Goal: Information Seeking & Learning: Understand process/instructions

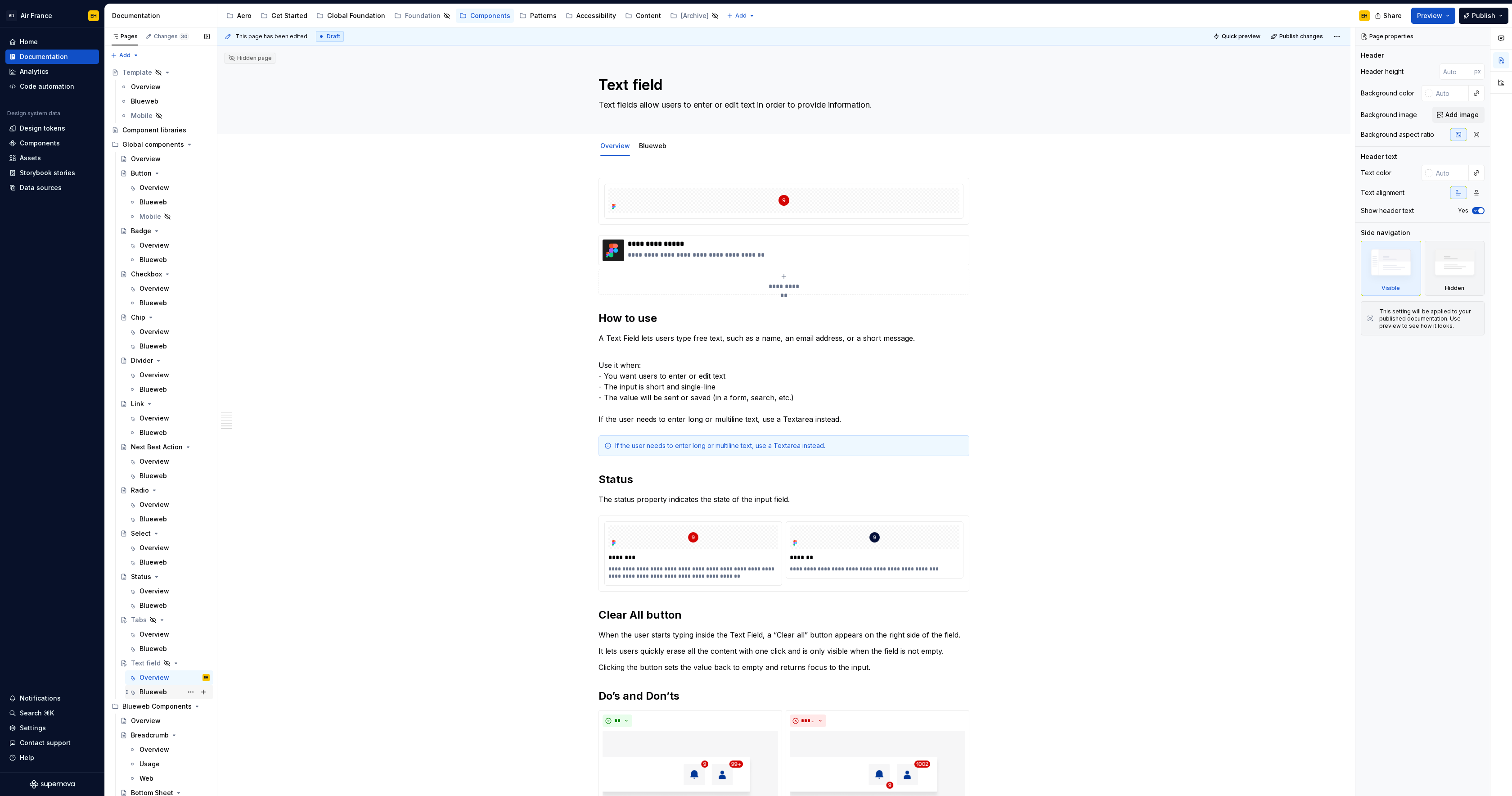
scroll to position [755, 0]
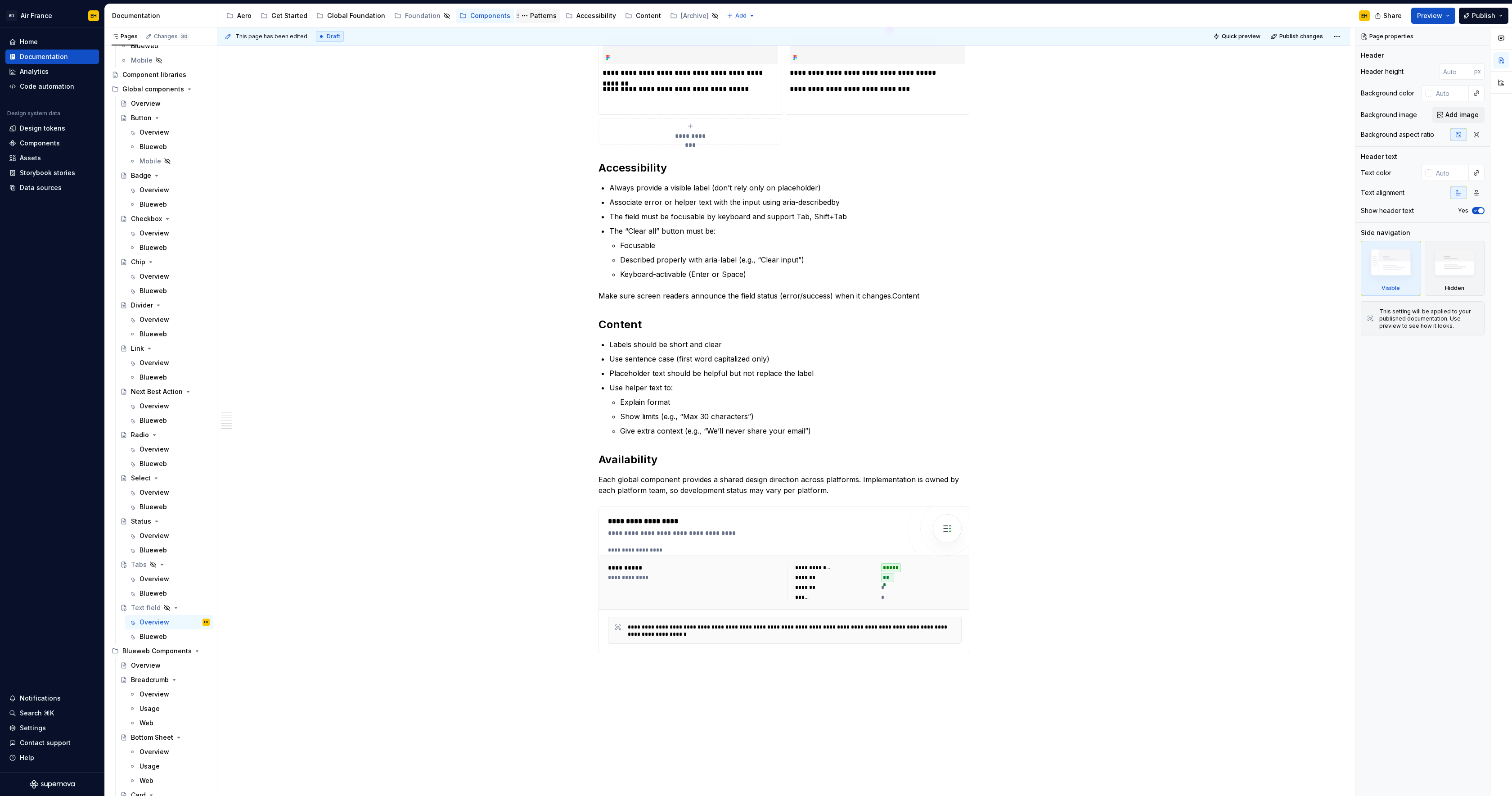
click at [538, 16] on div "Patterns" at bounding box center [544, 16] width 27 height 9
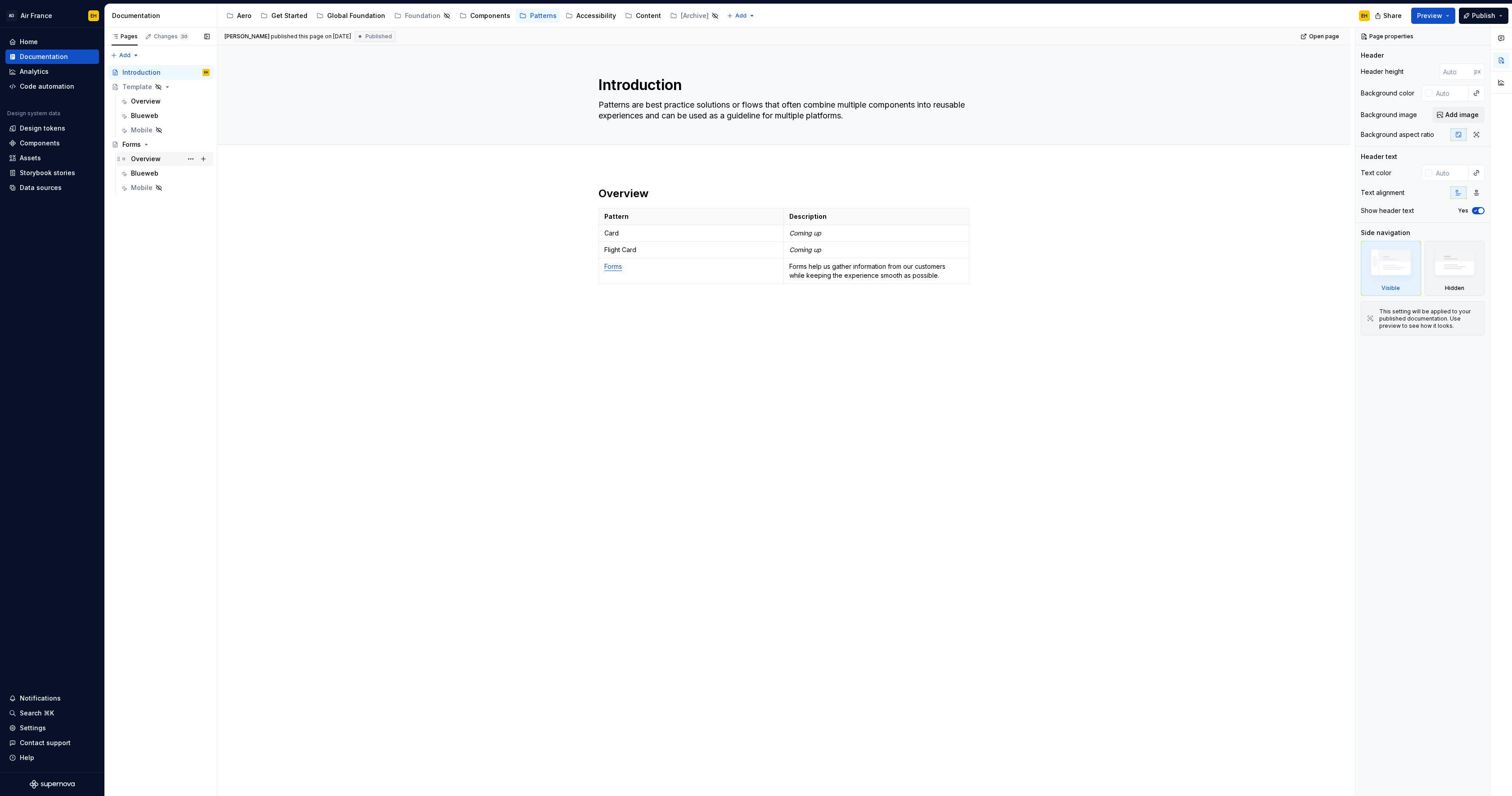
click at [149, 160] on div "Overview" at bounding box center [146, 159] width 30 height 9
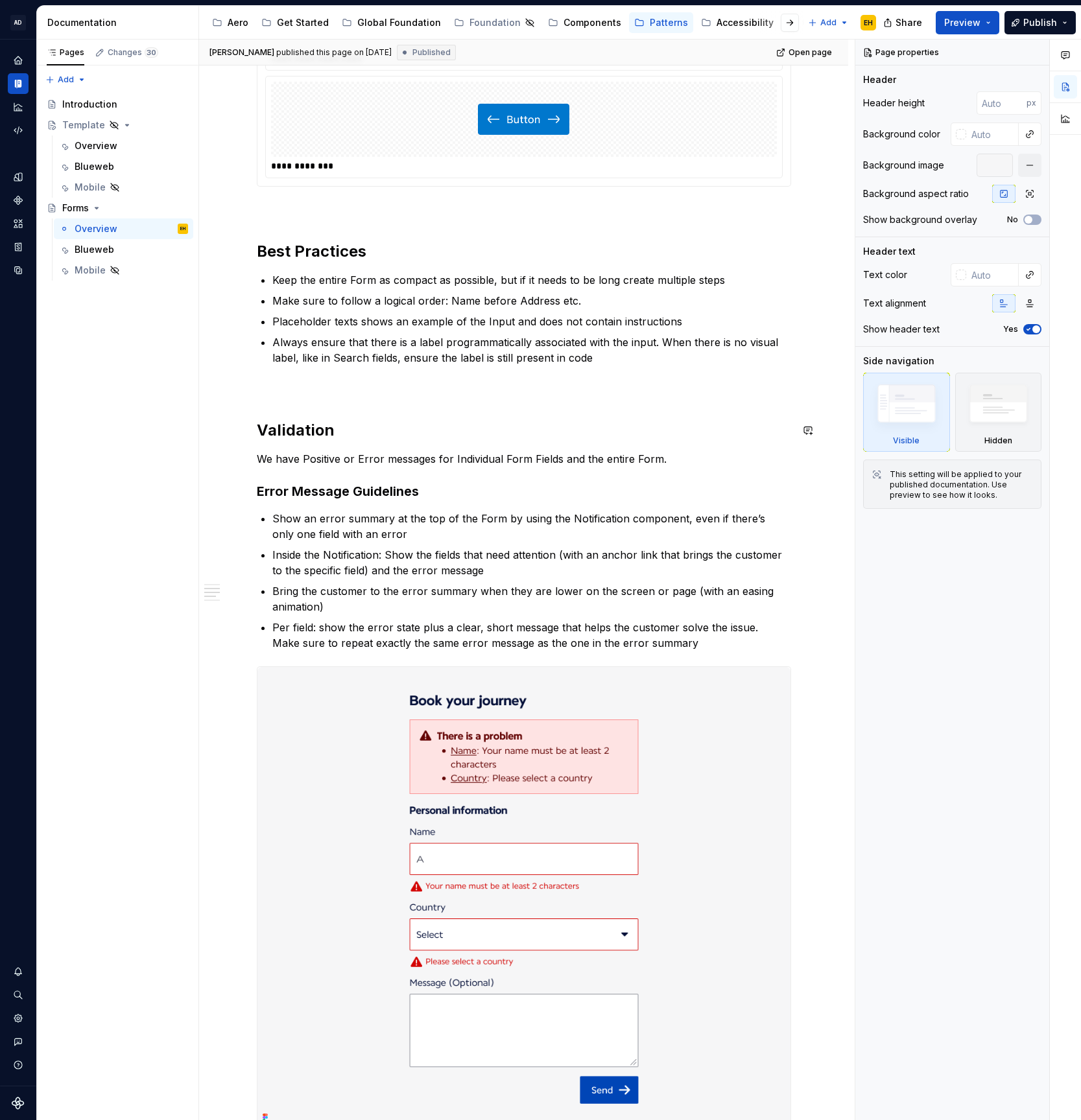
scroll to position [1150, 0]
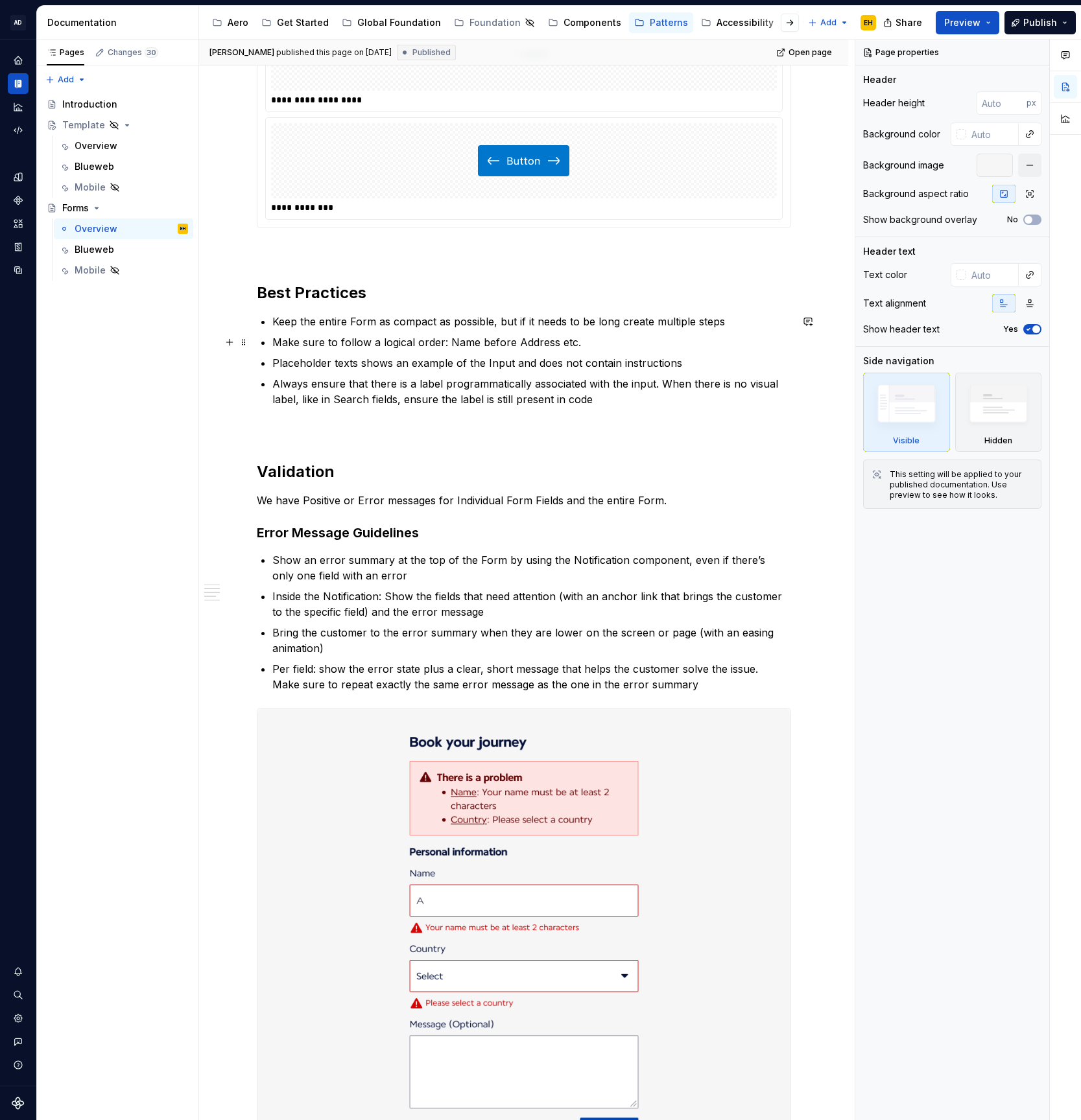
click at [614, 339] on p "Make sure to follow a logical order: Name before Address etc." at bounding box center [532, 342] width 519 height 16
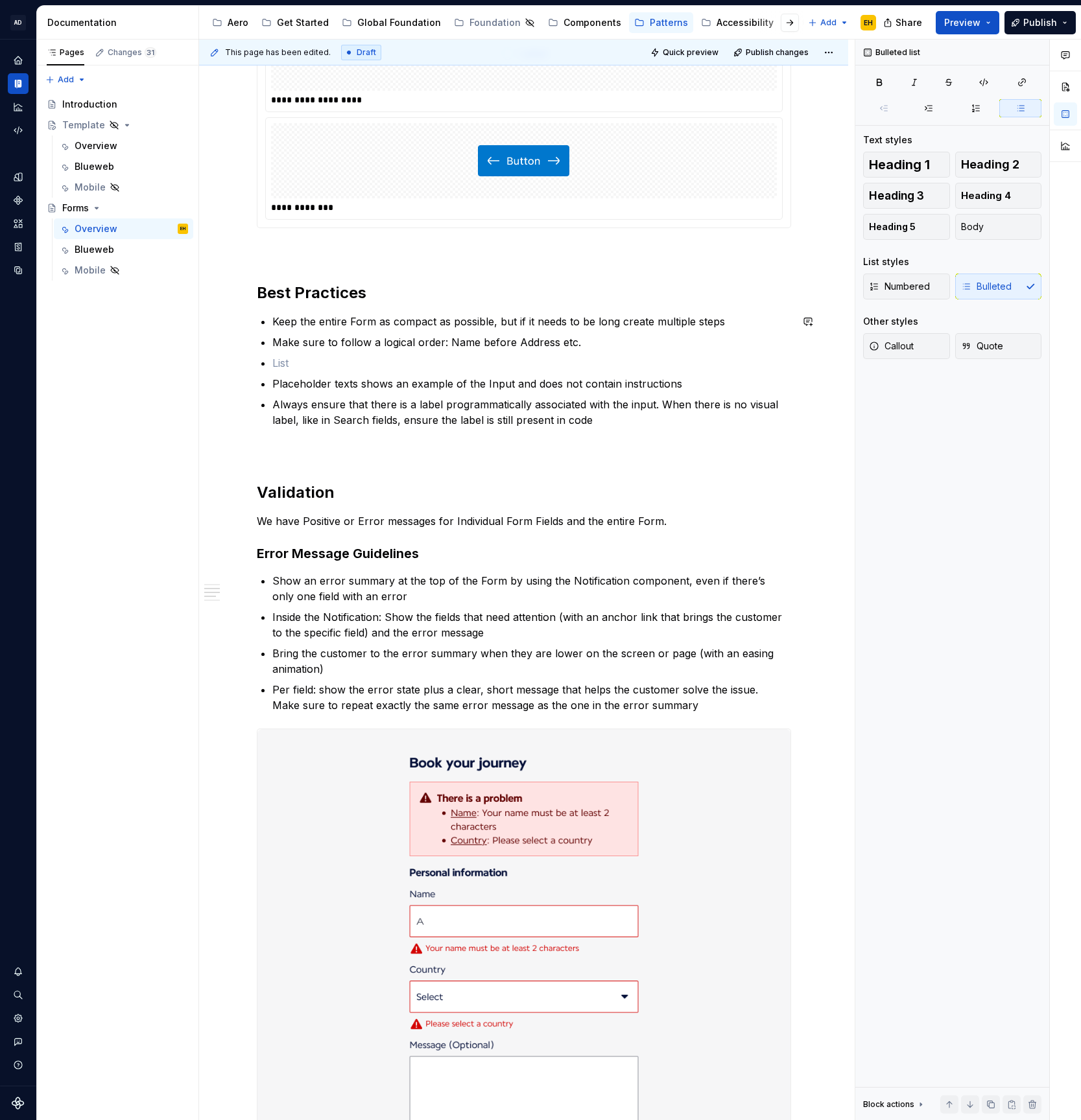
type textarea "*"
click at [628, 418] on p "Always ensure that there is a label programmatically associated with the input.…" at bounding box center [532, 412] width 519 height 31
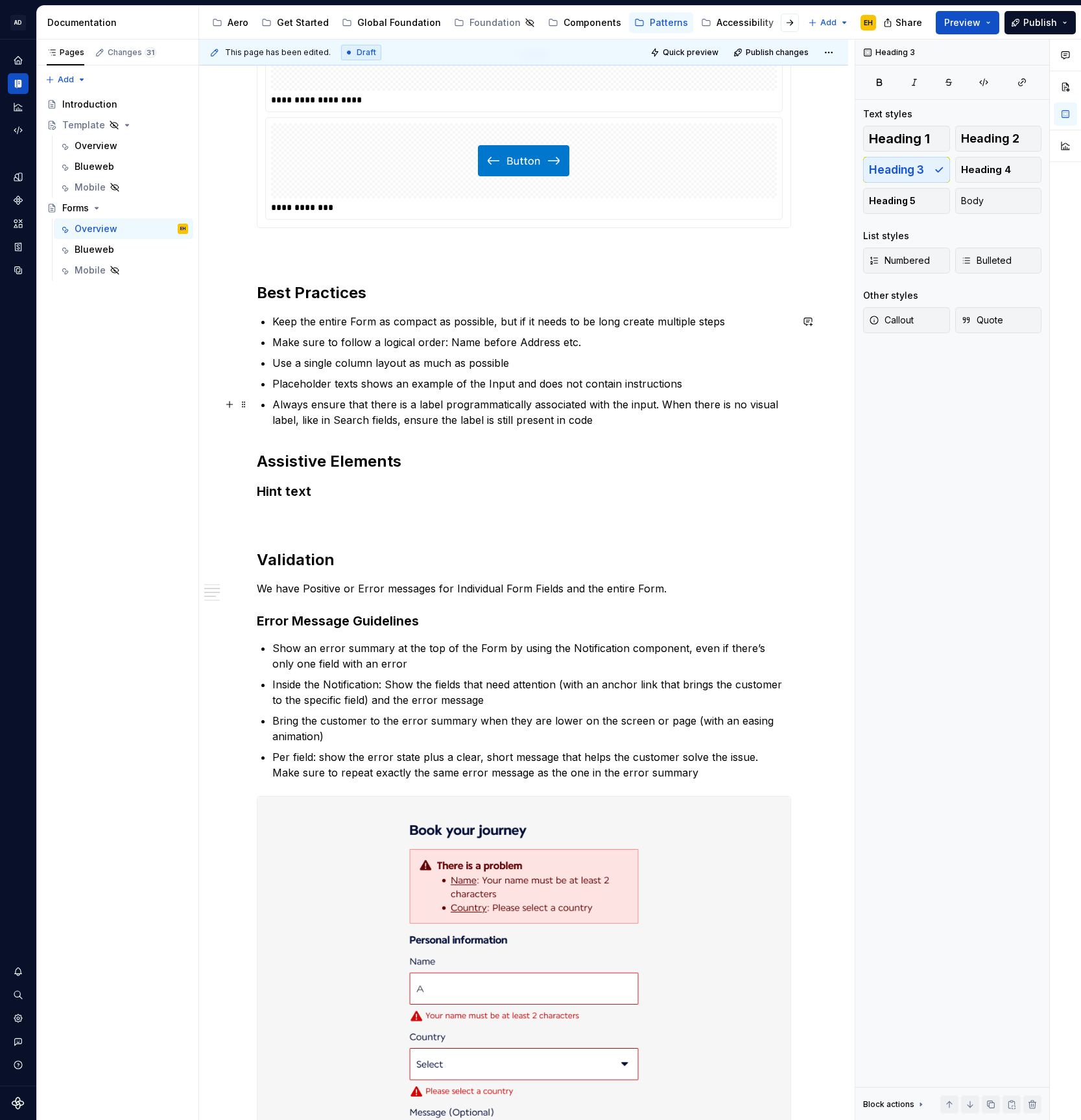
scroll to position [1148, 0]
click at [287, 510] on div "**********" at bounding box center [524, 739] width 534 height 3231
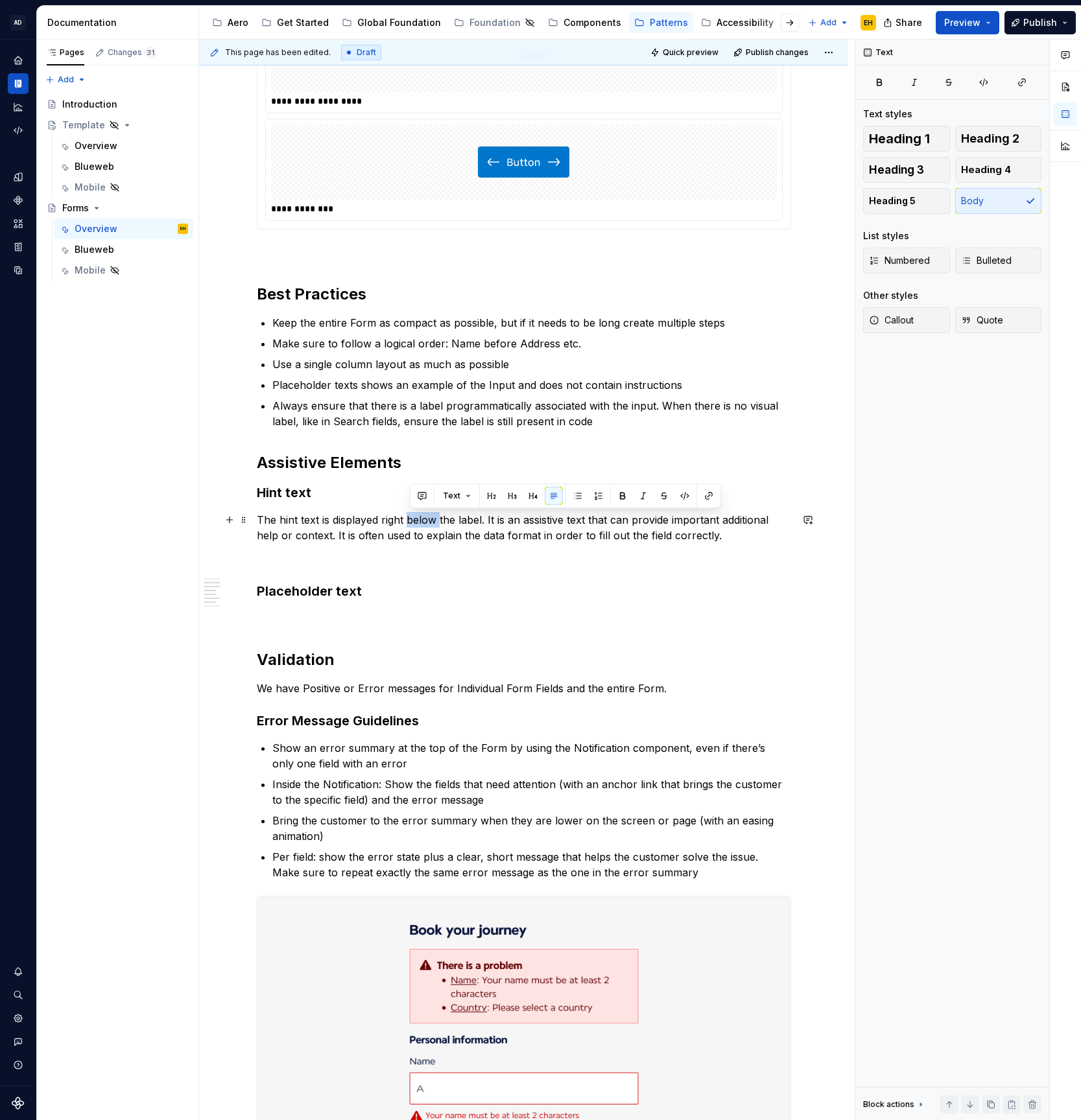
drag, startPoint x: 411, startPoint y: 522, endPoint x: 477, endPoint y: 521, distance: 66.0
click at [444, 520] on p "The hint text is displayed right below the label. It is an assistive text that …" at bounding box center [524, 528] width 534 height 31
click at [530, 522] on p "The hint text is displayed right below the label. It is an assistive text that …" at bounding box center [524, 528] width 534 height 31
click at [337, 606] on div "**********" at bounding box center [524, 788] width 534 height 3330
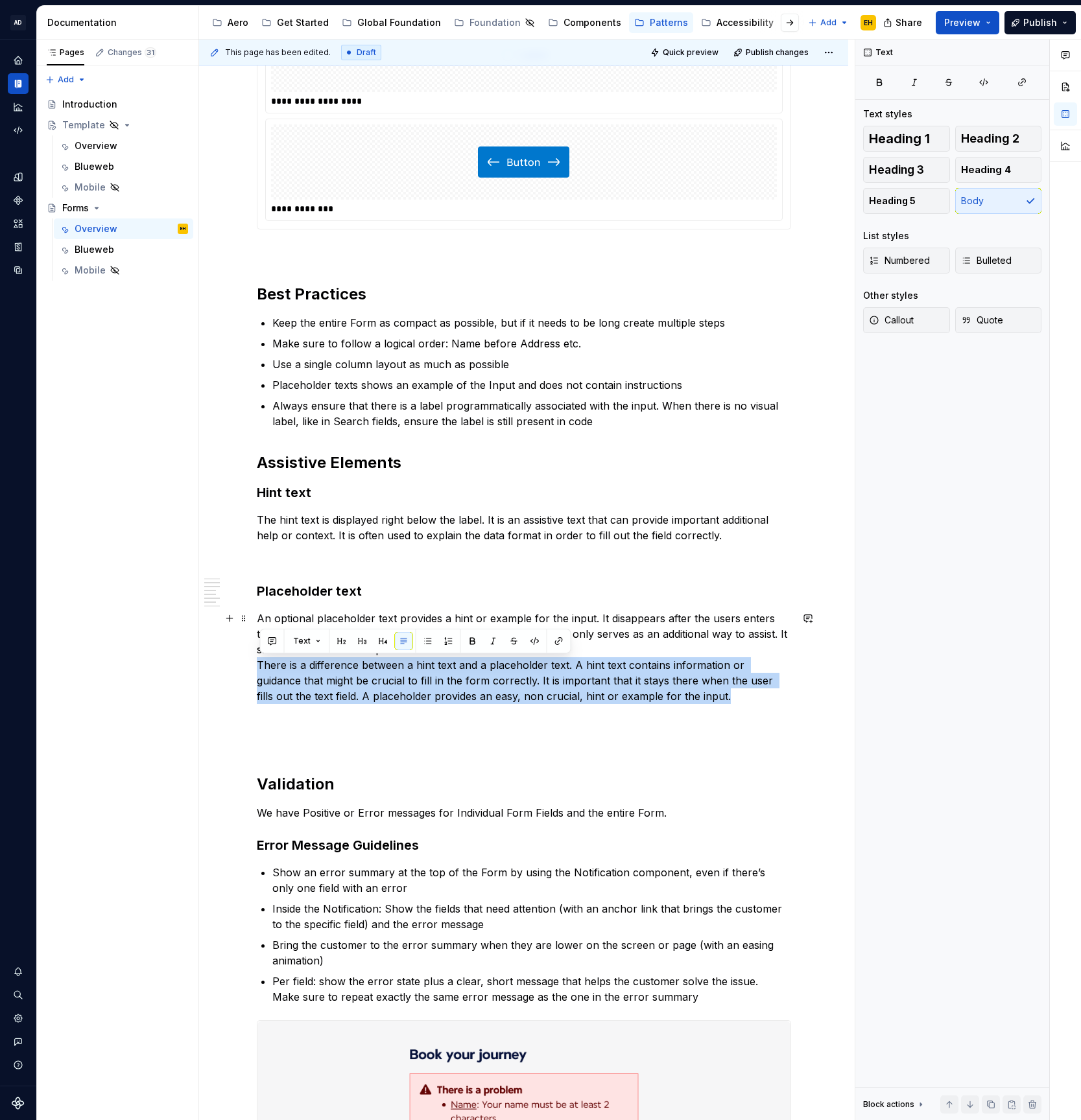
drag, startPoint x: 521, startPoint y: 696, endPoint x: 205, endPoint y: 665, distance: 317.5
click at [205, 665] on div "**********" at bounding box center [524, 1010] width 649 height 3836
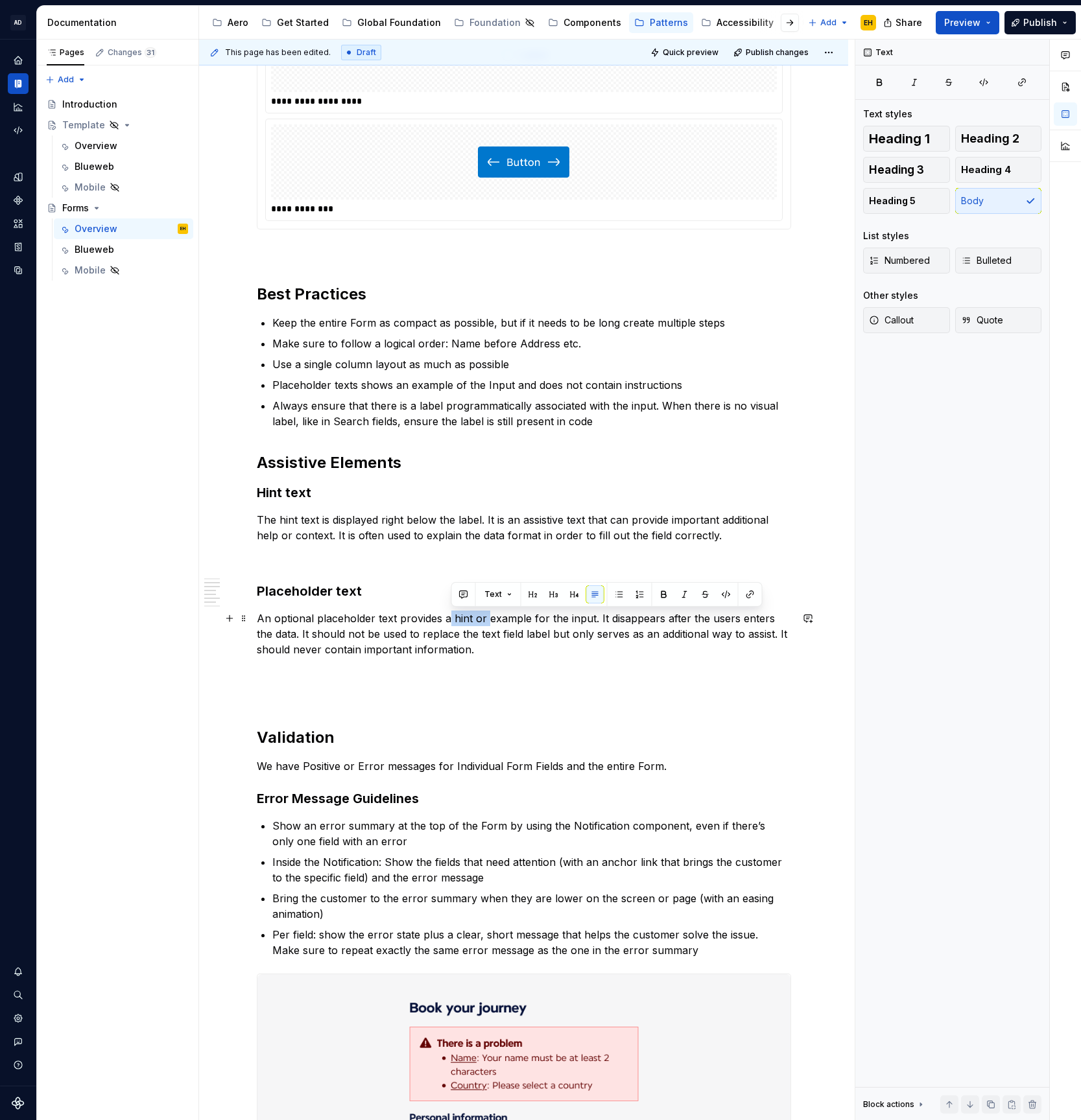
drag, startPoint x: 487, startPoint y: 620, endPoint x: 452, endPoint y: 622, distance: 35.1
click at [452, 622] on p "An optional placeholder text provides a hint or example for the input. It disap…" at bounding box center [524, 634] width 534 height 47
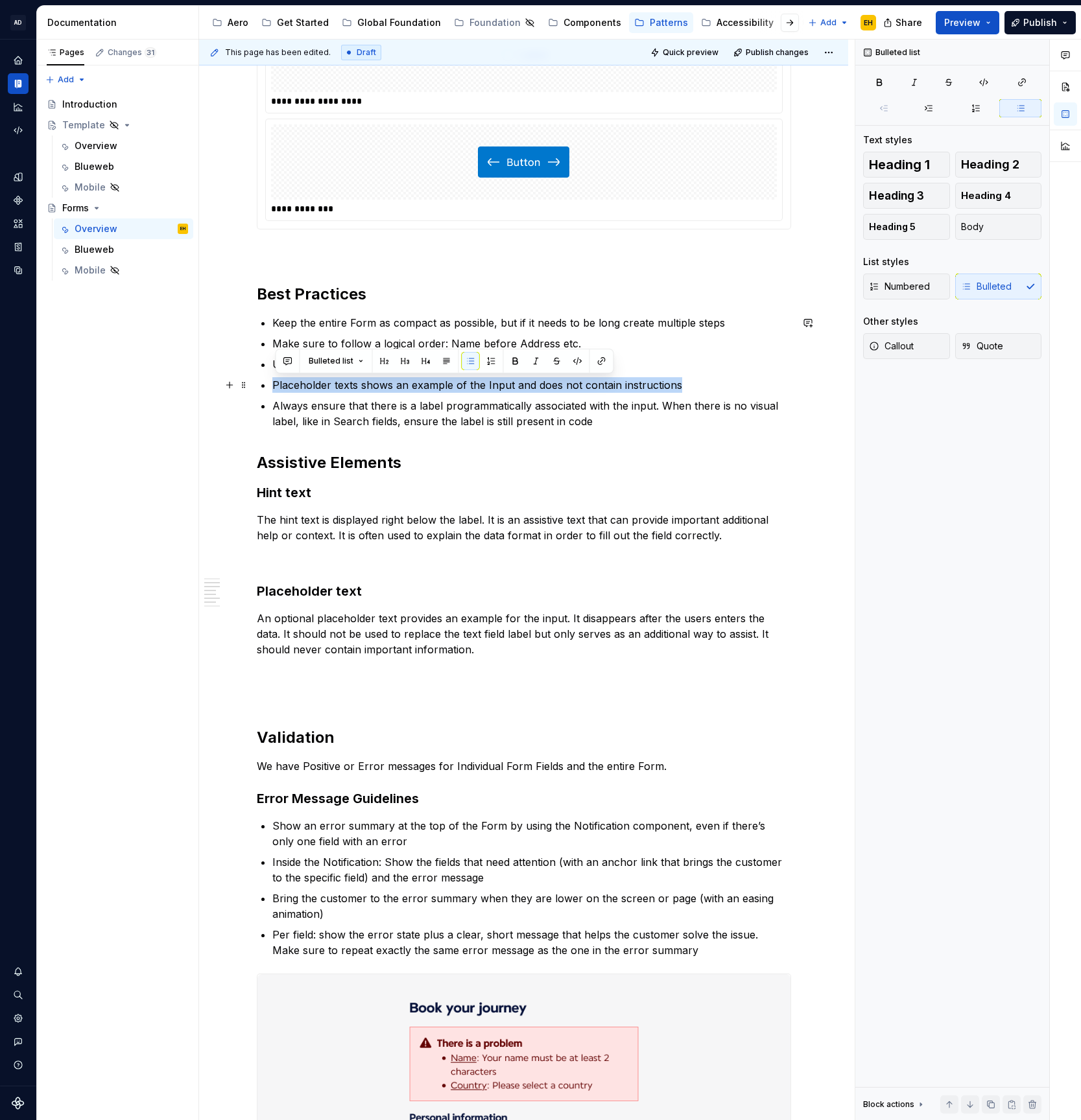
drag, startPoint x: 713, startPoint y: 385, endPoint x: 263, endPoint y: 386, distance: 450.0
click at [263, 386] on div "**********" at bounding box center [524, 827] width 534 height 3407
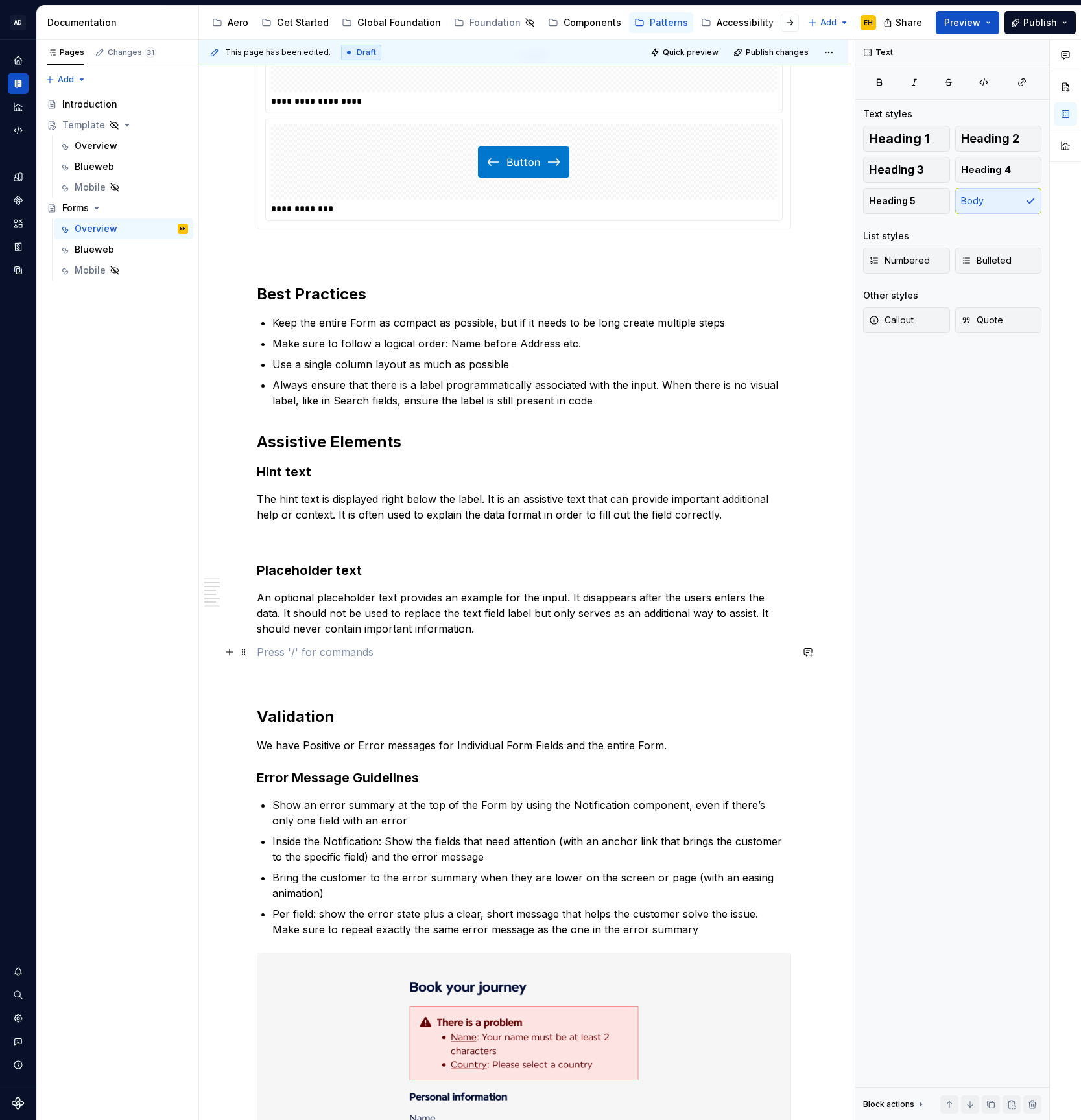
click at [446, 653] on p at bounding box center [524, 653] width 534 height 16
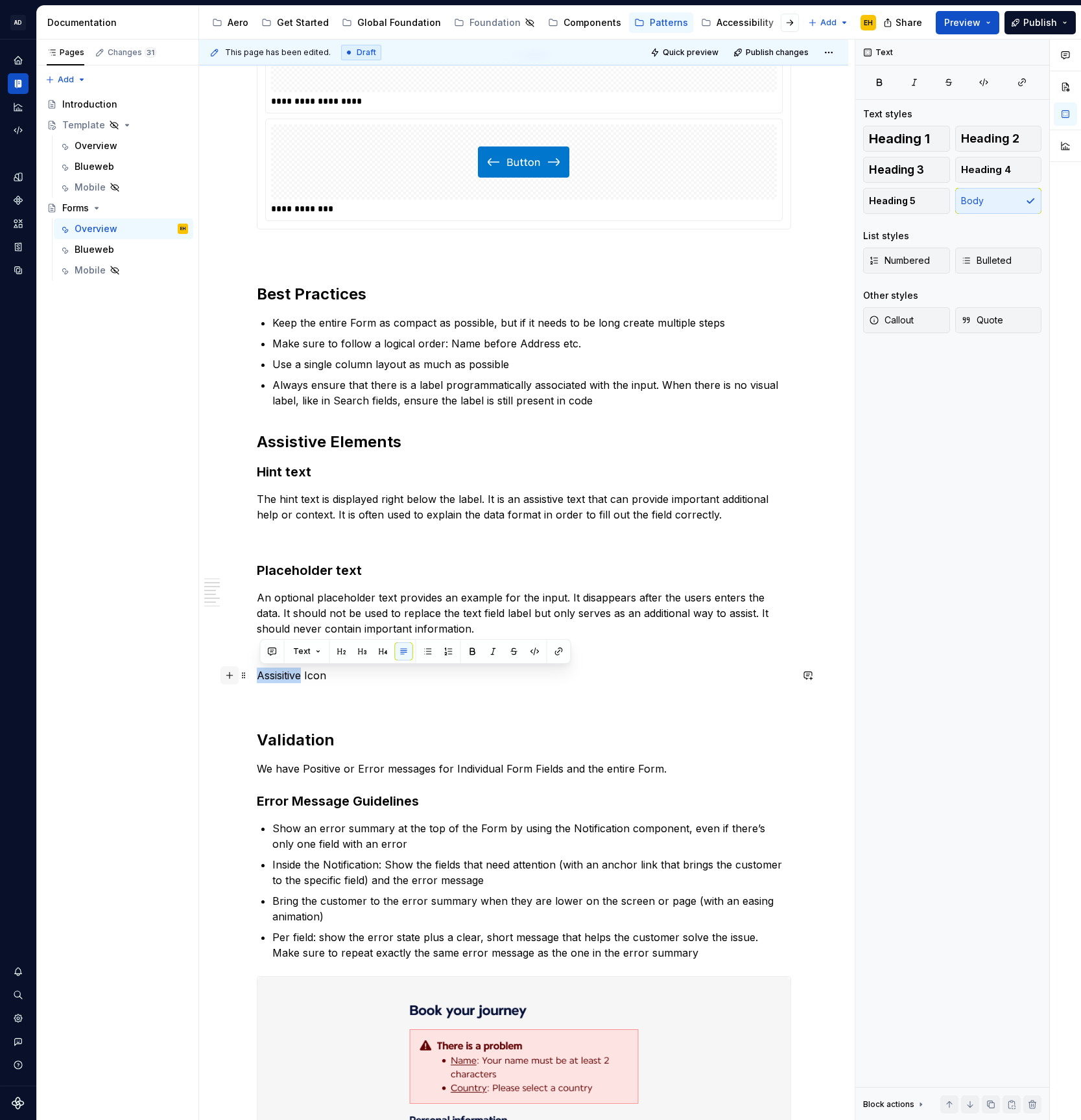
drag, startPoint x: 306, startPoint y: 676, endPoint x: 228, endPoint y: 679, distance: 78.1
click at [257, 679] on div "**********" at bounding box center [524, 836] width 534 height 3425
drag, startPoint x: 386, startPoint y: 675, endPoint x: 270, endPoint y: 667, distance: 116.3
click at [223, 674] on div "**********" at bounding box center [524, 989] width 649 height 3793
click at [365, 651] on button "button" at bounding box center [362, 651] width 18 height 18
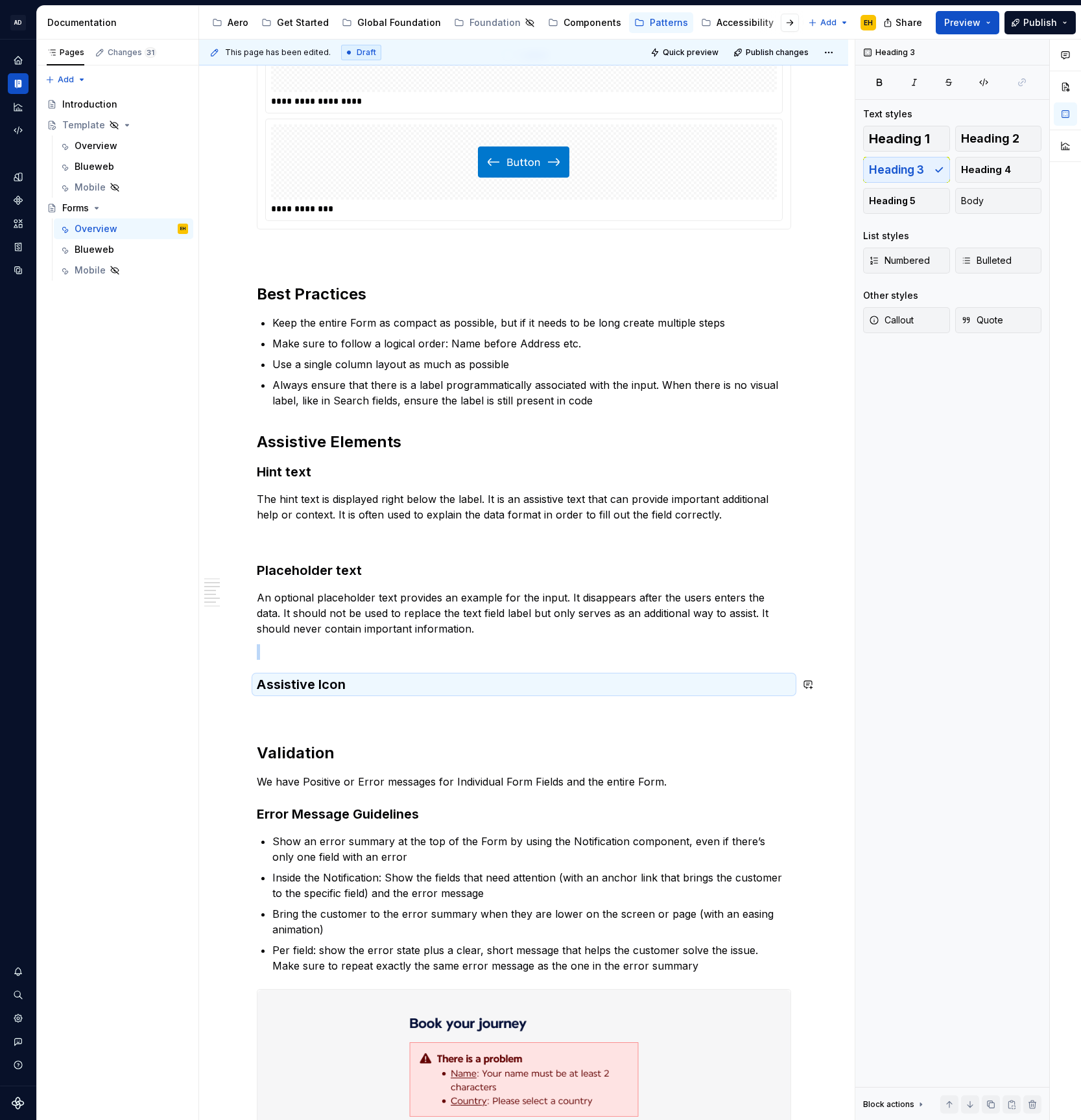
click at [364, 698] on div "**********" at bounding box center [524, 835] width 534 height 3423
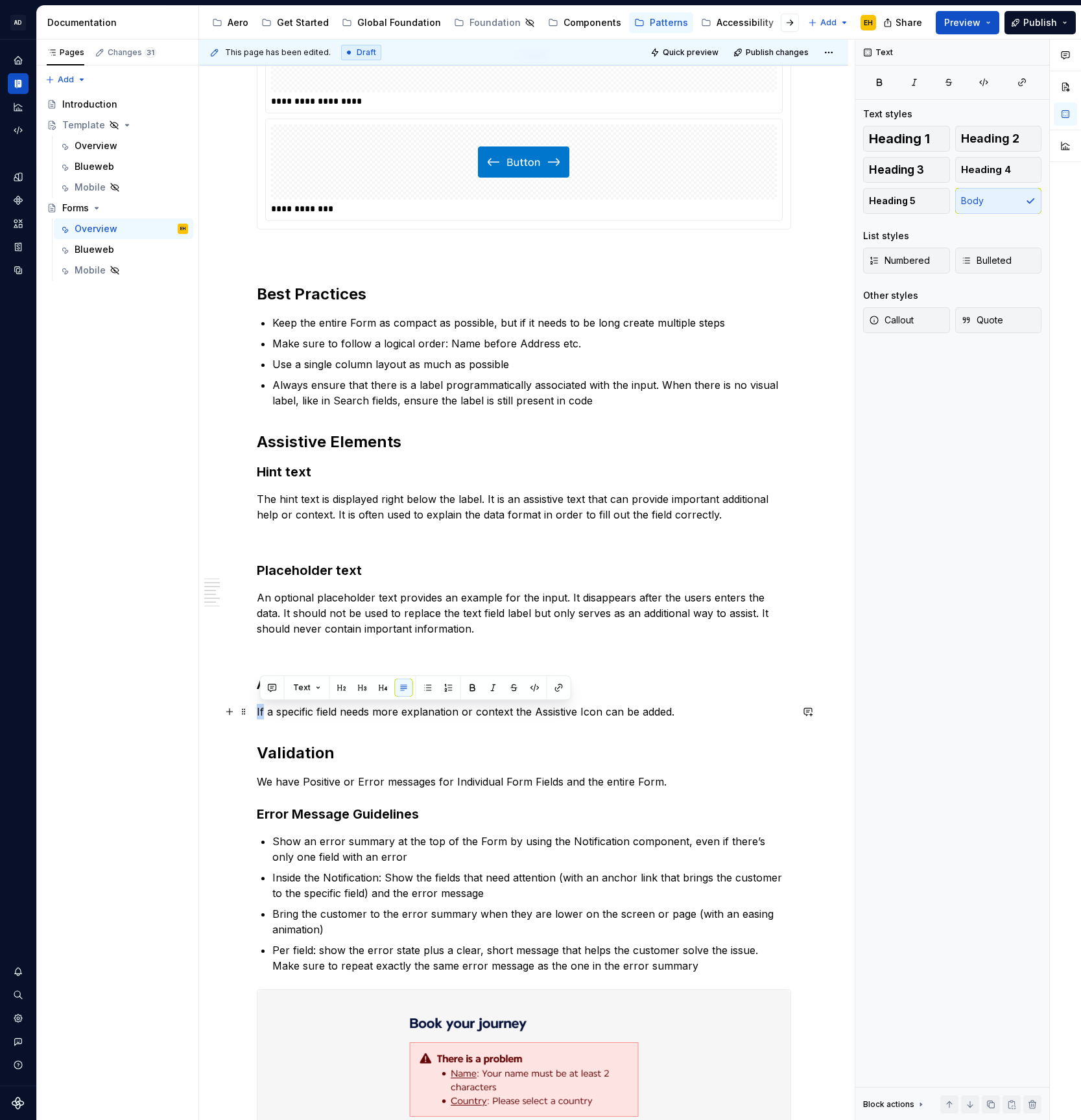
drag, startPoint x: 267, startPoint y: 714, endPoint x: 252, endPoint y: 714, distance: 15.0
click at [252, 714] on div "**********" at bounding box center [524, 995] width 649 height 3806
click at [378, 713] on p "The Assistive Icon (i) If a specific field needs more explanation or context th…" at bounding box center [524, 712] width 534 height 16
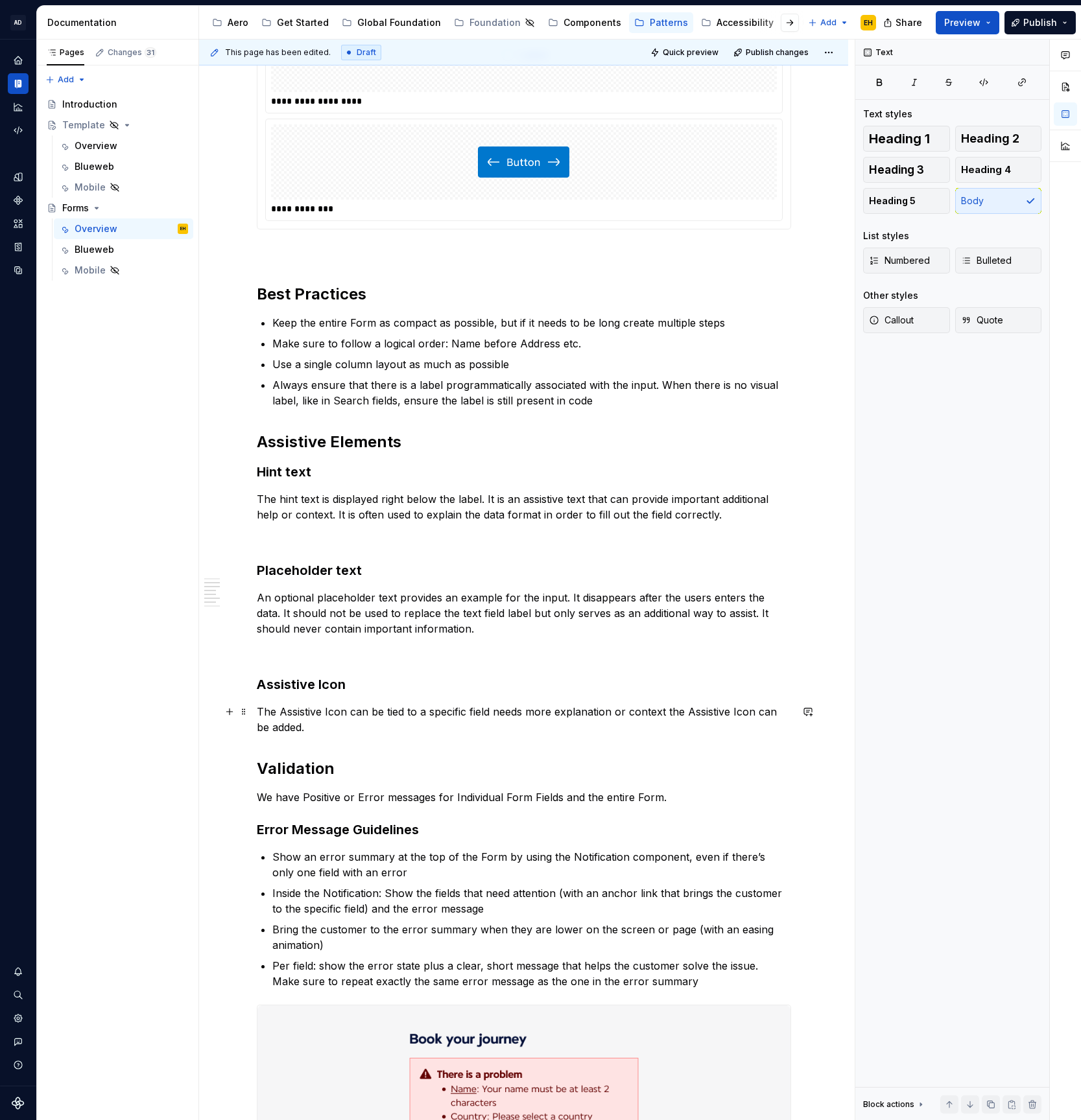
click at [497, 714] on p "The Assistive Icon can be tied to a specific field needs more explanation or co…" at bounding box center [524, 720] width 534 height 31
click at [665, 714] on p "The Assistive Icon can be tied to a specific field that can give the customer n…" at bounding box center [524, 720] width 534 height 31
drag, startPoint x: 373, startPoint y: 721, endPoint x: 767, endPoint y: 712, distance: 394.1
click at [767, 712] on p "The Assistive Icon can be tied to a specific field that can give the customer m…" at bounding box center [524, 720] width 534 height 31
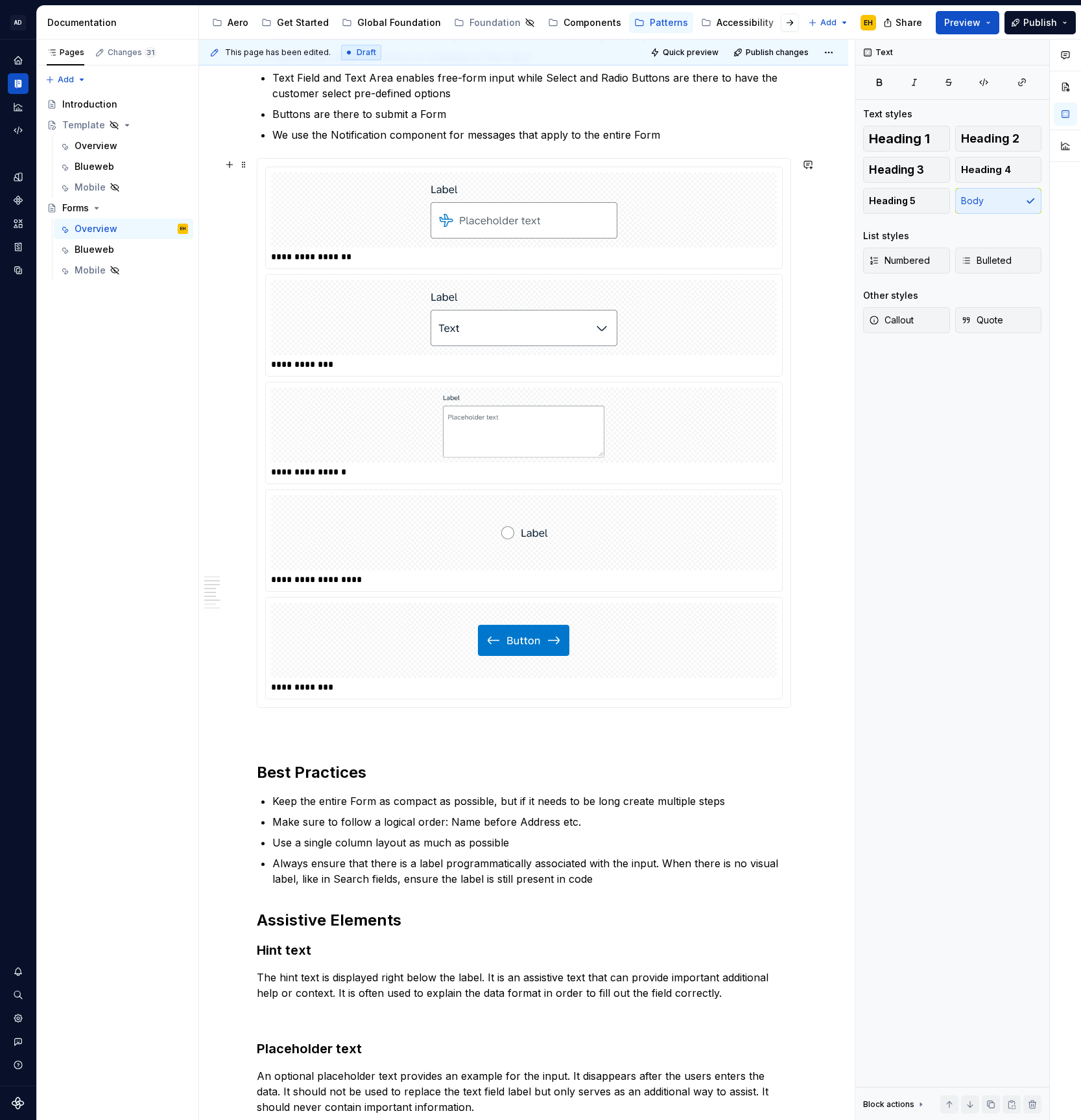
scroll to position [547, 0]
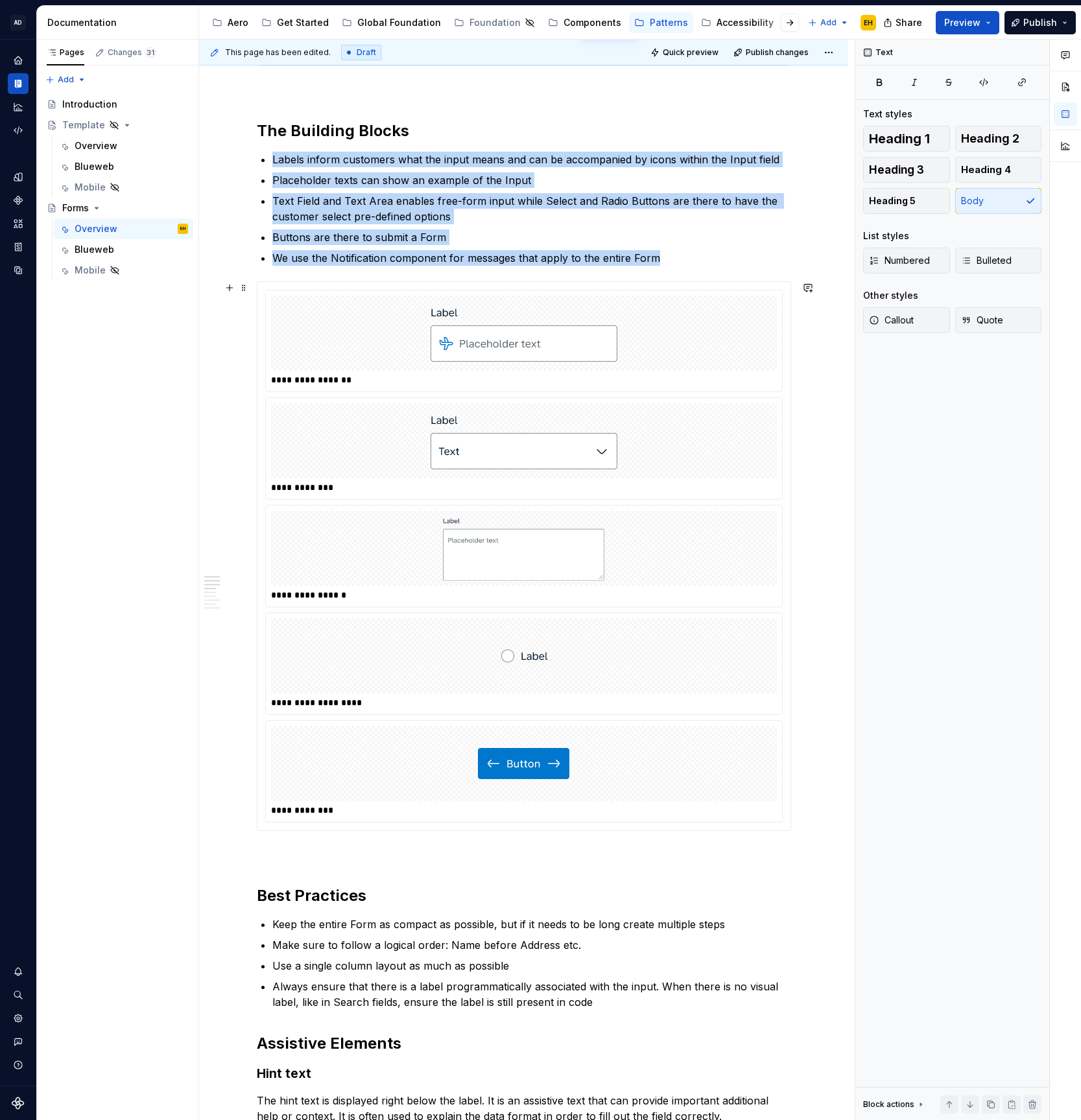
click at [322, 285] on div "**********" at bounding box center [524, 556] width 533 height 548
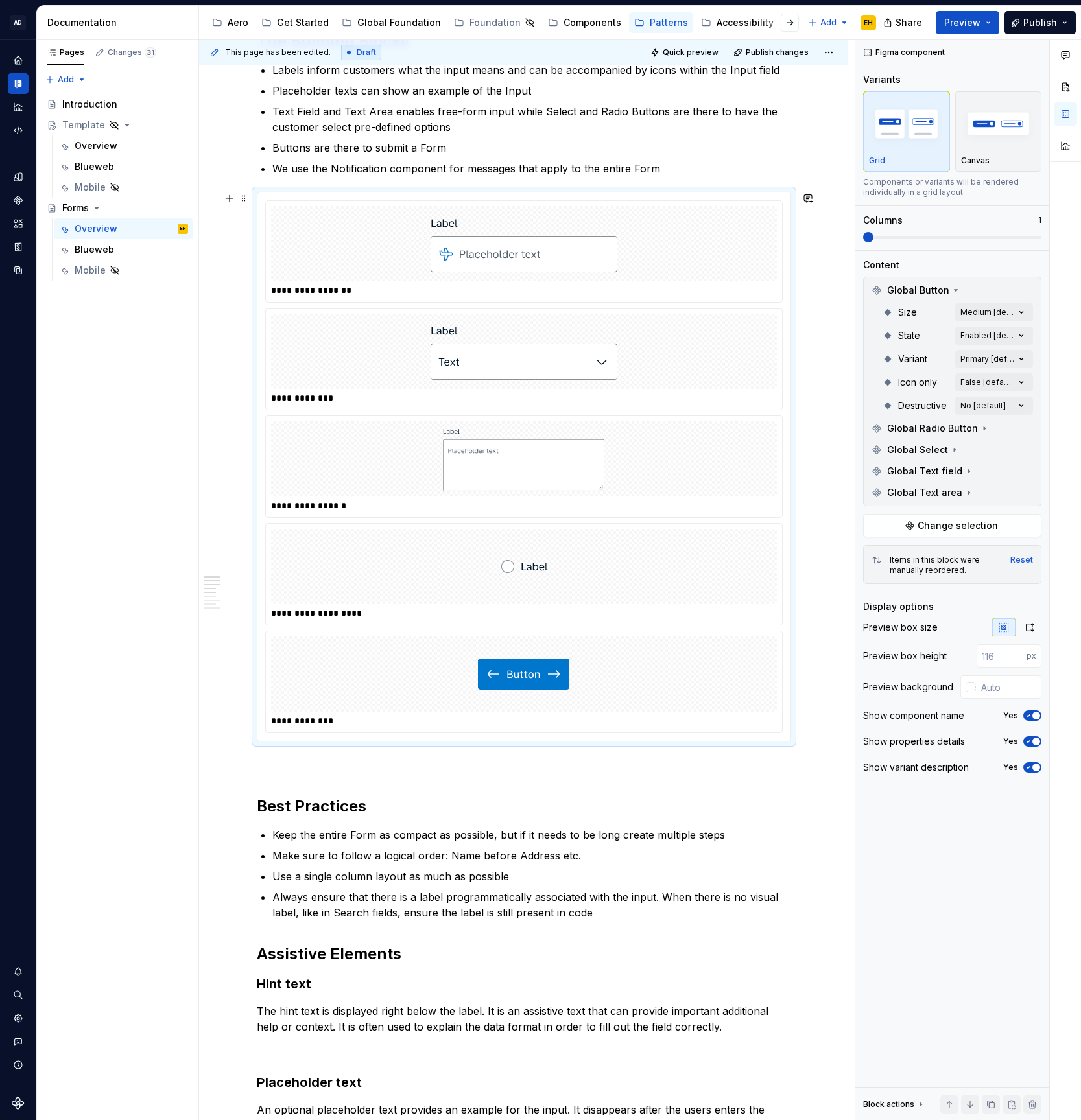
scroll to position [637, 0]
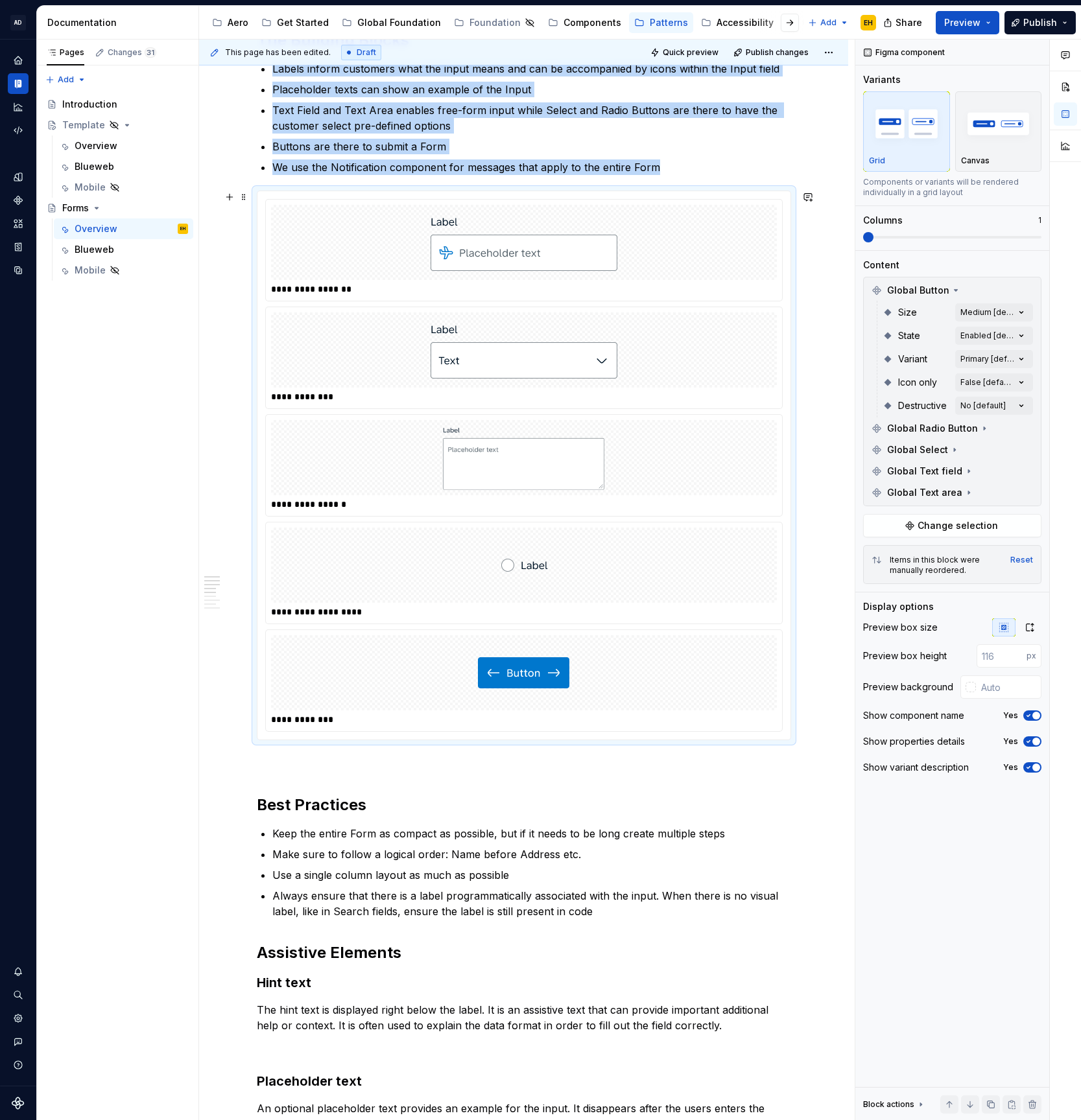
click at [655, 250] on div at bounding box center [523, 242] width 506 height 75
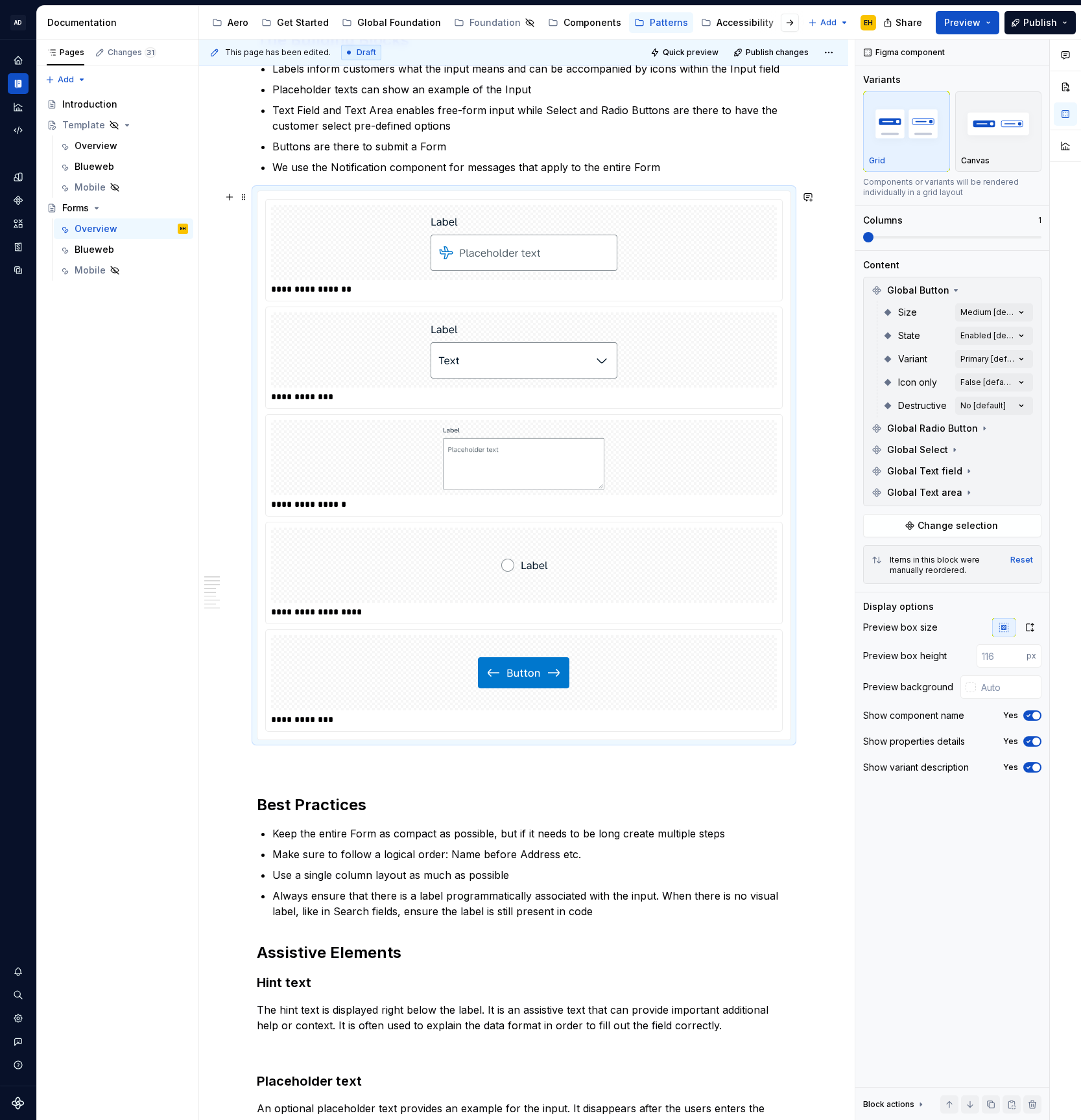
click at [662, 446] on div at bounding box center [523, 458] width 506 height 75
click at [944, 291] on span "Global Button" at bounding box center [918, 290] width 63 height 13
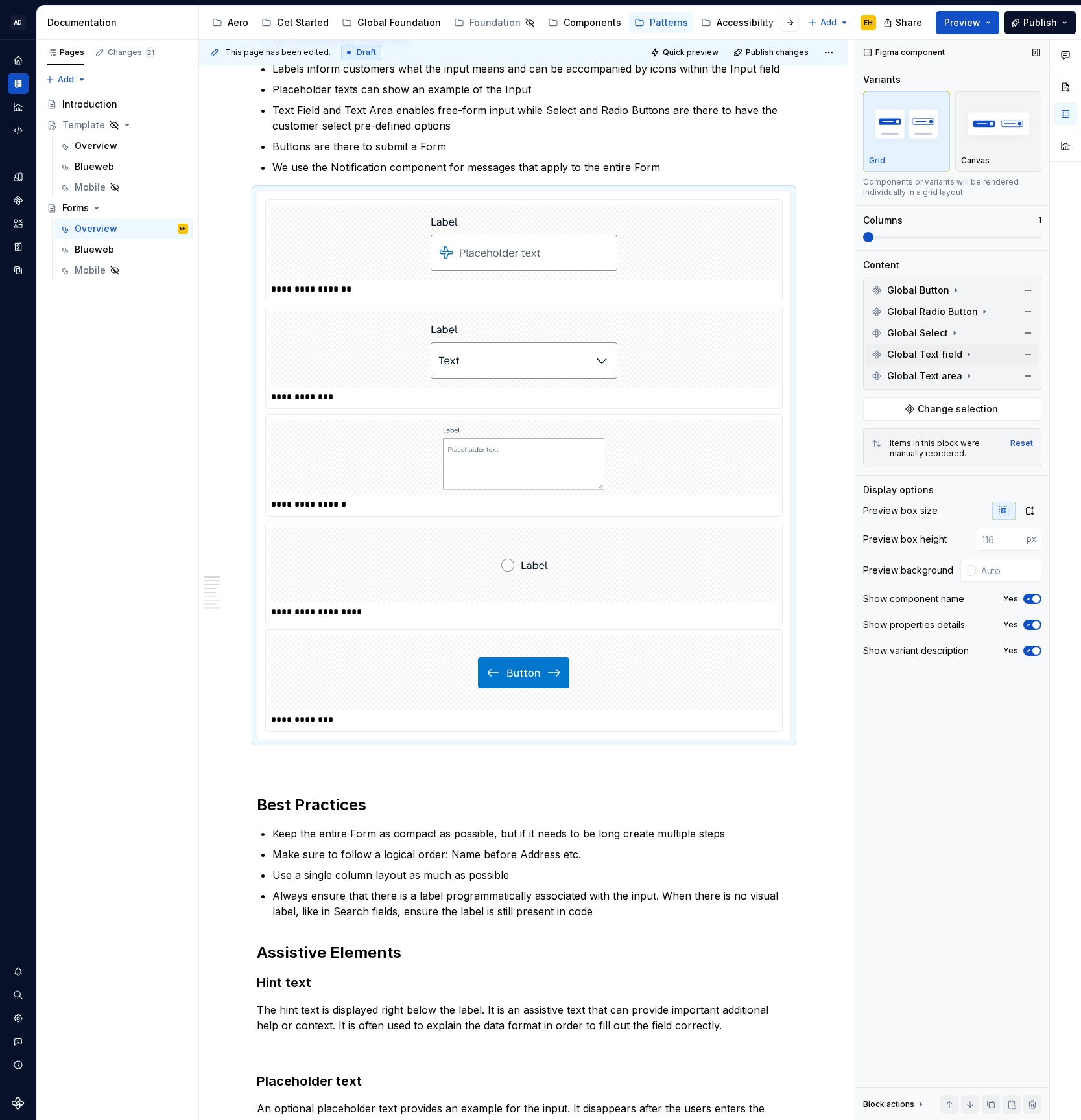
click at [937, 358] on span "Global Text field" at bounding box center [924, 354] width 75 height 13
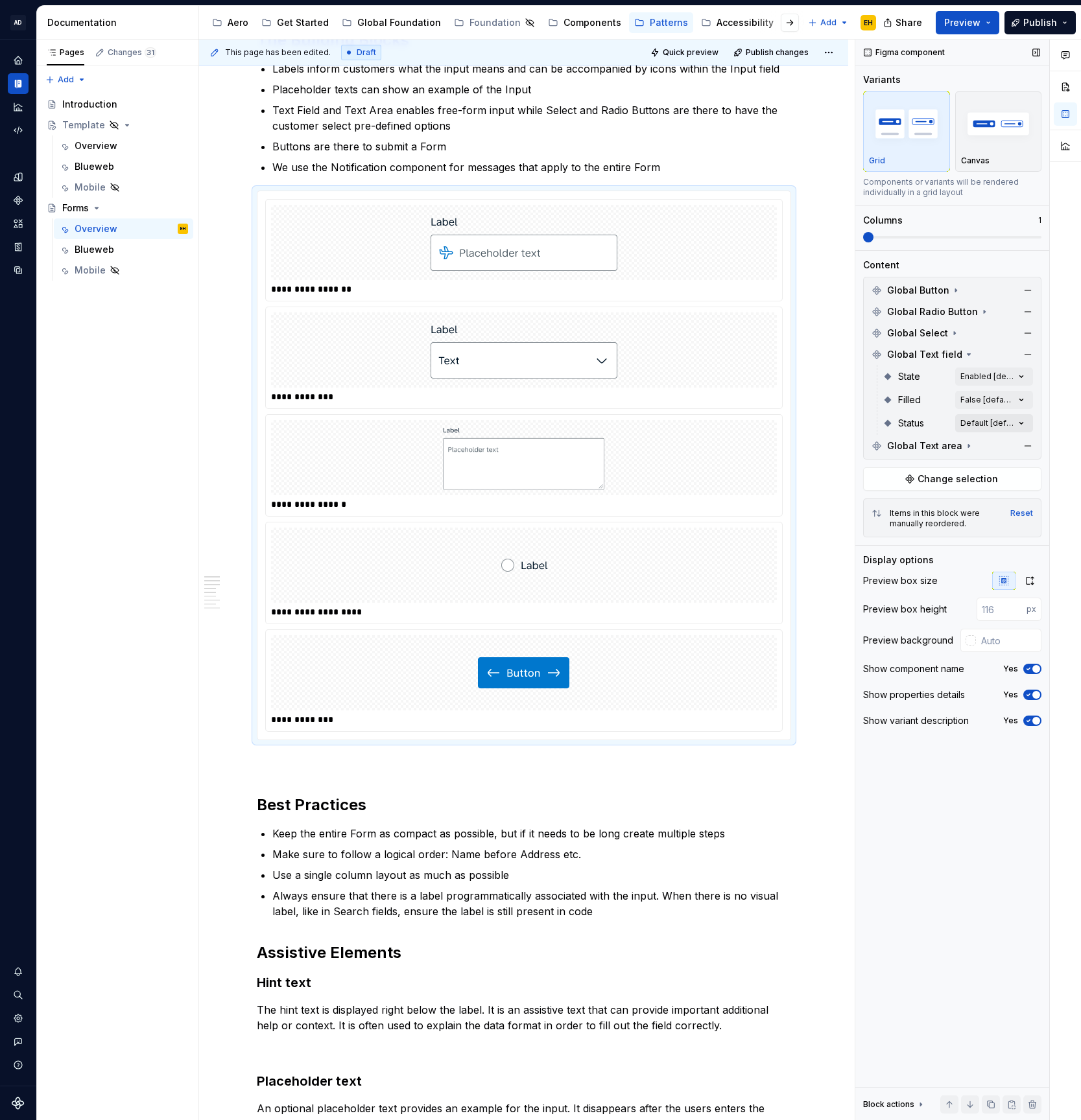
click at [997, 424] on div "Comments Open comments No comments yet Select ‘Comment’ from the block context …" at bounding box center [968, 580] width 225 height 1082
click at [998, 400] on div "Comments Open comments No comments yet Select ‘Comment’ from the block context …" at bounding box center [968, 580] width 225 height 1082
click at [1002, 372] on div "Comments Open comments No comments yet Select ‘Comment’ from the block context …" at bounding box center [968, 580] width 225 height 1082
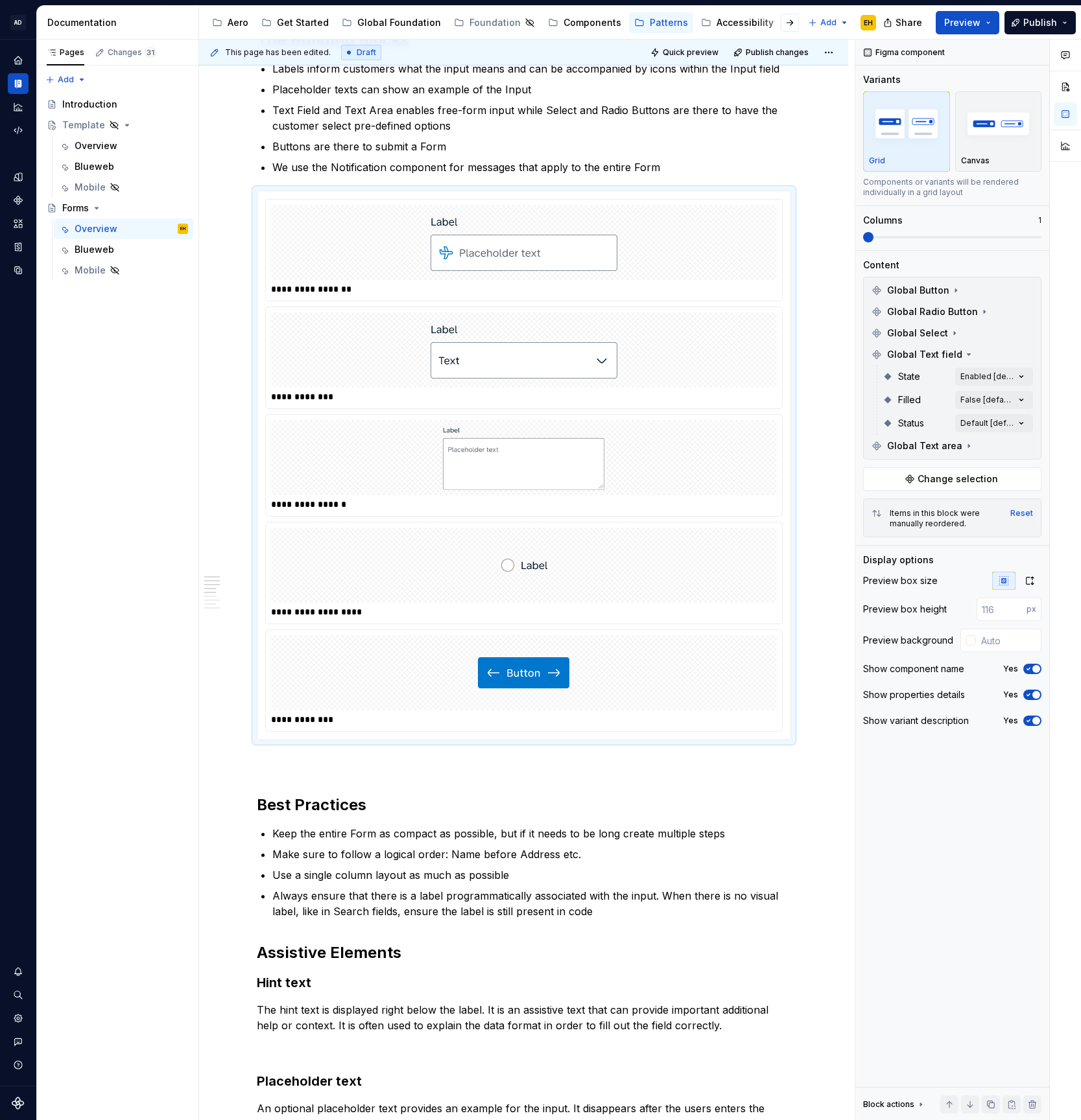
click at [1001, 372] on div "Comments Open comments No comments yet Select ‘Comment’ from the block context …" at bounding box center [968, 580] width 225 height 1082
click at [926, 356] on span "Global Text field" at bounding box center [924, 354] width 75 height 13
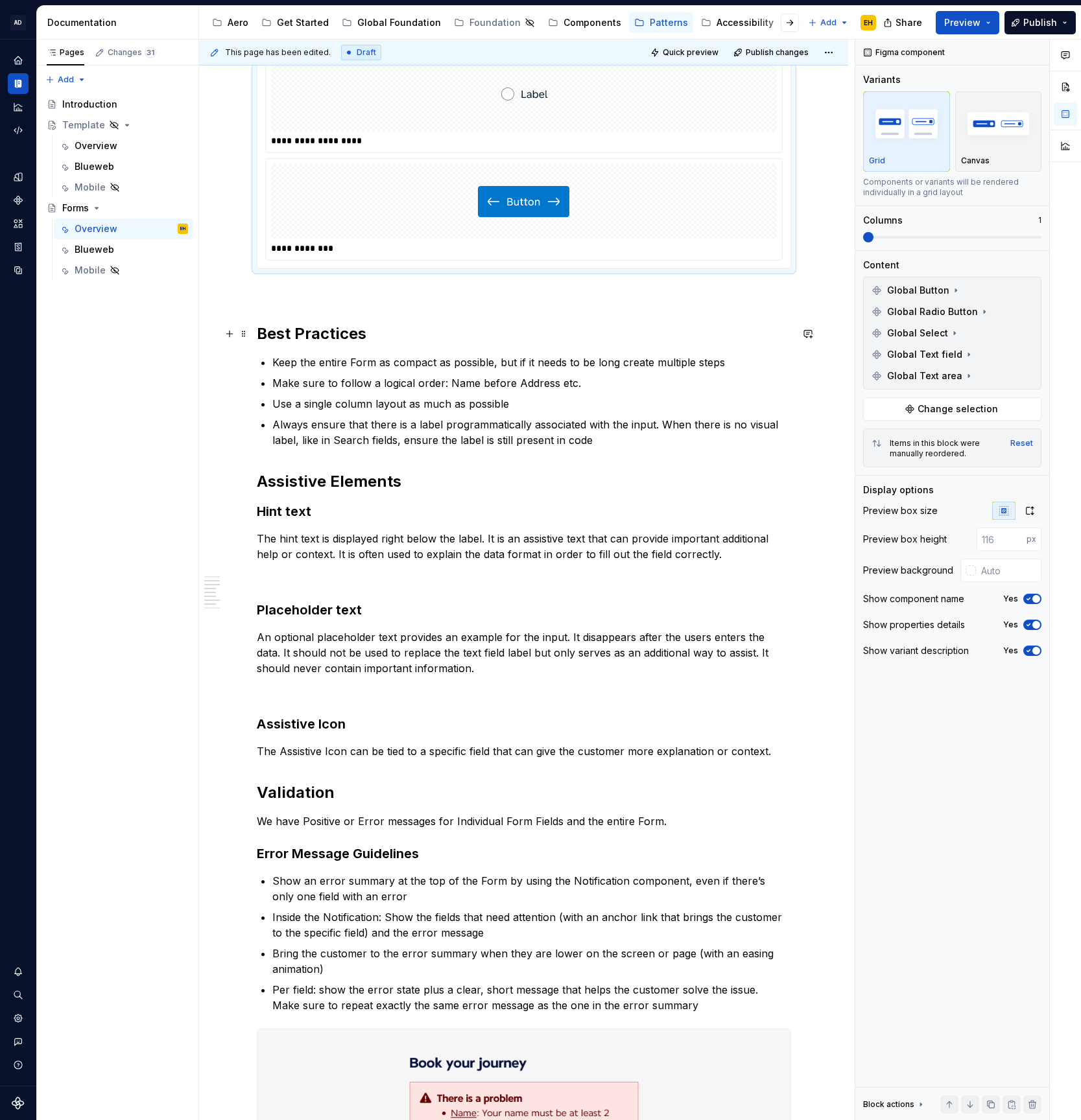
scroll to position [1120, 0]
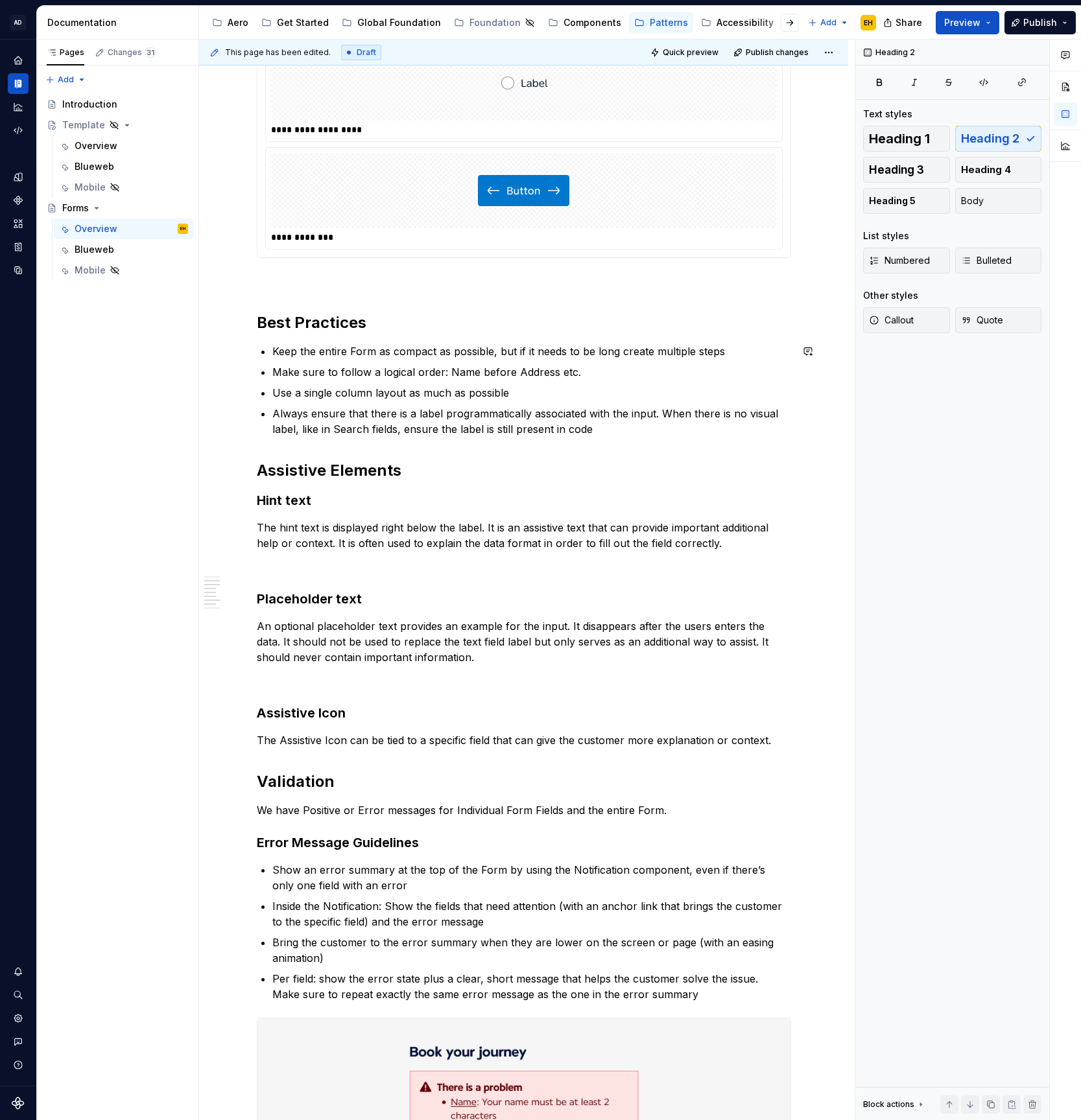
click at [441, 449] on div "**********" at bounding box center [524, 862] width 534 height 3423
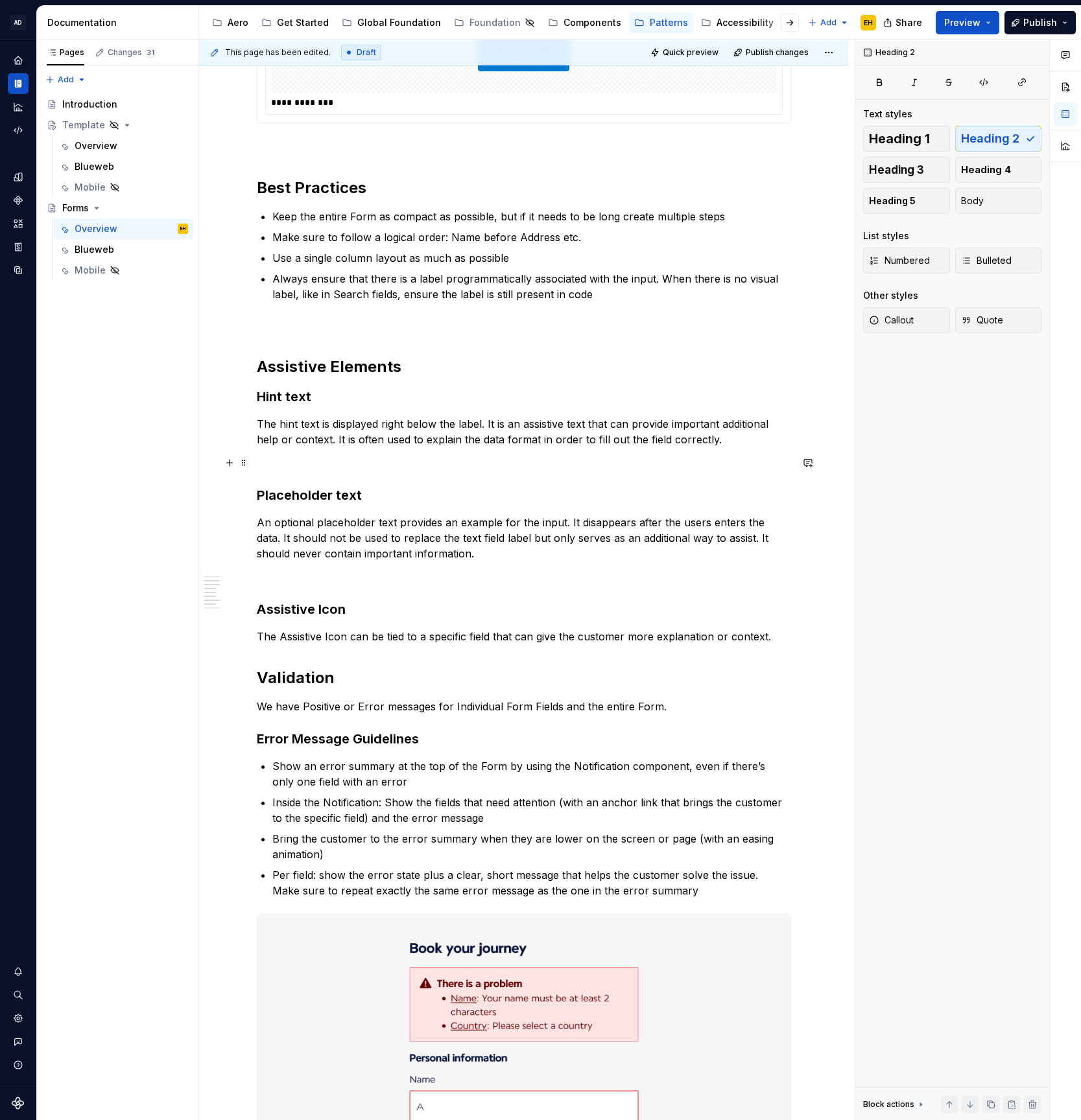
scroll to position [1257, 0]
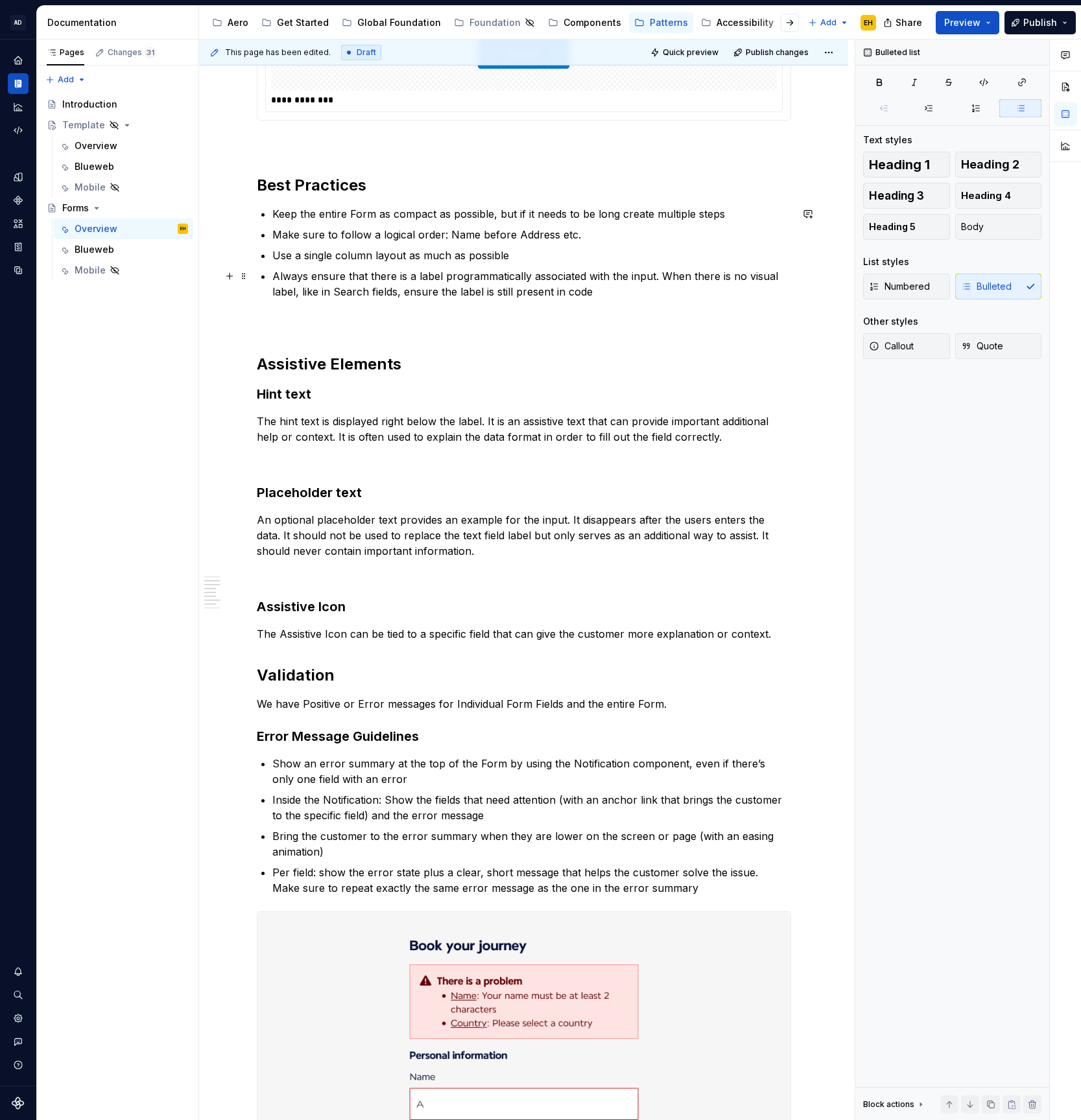
click at [655, 296] on p "Always ensure that there is a label programmatically associated with the input.…" at bounding box center [532, 284] width 519 height 31
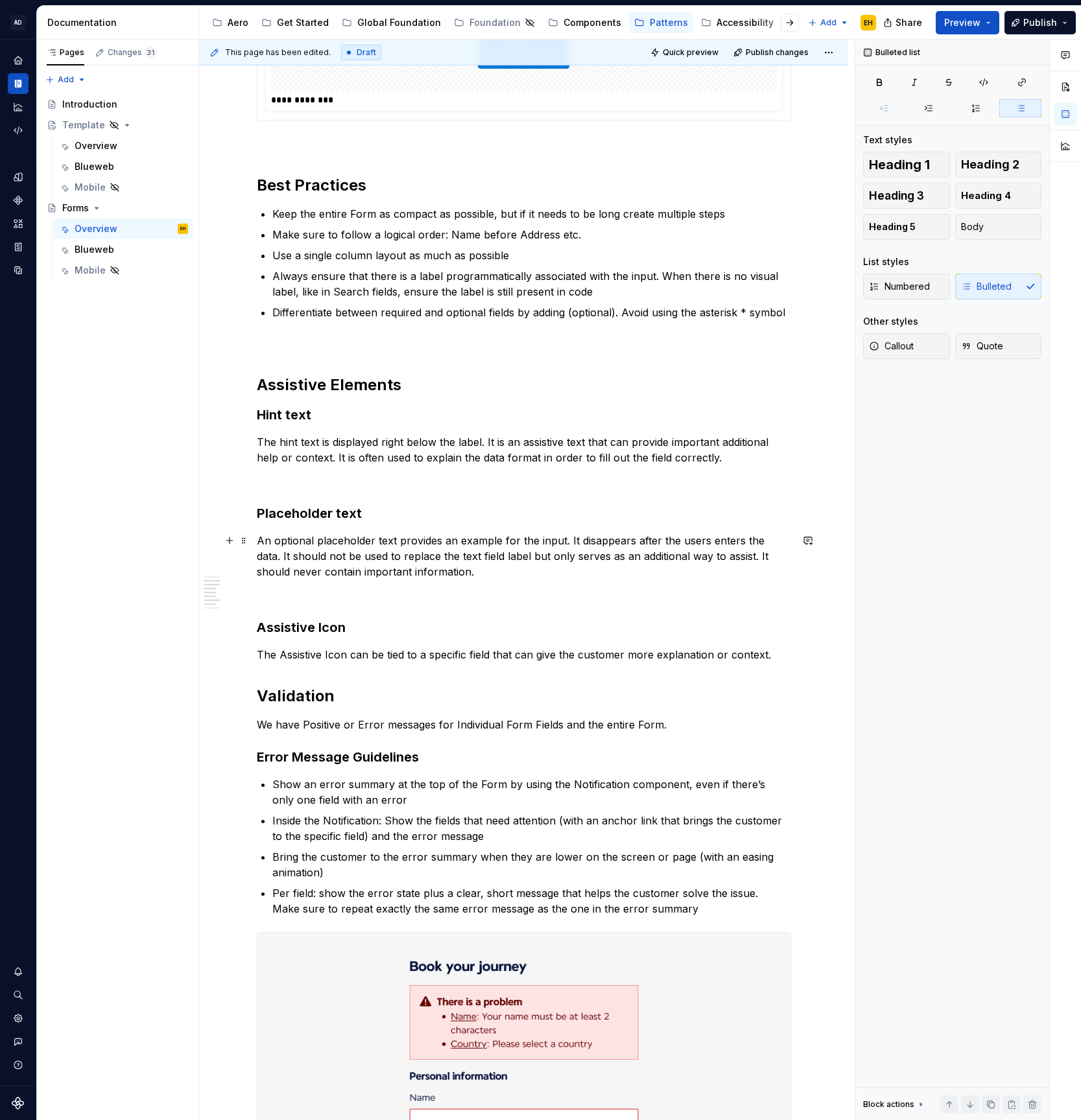
click at [421, 312] on p "Differentiate between required and optional fields by adding (optional). Avoid …" at bounding box center [532, 312] width 519 height 16
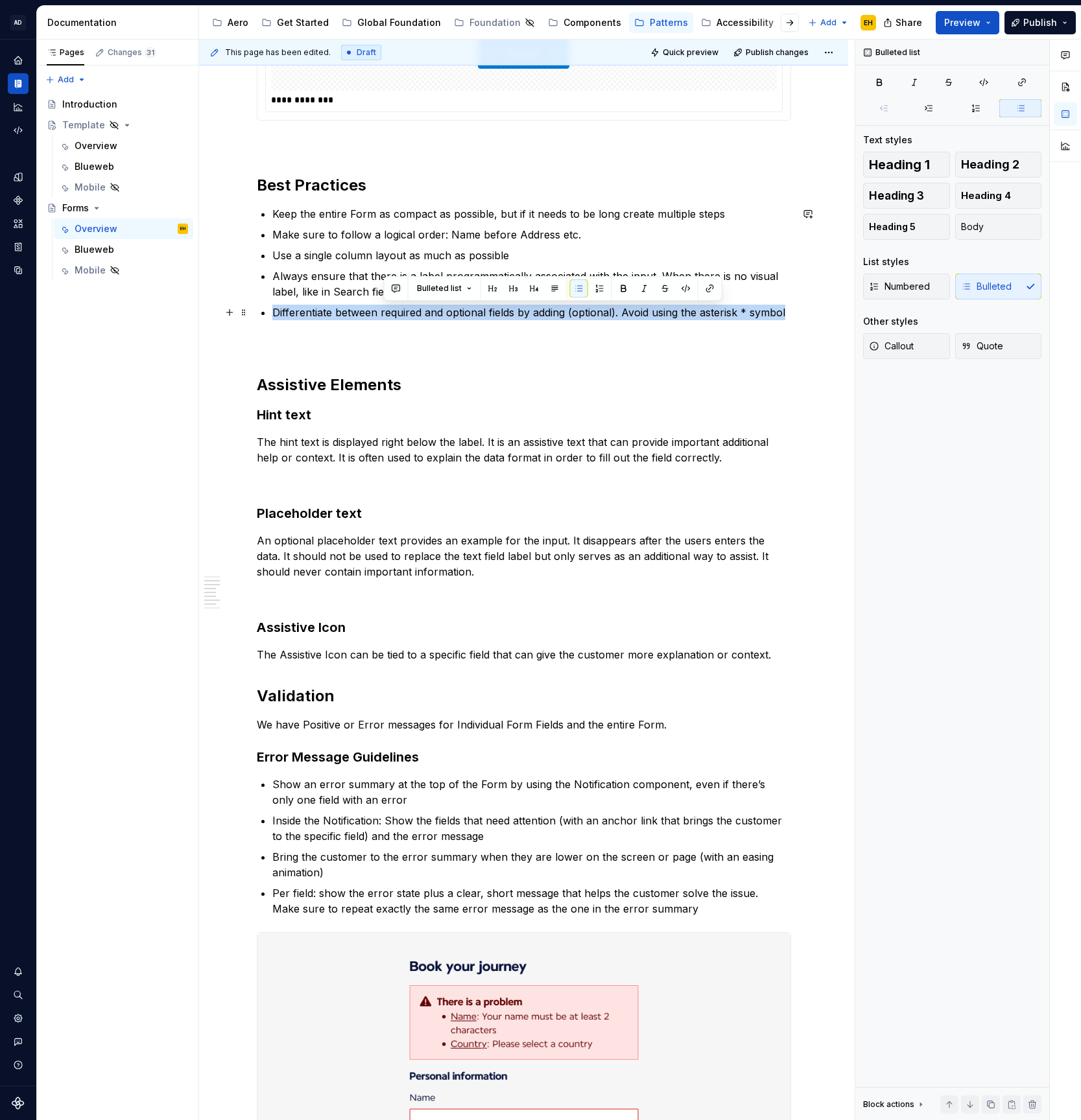
click at [421, 312] on p "Differentiate between required and optional fields by adding (optional). Avoid …" at bounding box center [532, 312] width 519 height 16
copy p "Differentiate between required and optional fields by adding (optional). Avoid …"
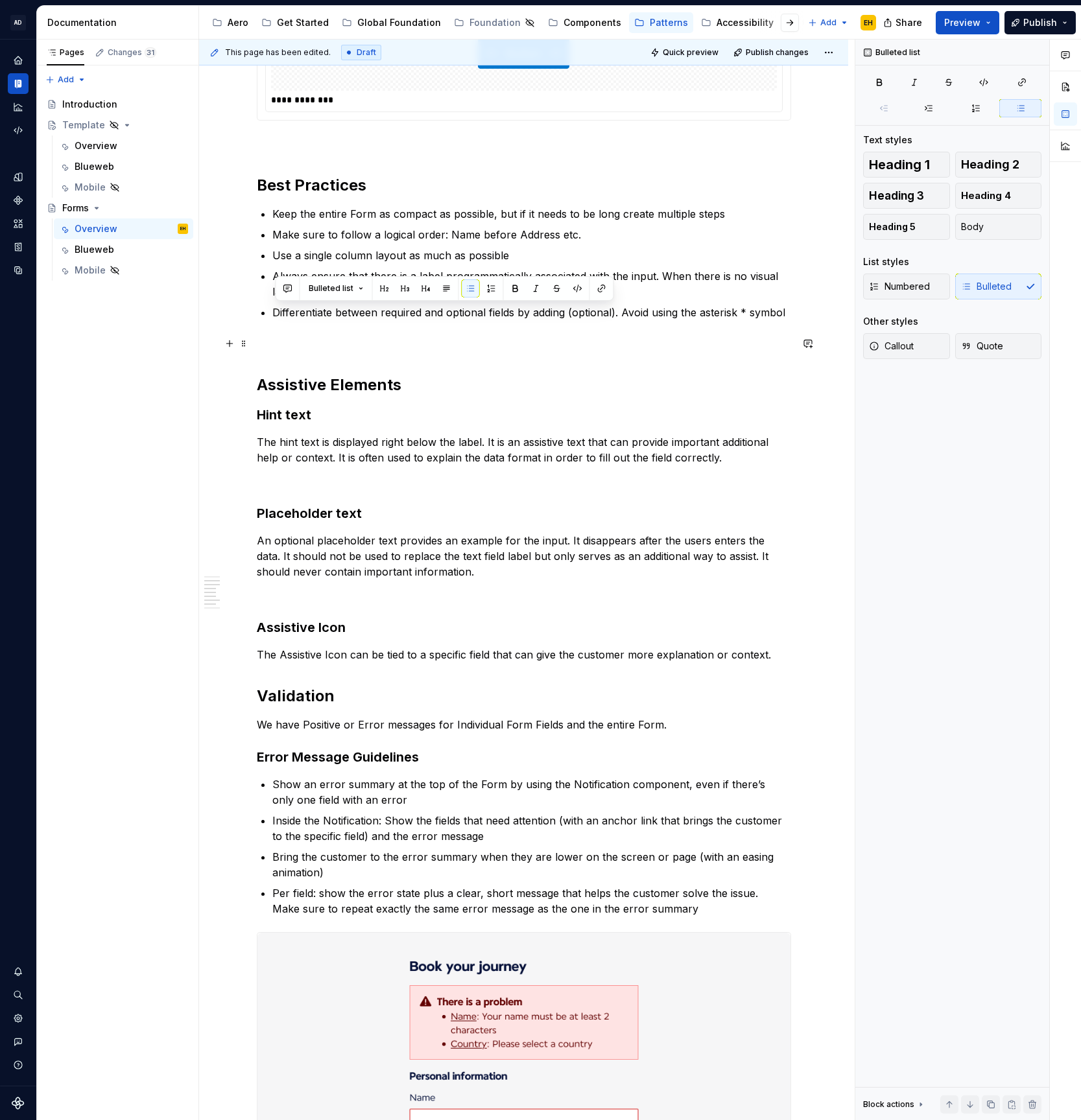
click at [383, 343] on p at bounding box center [524, 344] width 534 height 16
click at [617, 291] on p "Always ensure that there is a label programmatically associated with the input.…" at bounding box center [532, 284] width 519 height 31
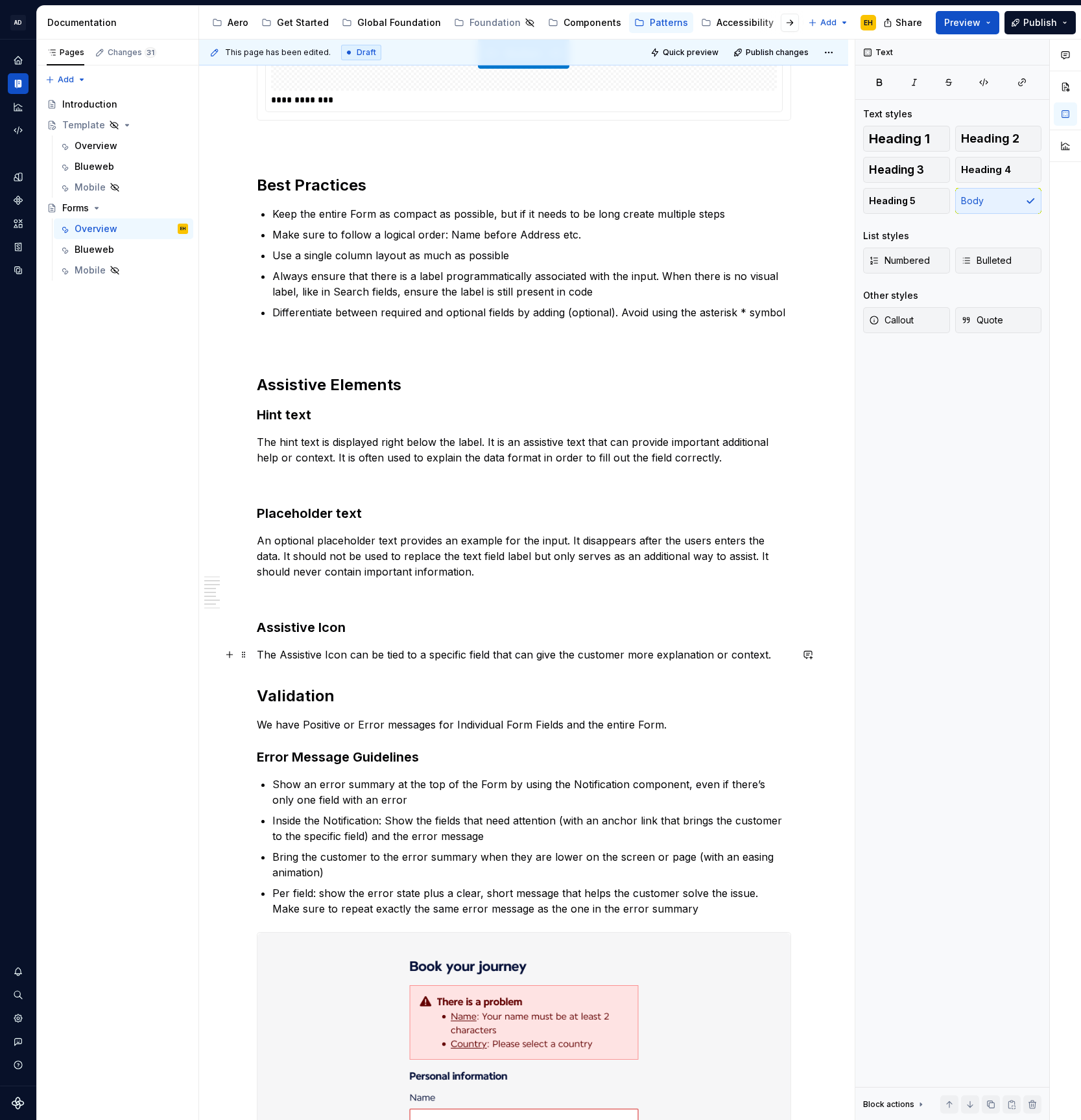
click at [780, 657] on p "The Assistive Icon can be tied to a specific field that can give the customer m…" at bounding box center [524, 655] width 534 height 16
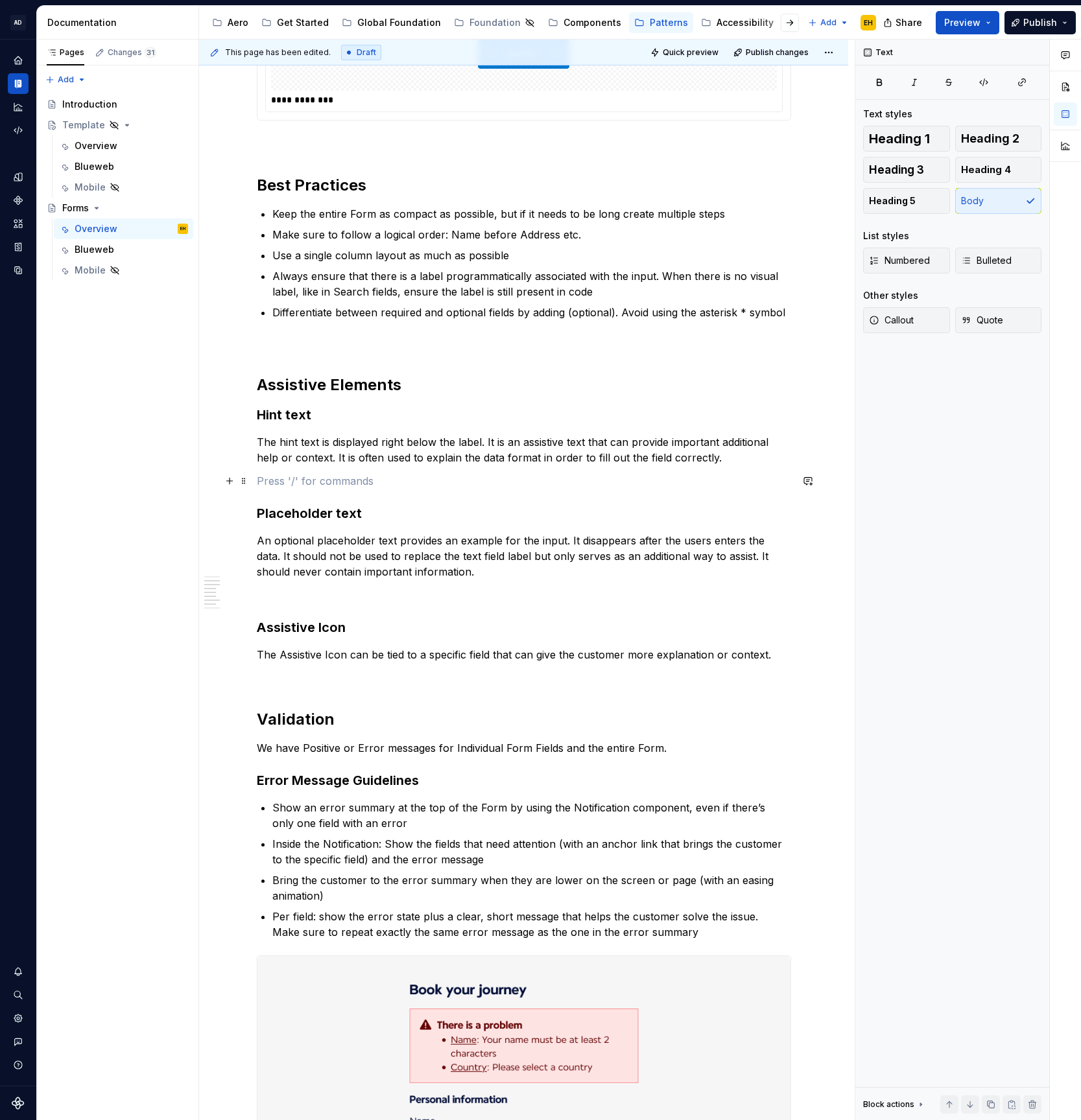
click at [350, 482] on p at bounding box center [524, 481] width 534 height 16
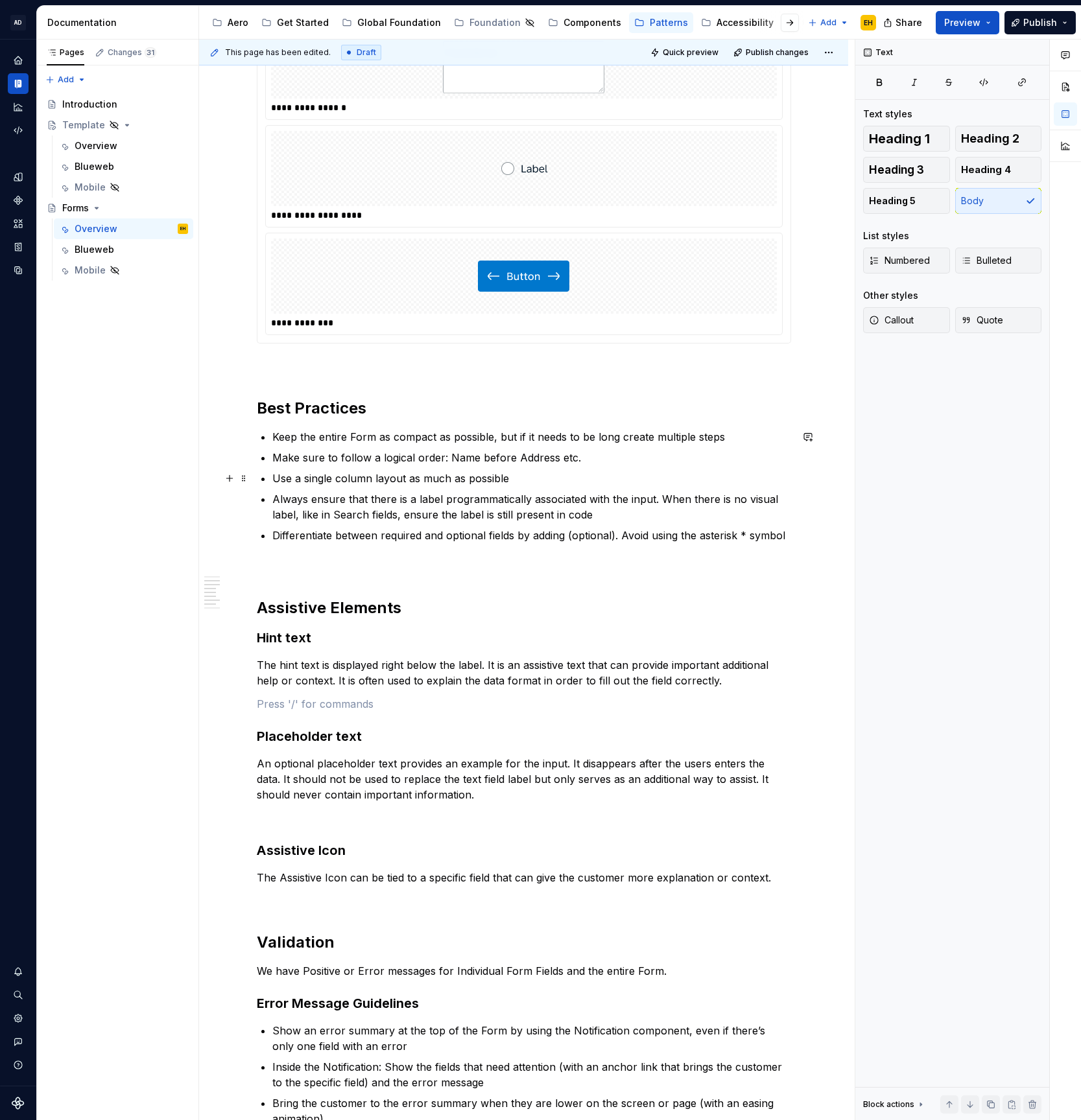
scroll to position [1125, 0]
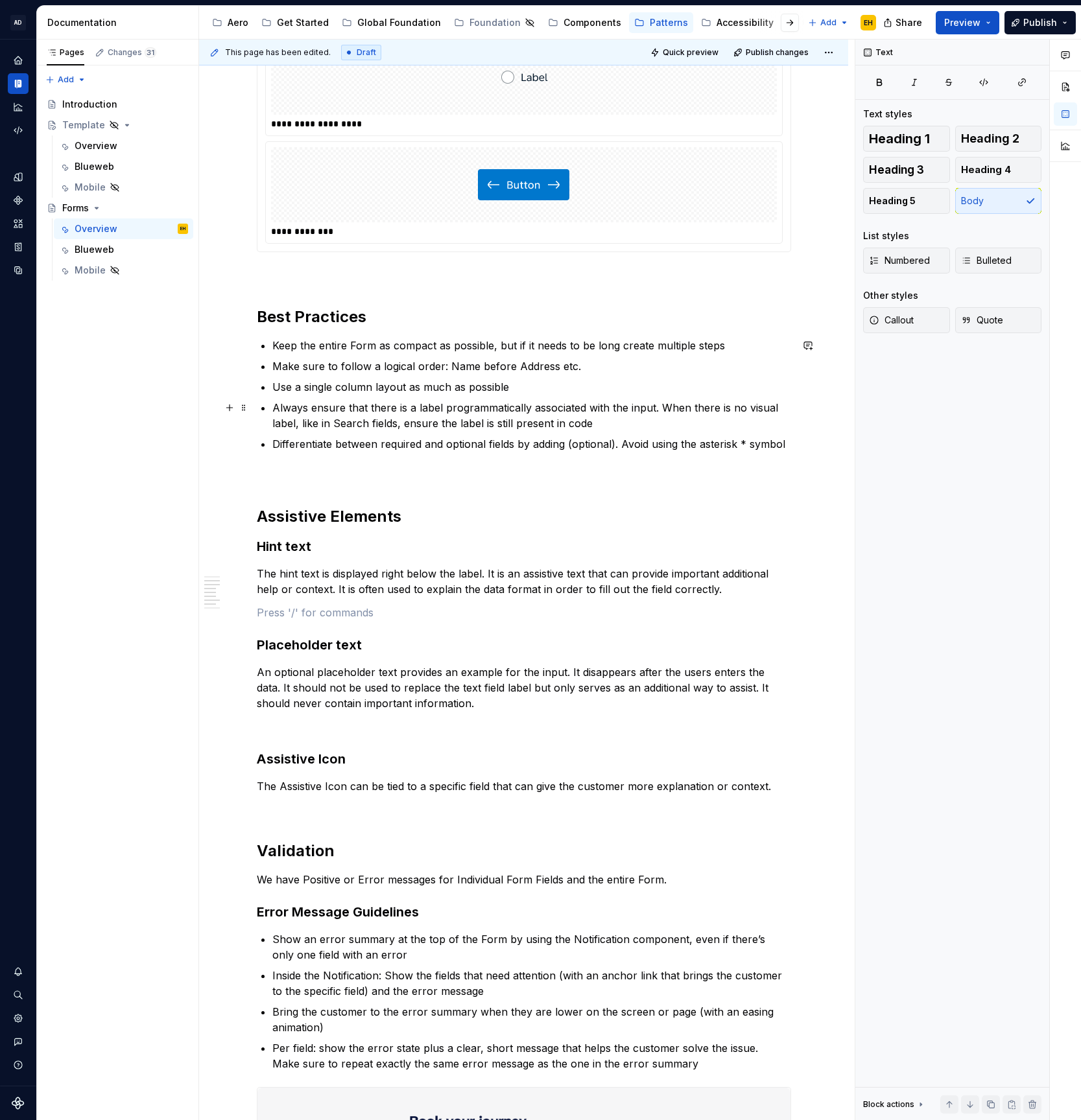
click at [632, 422] on p "Always ensure that there is a label programmatically associated with the input.…" at bounding box center [532, 416] width 519 height 31
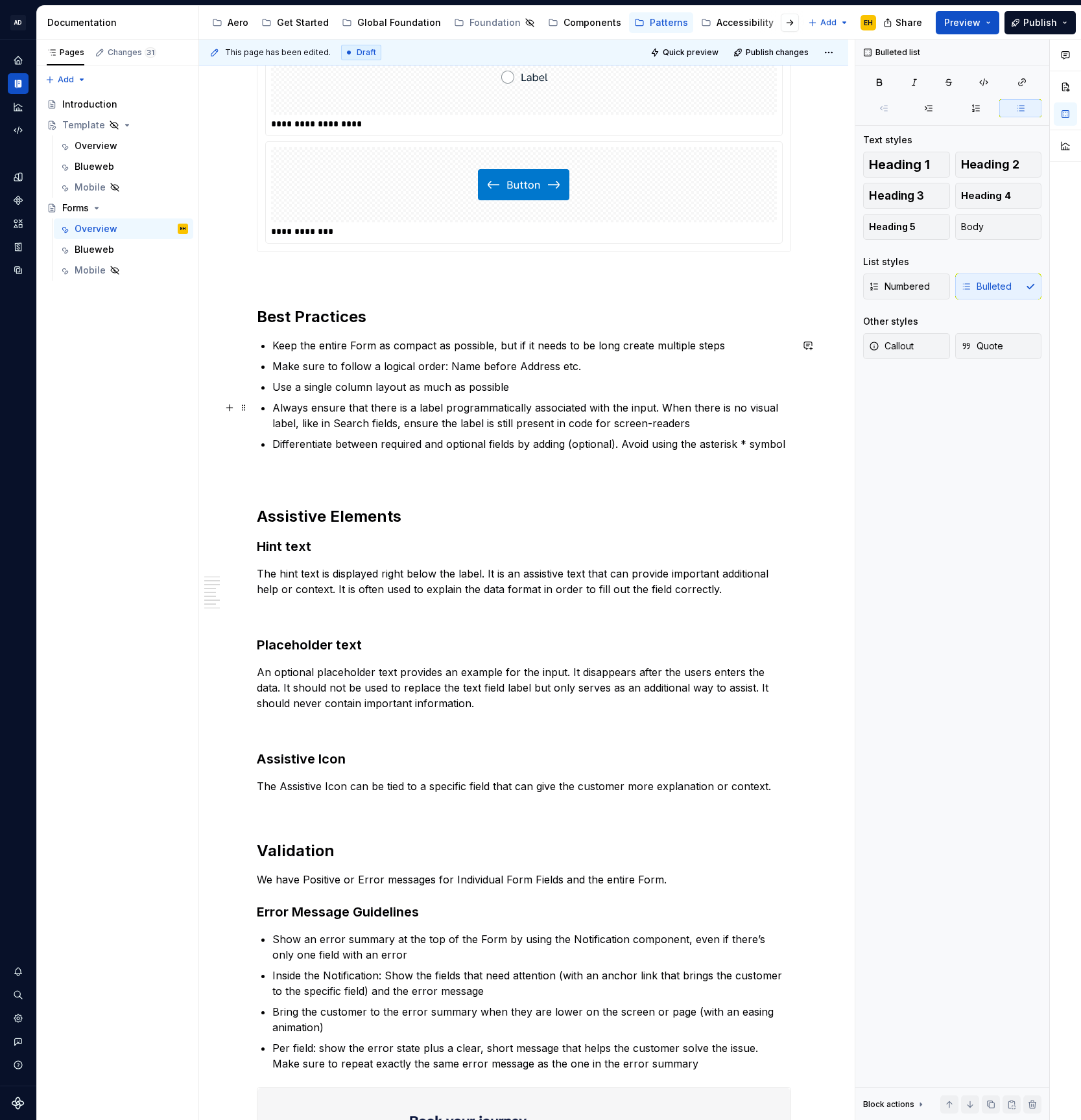
click at [649, 425] on p "Always ensure that there is a label programmatically associated with the input.…" at bounding box center [532, 416] width 519 height 31
click at [719, 424] on p "Always ensure that there is a label programmatically associated with the input.…" at bounding box center [532, 416] width 519 height 31
click at [773, 789] on p "The Assistive Icon can be tied to a specific field that can give the customer m…" at bounding box center [524, 787] width 534 height 16
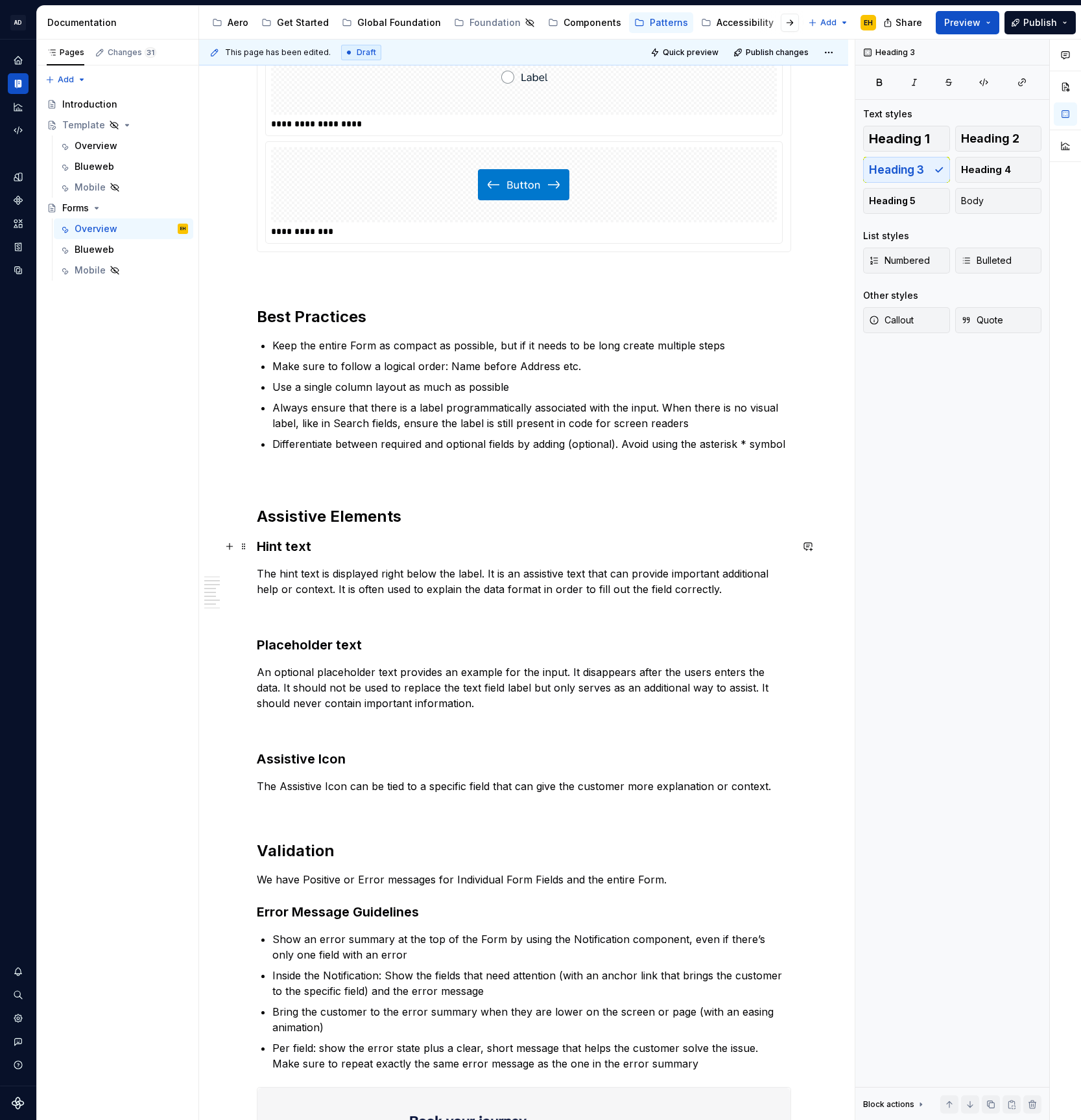
click at [269, 551] on h3 "Hint text" at bounding box center [524, 547] width 534 height 18
click at [263, 649] on h3 "Placeholder text" at bounding box center [524, 645] width 534 height 18
click at [260, 761] on h3 "Assistive Icon" at bounding box center [524, 759] width 534 height 18
drag, startPoint x: 419, startPoint y: 500, endPoint x: 418, endPoint y: 513, distance: 13.0
click at [418, 506] on div "**********" at bounding box center [524, 895] width 534 height 3498
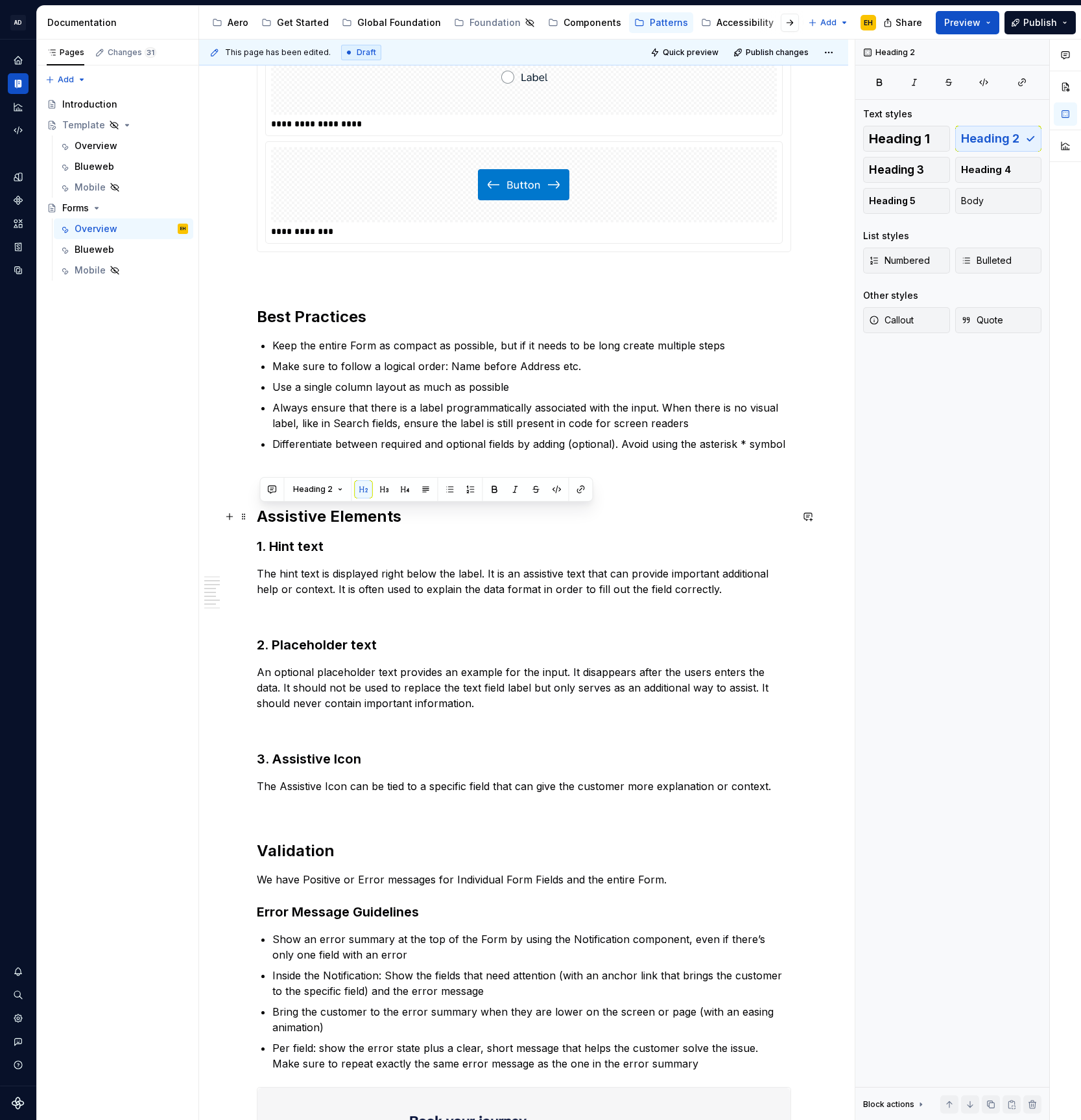
click at [417, 515] on h2 "Assistive Elements" at bounding box center [524, 517] width 534 height 21
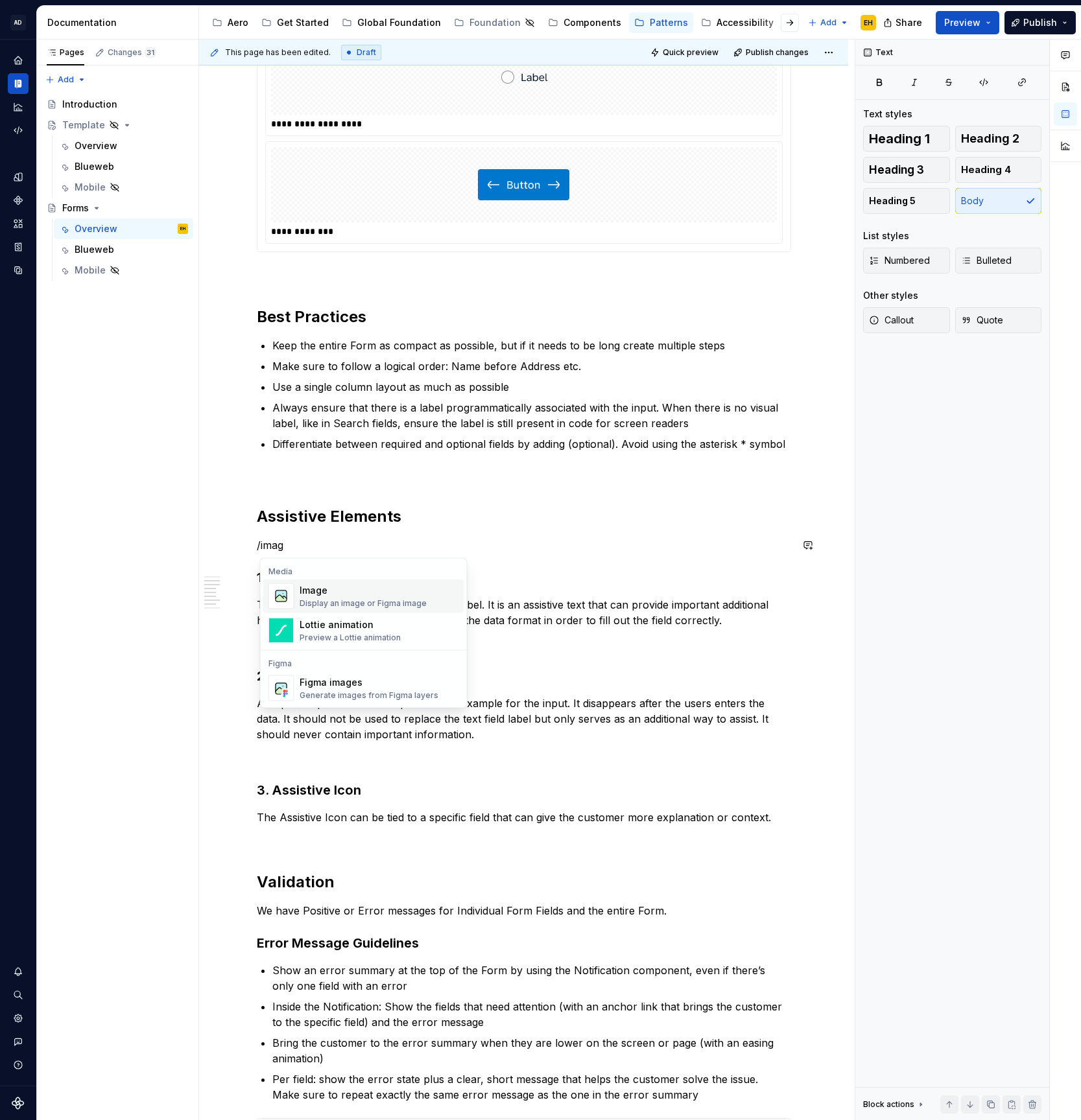
click at [365, 599] on div "Display an image or Figma image" at bounding box center [363, 604] width 127 height 10
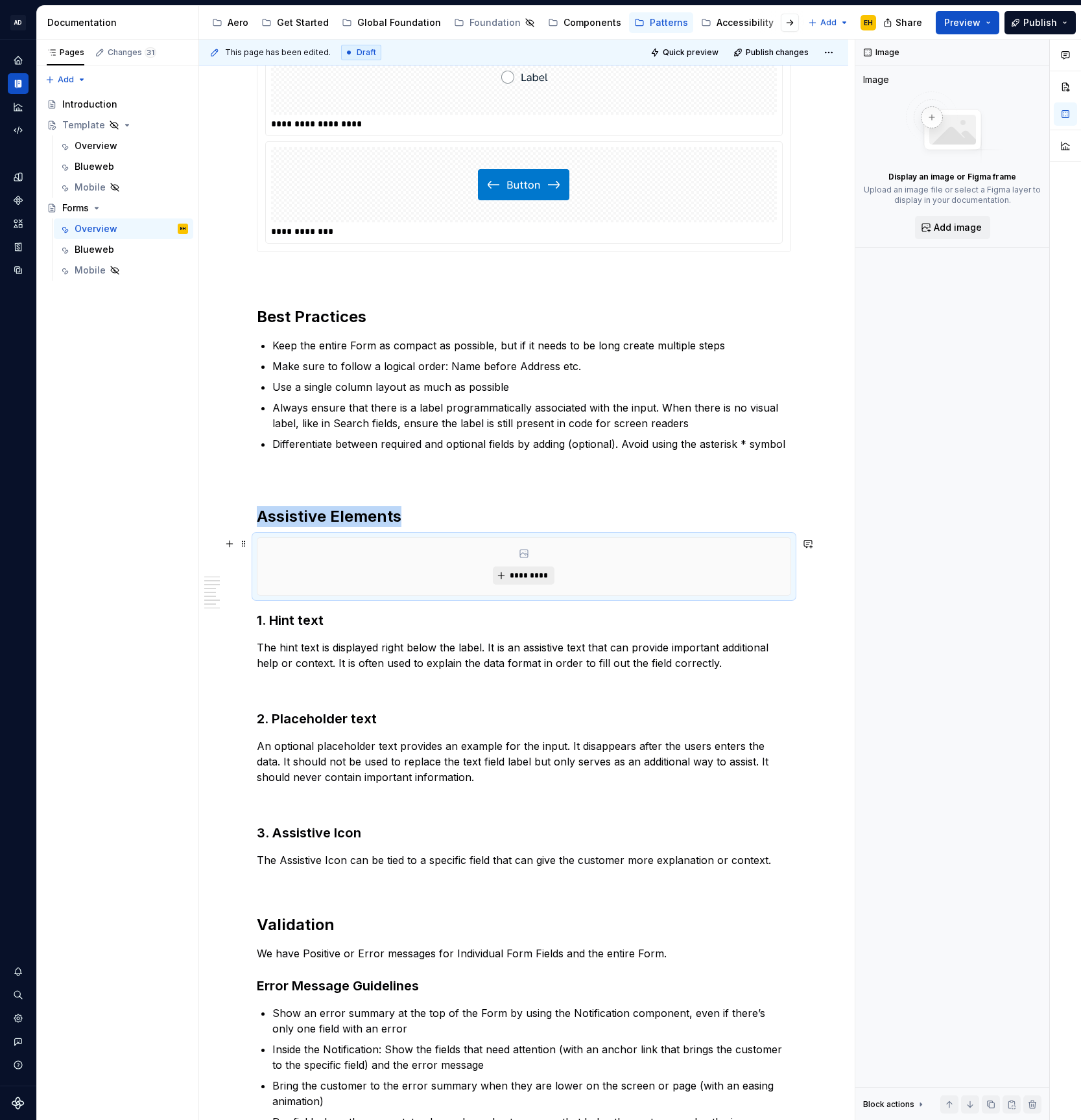
type textarea "*"
click at [538, 576] on span "*********" at bounding box center [528, 576] width 39 height 10
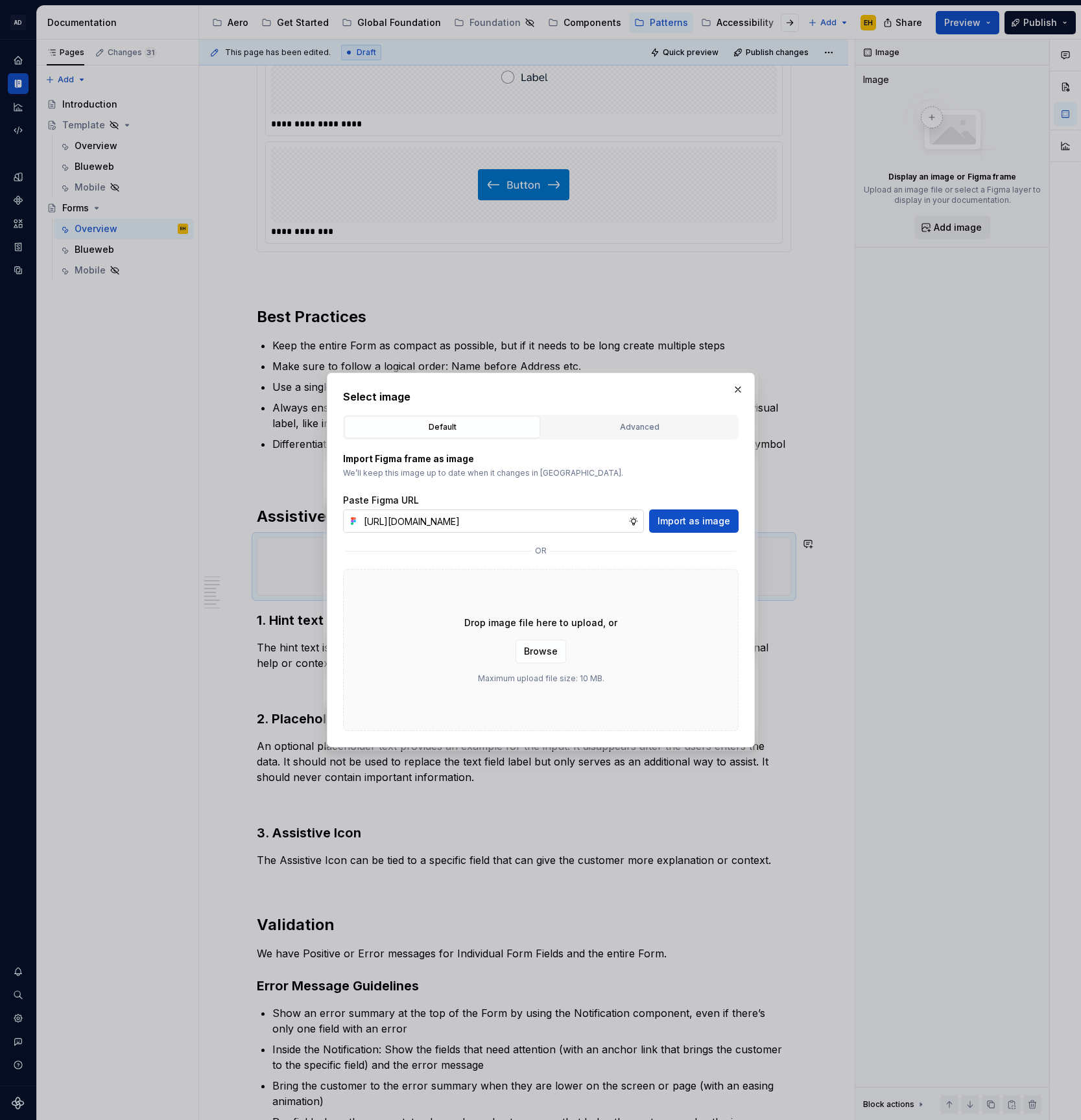
scroll to position [0, 284]
type input "[URL][DOMAIN_NAME]"
click at [701, 517] on span "Import as image" at bounding box center [693, 521] width 72 height 13
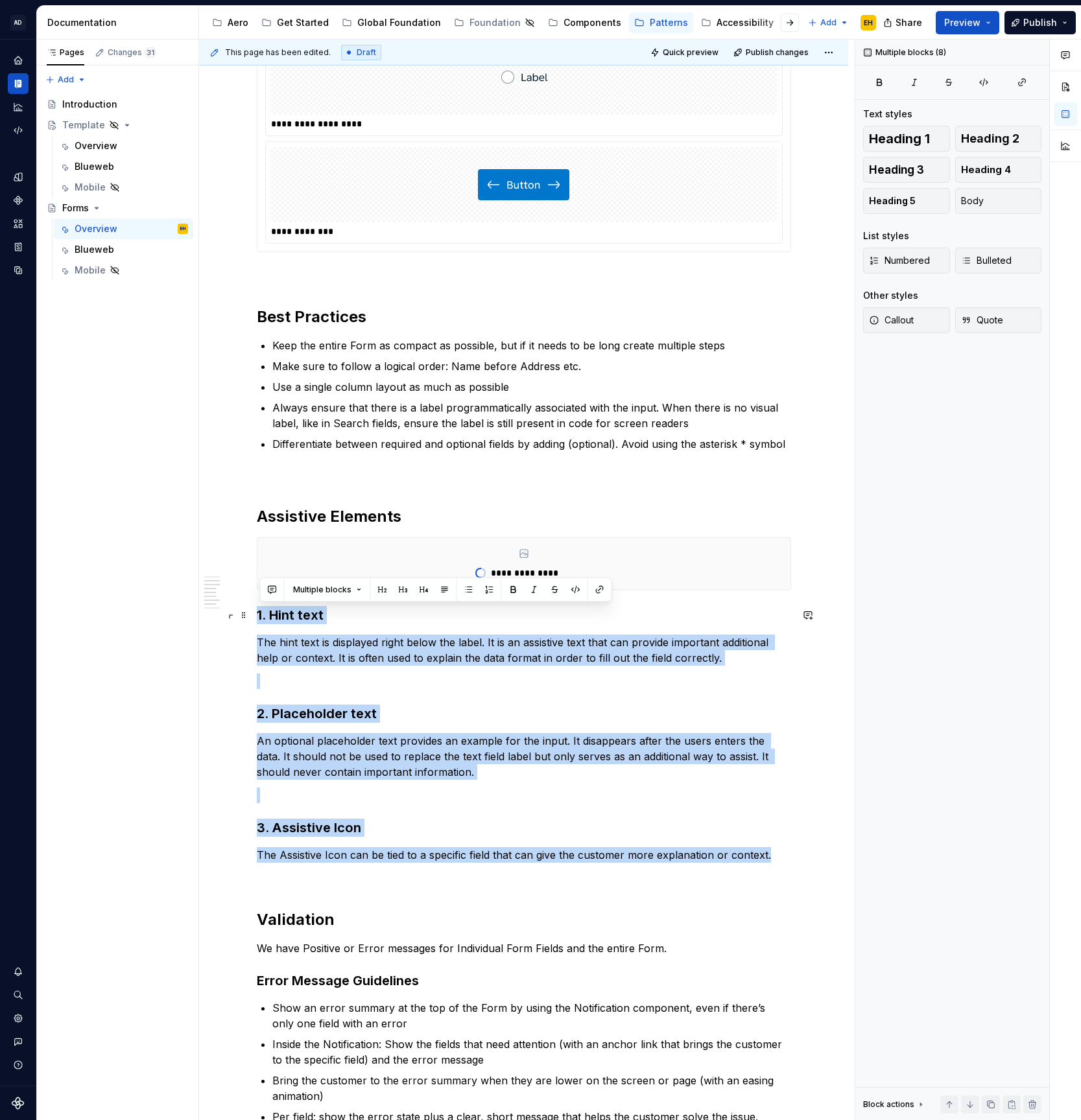
drag, startPoint x: 581, startPoint y: 783, endPoint x: 254, endPoint y: 619, distance: 365.8
click at [254, 619] on div "**********" at bounding box center [524, 1090] width 649 height 3949
click at [488, 589] on button "button" at bounding box center [489, 590] width 18 height 18
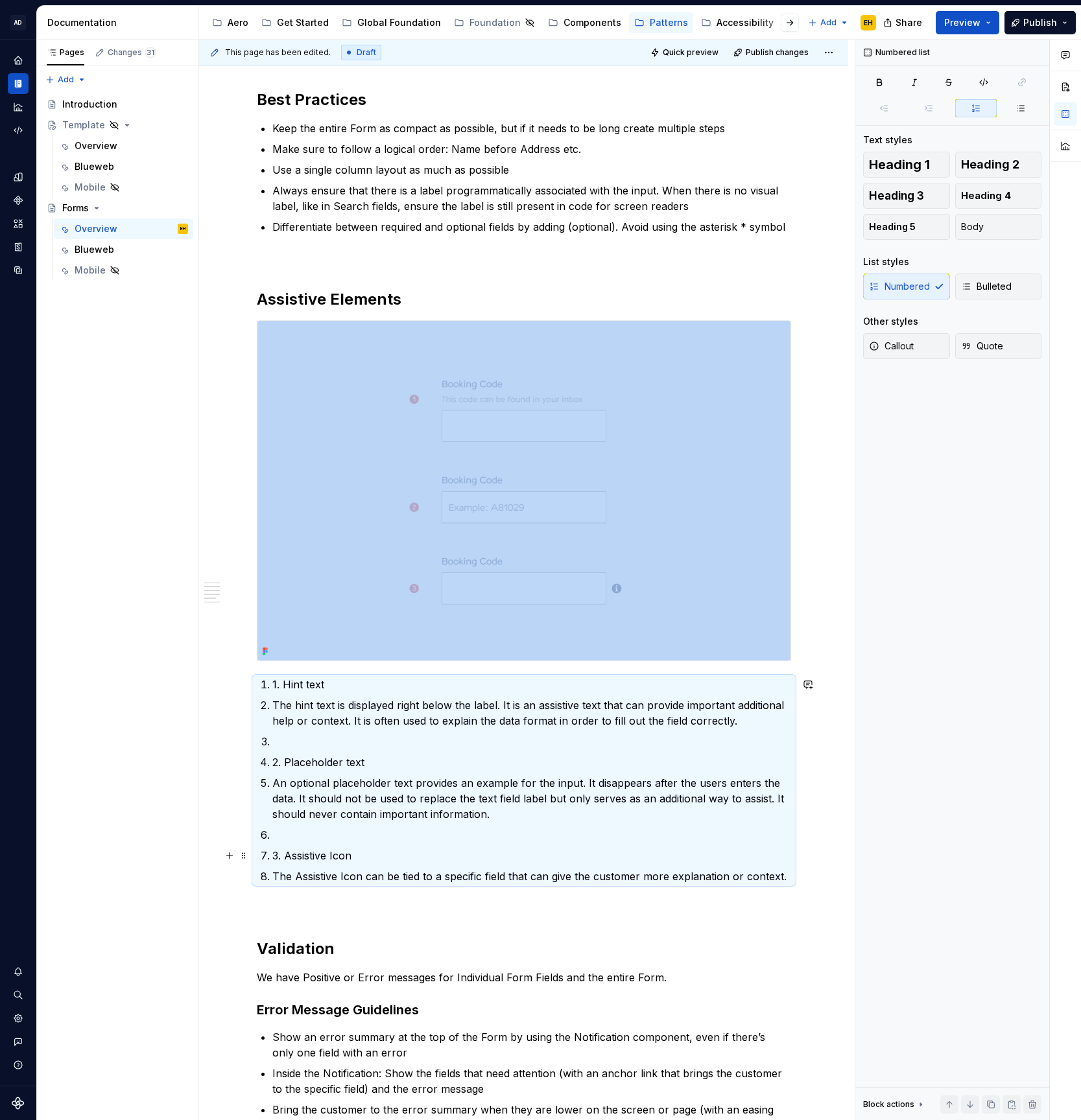
scroll to position [1344, 0]
click at [294, 724] on p "The hint text is displayed right below the label. It is an assistive text that …" at bounding box center [532, 713] width 519 height 31
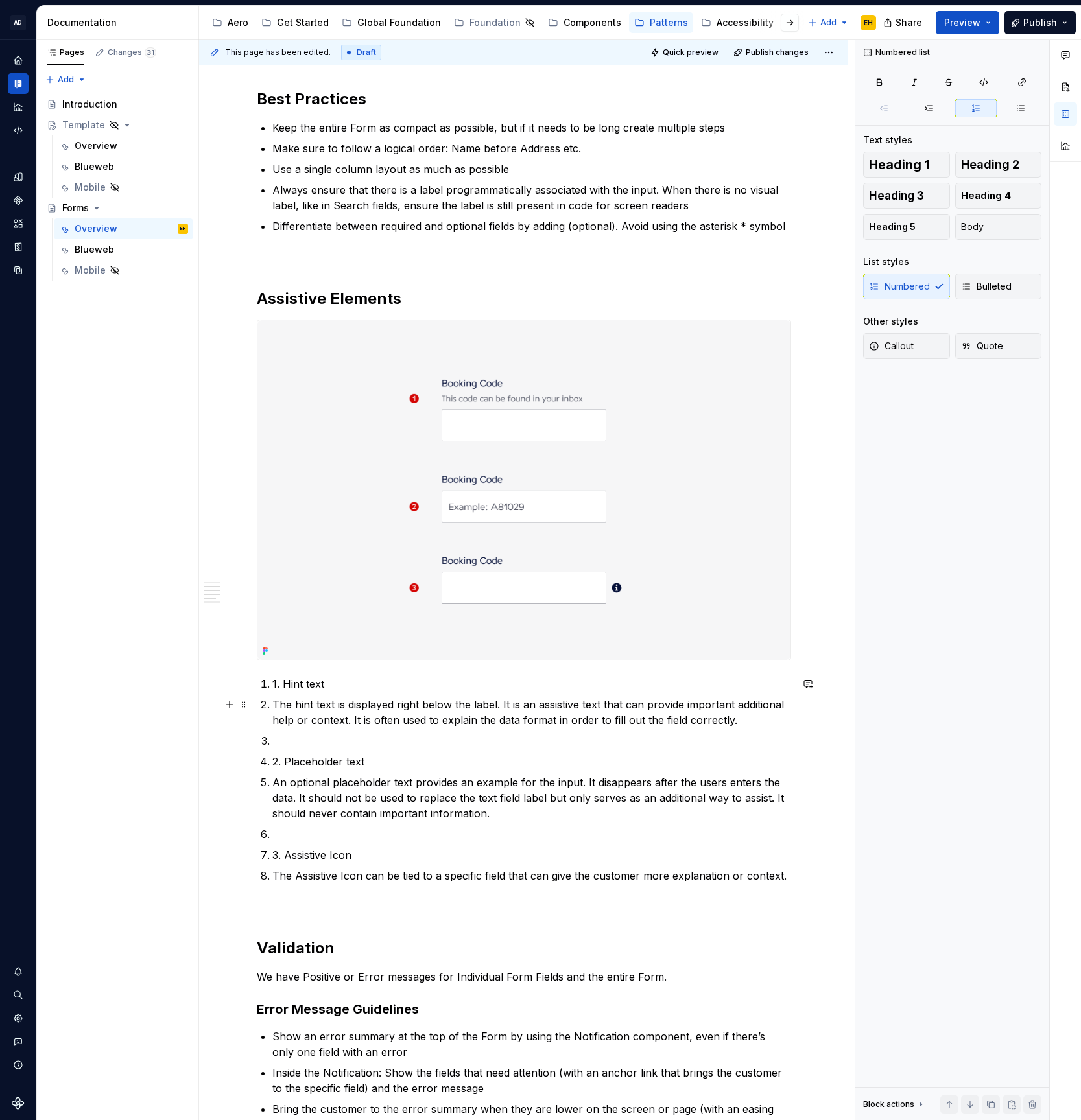
drag, startPoint x: 273, startPoint y: 706, endPoint x: 342, endPoint y: 718, distance: 70.0
click at [273, 708] on li "The hint text is displayed right below the label. It is an assistive text that …" at bounding box center [532, 713] width 519 height 31
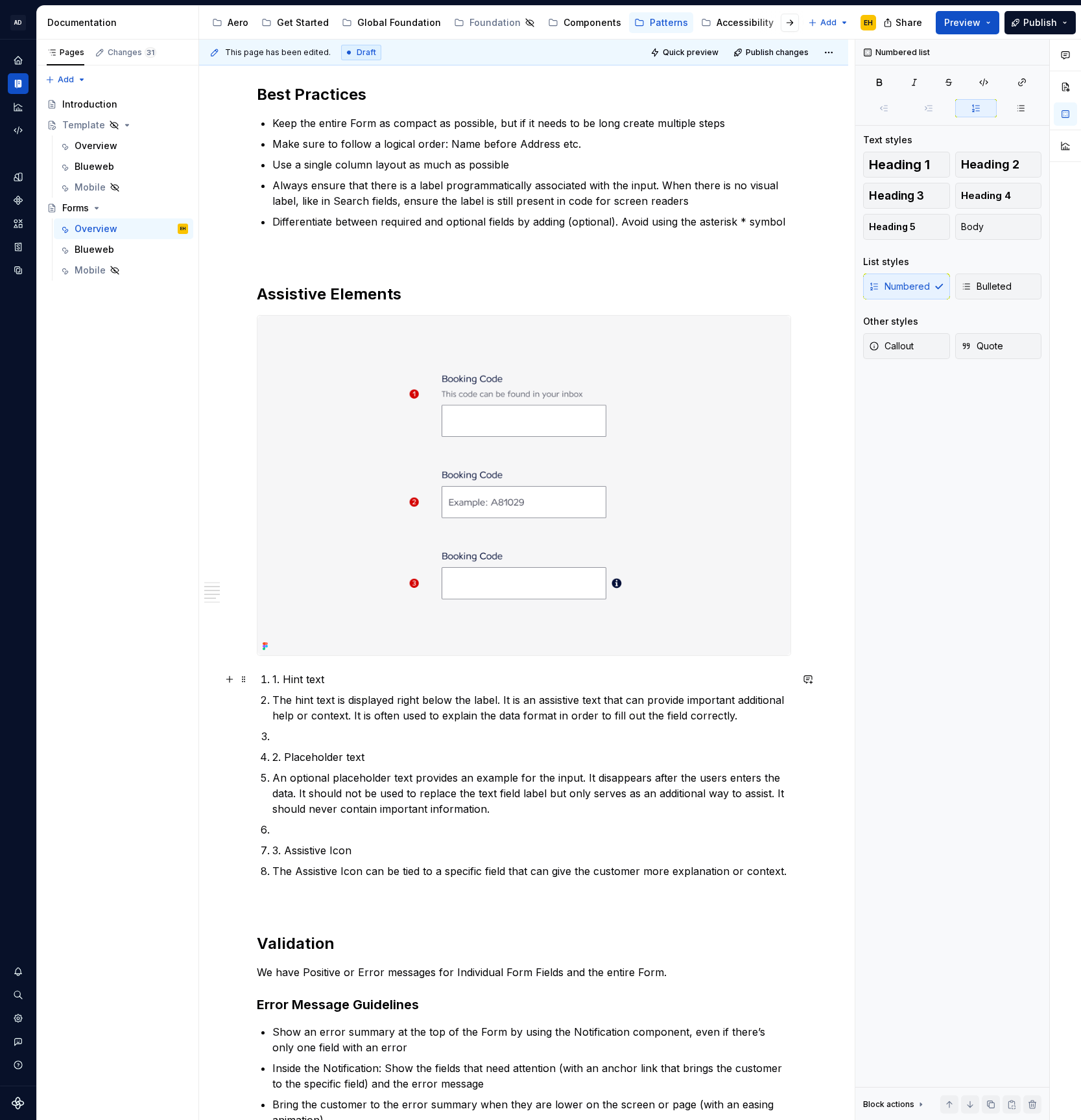
drag, startPoint x: 284, startPoint y: 678, endPoint x: 321, endPoint y: 703, distance: 44.7
click at [286, 681] on p "1. Hint text" at bounding box center [532, 680] width 519 height 16
drag, startPoint x: 272, startPoint y: 699, endPoint x: 289, endPoint y: 706, distance: 18.4
click at [273, 700] on li "The hint text is displayed right below the label. It is an assistive text that …" at bounding box center [532, 707] width 519 height 31
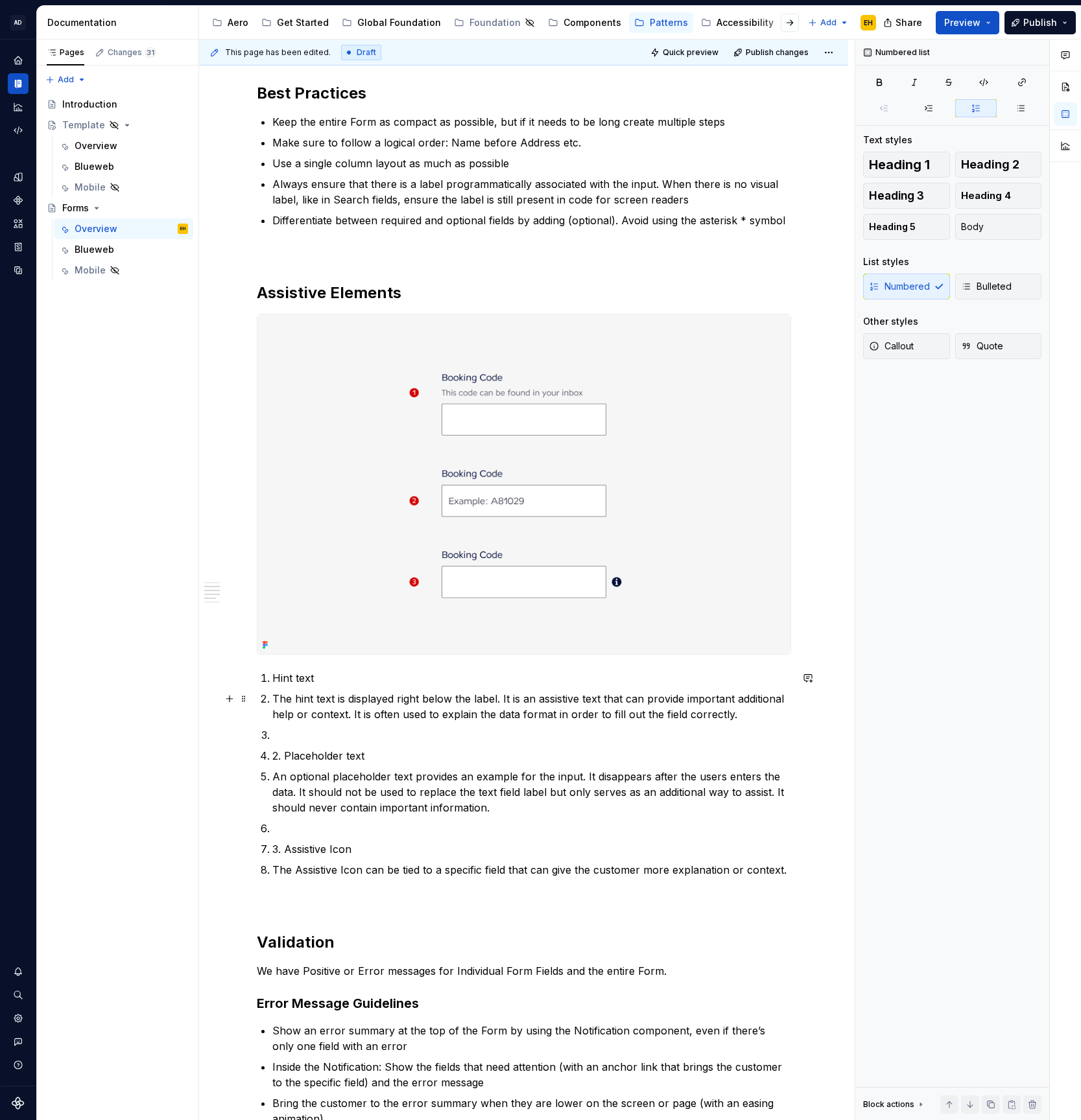
scroll to position [1351, 0]
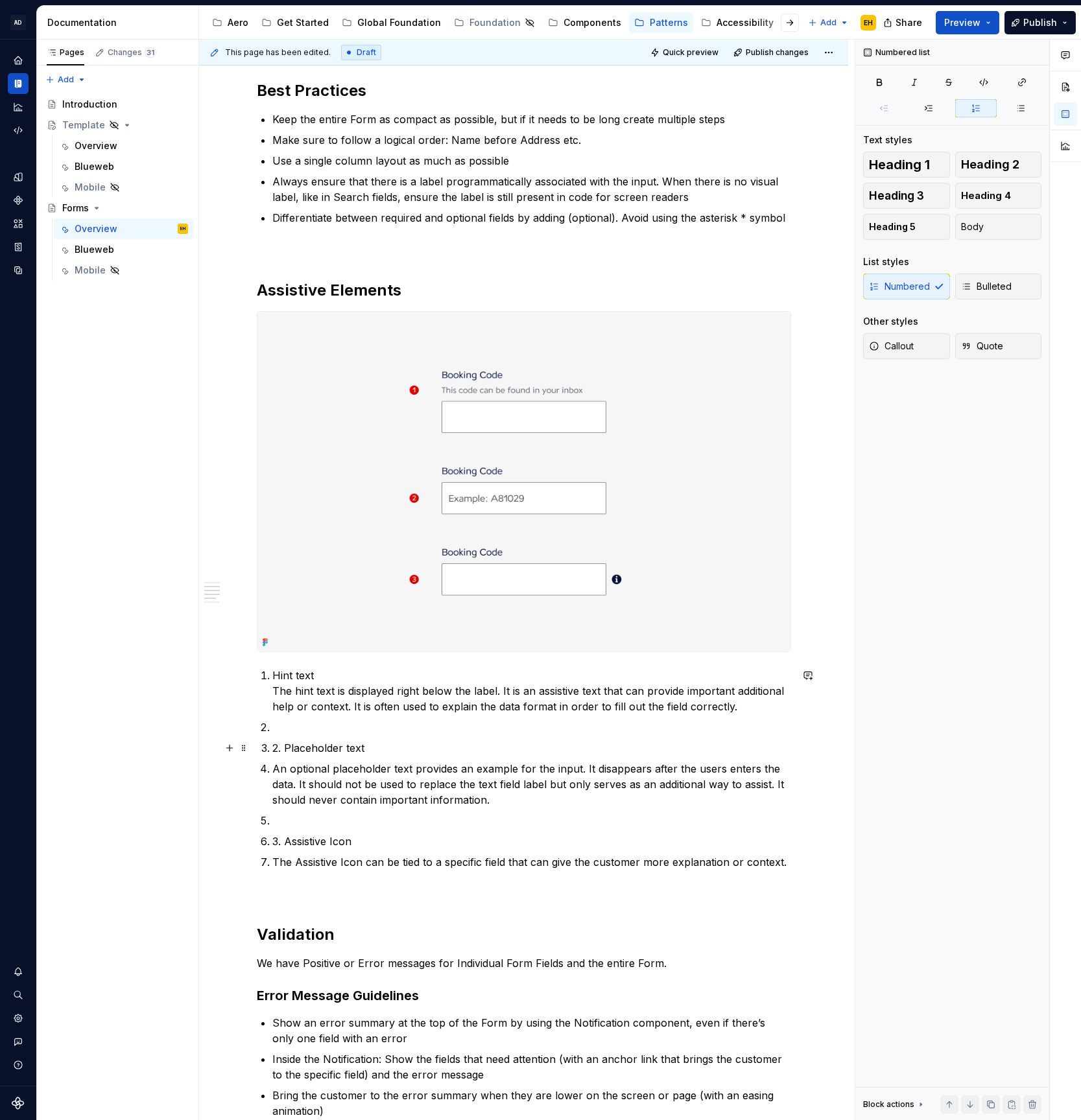
click at [278, 749] on p "2. Placeholder text" at bounding box center [532, 748] width 519 height 16
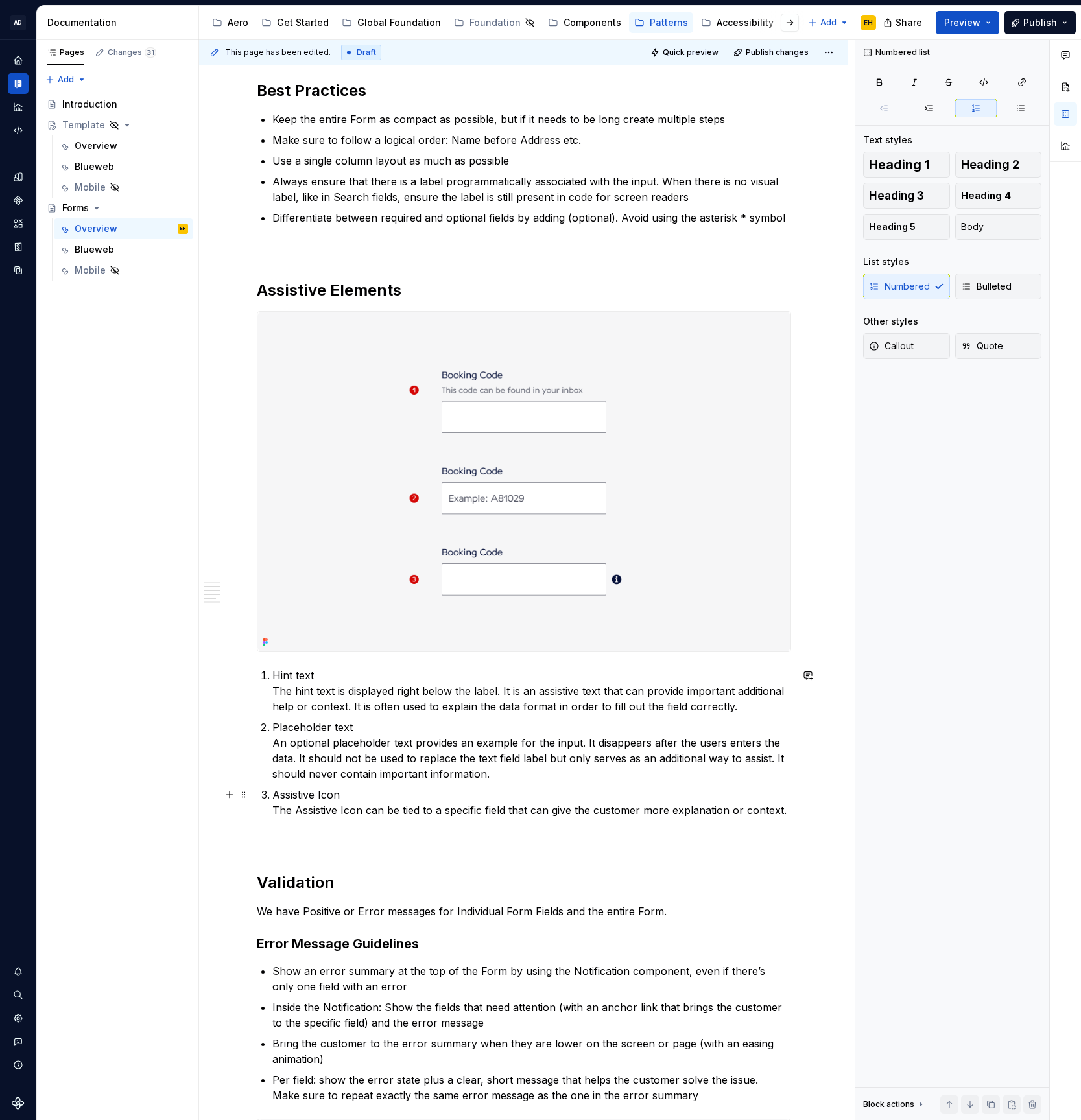
click at [366, 814] on p "Assistive Icon The Assistive Icon can be tied to a specific field that can give…" at bounding box center [532, 802] width 519 height 31
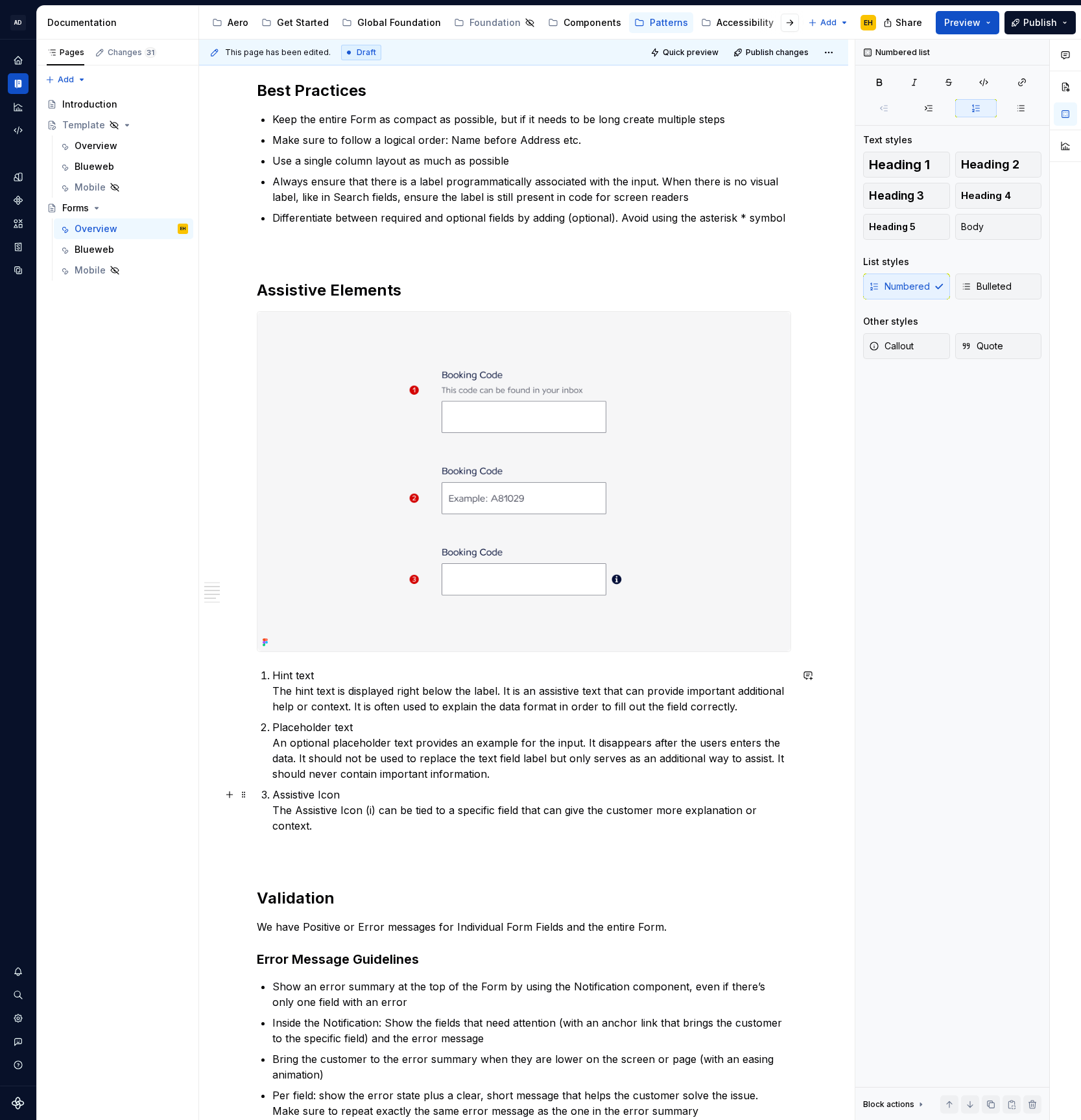
drag, startPoint x: 373, startPoint y: 811, endPoint x: 381, endPoint y: 812, distance: 8.1
click at [373, 812] on p "Assistive Icon The Assistive Icon (i) can be tied to a specific field that can …" at bounding box center [532, 810] width 519 height 47
click at [391, 818] on p "Assistive Icon The Assistive Icon (i) can be tied to a specific field that can …" at bounding box center [532, 810] width 519 height 47
drag, startPoint x: 305, startPoint y: 674, endPoint x: 269, endPoint y: 675, distance: 36.0
click at [272, 675] on li "Hint text The hint text is displayed right below the label. It is an assistive …" at bounding box center [532, 691] width 519 height 47
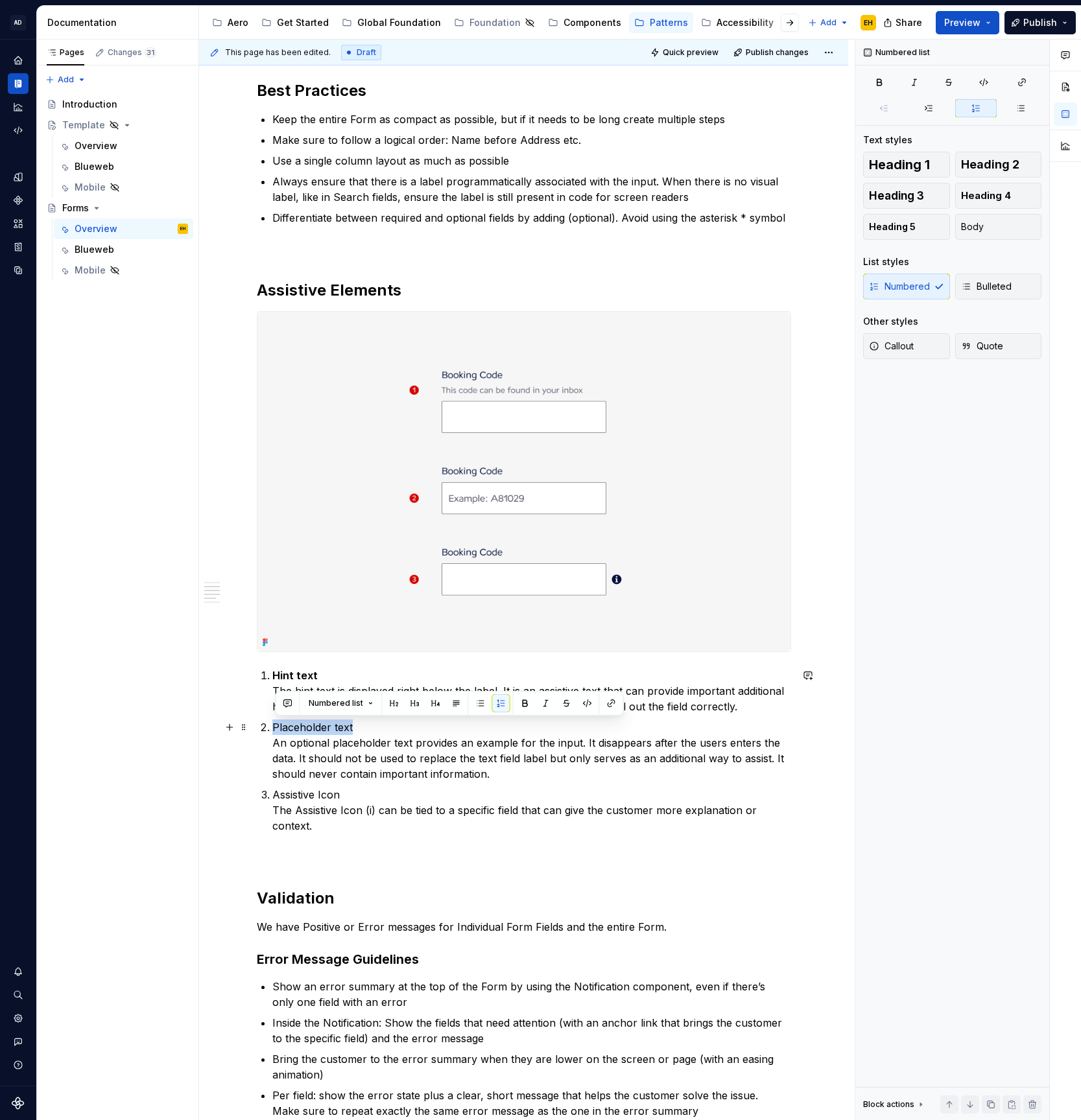
drag, startPoint x: 314, startPoint y: 726, endPoint x: 254, endPoint y: 756, distance: 67.1
click at [257, 728] on div "**********" at bounding box center [524, 814] width 534 height 3787
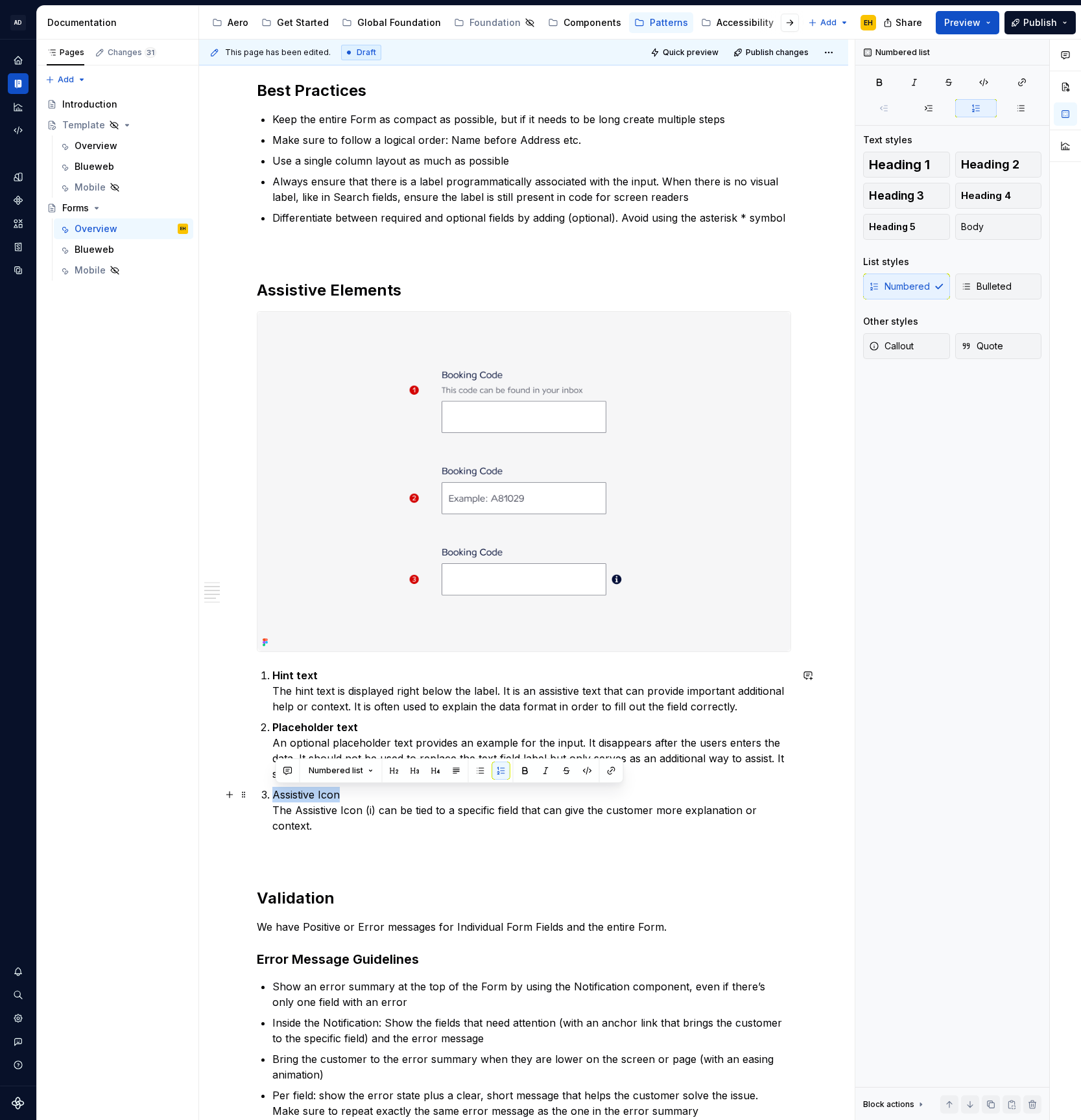
drag, startPoint x: 286, startPoint y: 791, endPoint x: 265, endPoint y: 801, distance: 23.3
click at [262, 795] on div "**********" at bounding box center [524, 806] width 534 height 3772
click at [325, 855] on p at bounding box center [524, 857] width 534 height 16
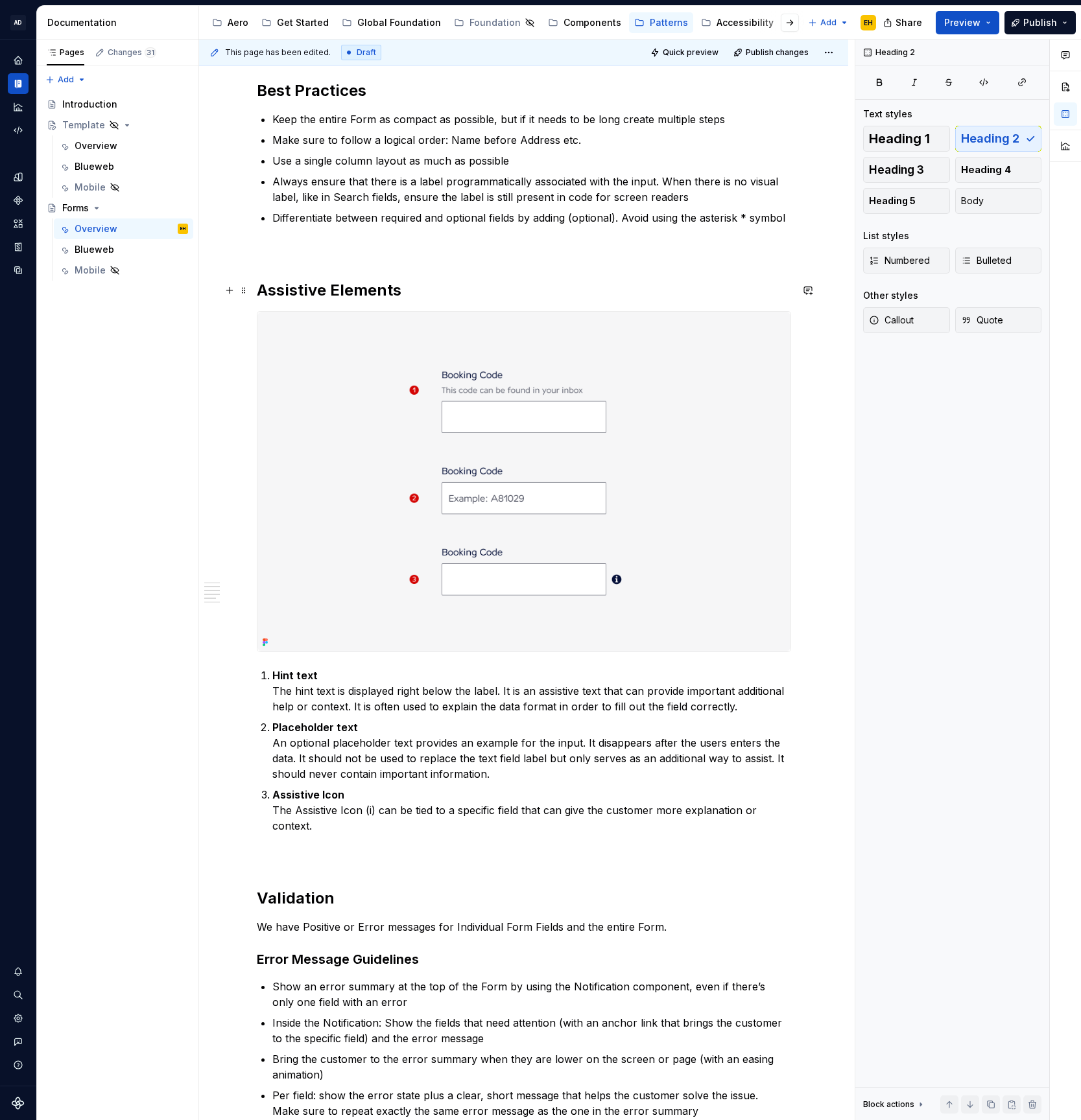
click at [554, 292] on h2 "Assistive Elements" at bounding box center [524, 291] width 534 height 21
click at [479, 690] on p "Hint text The hint text is displayed right below the label. It is an assistive …" at bounding box center [532, 691] width 519 height 47
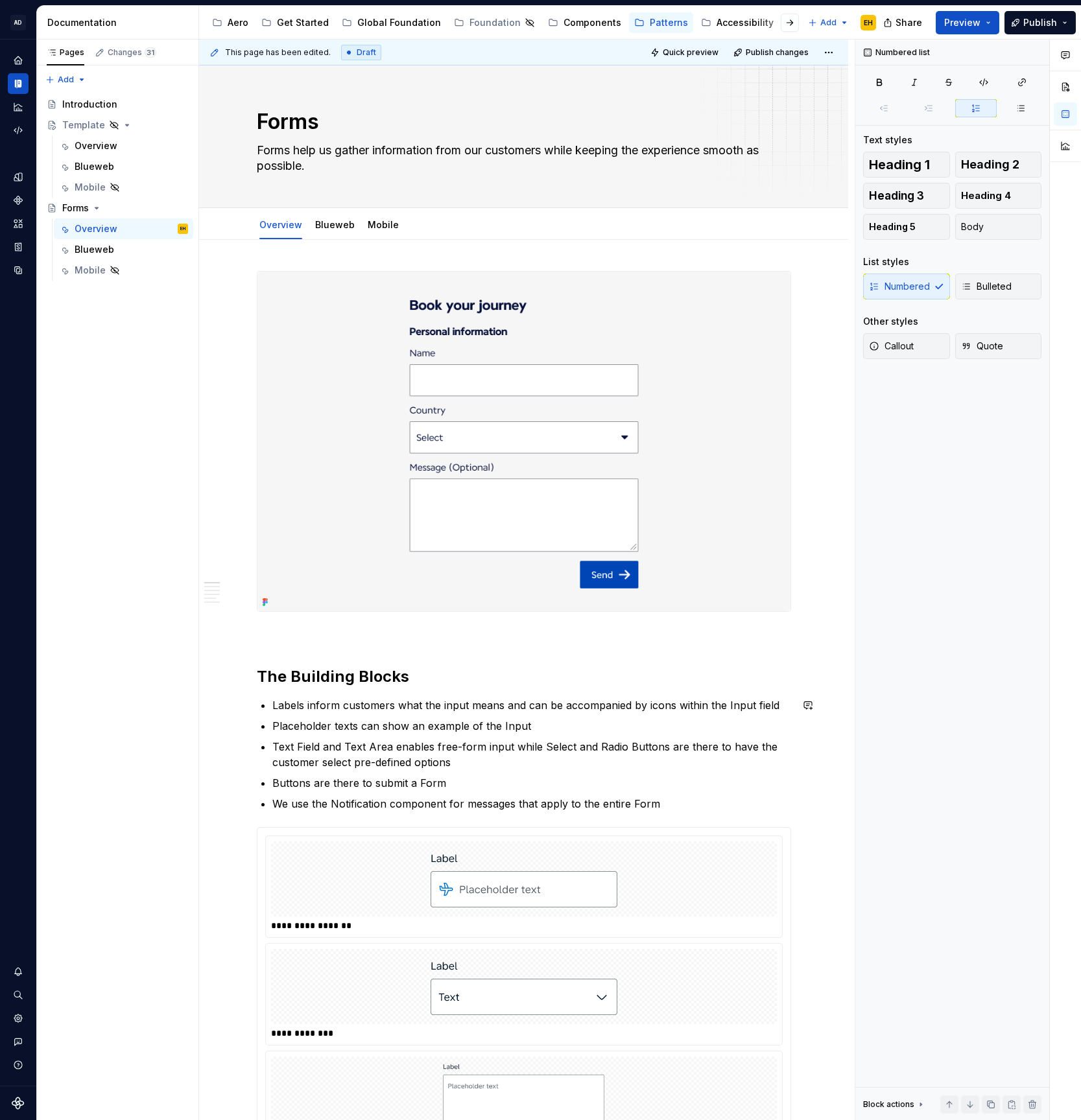
scroll to position [0, 0]
click at [1039, 26] on span "Publish" at bounding box center [1040, 23] width 34 height 13
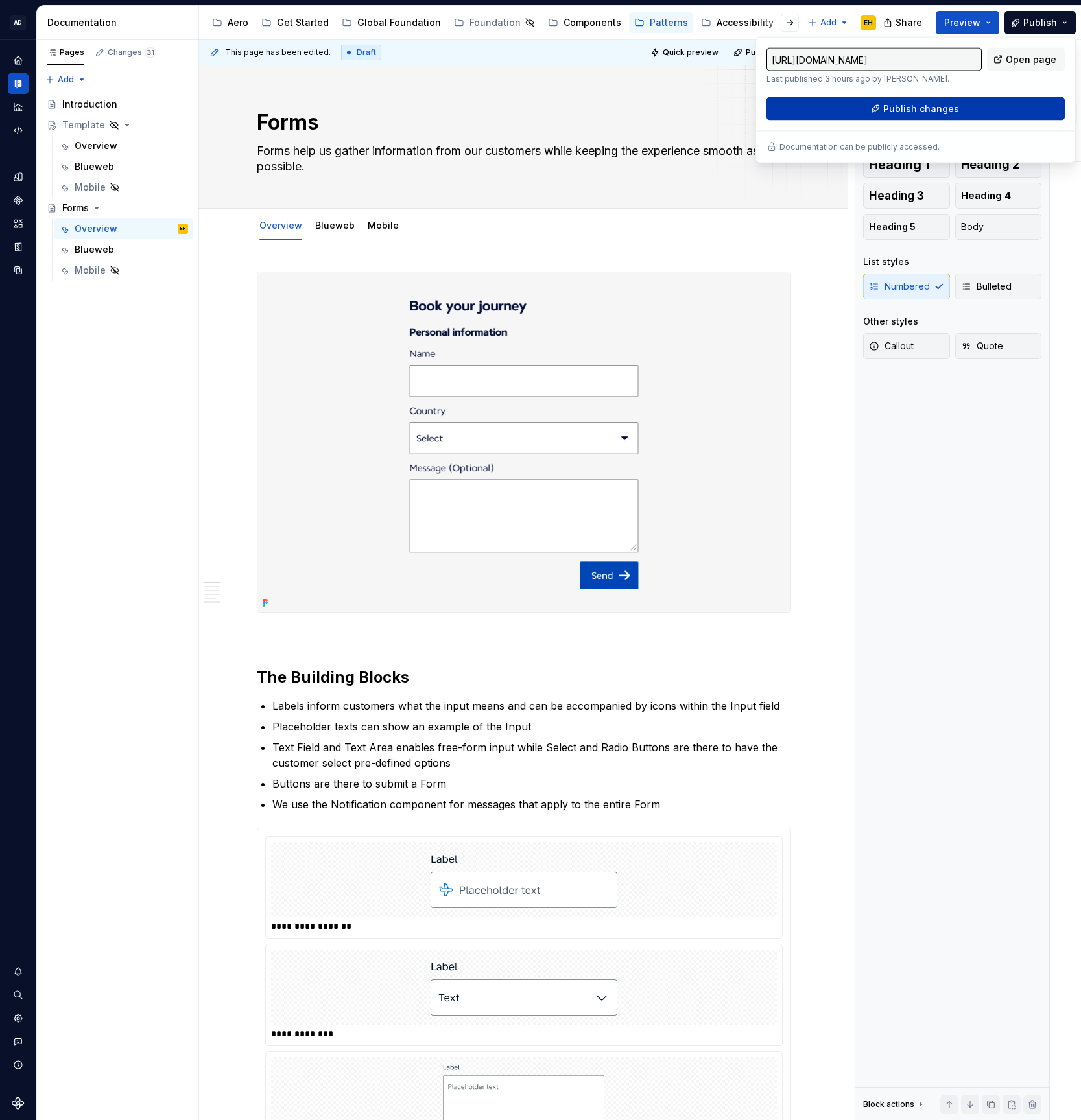
click at [1027, 113] on button "Publish changes" at bounding box center [916, 109] width 299 height 23
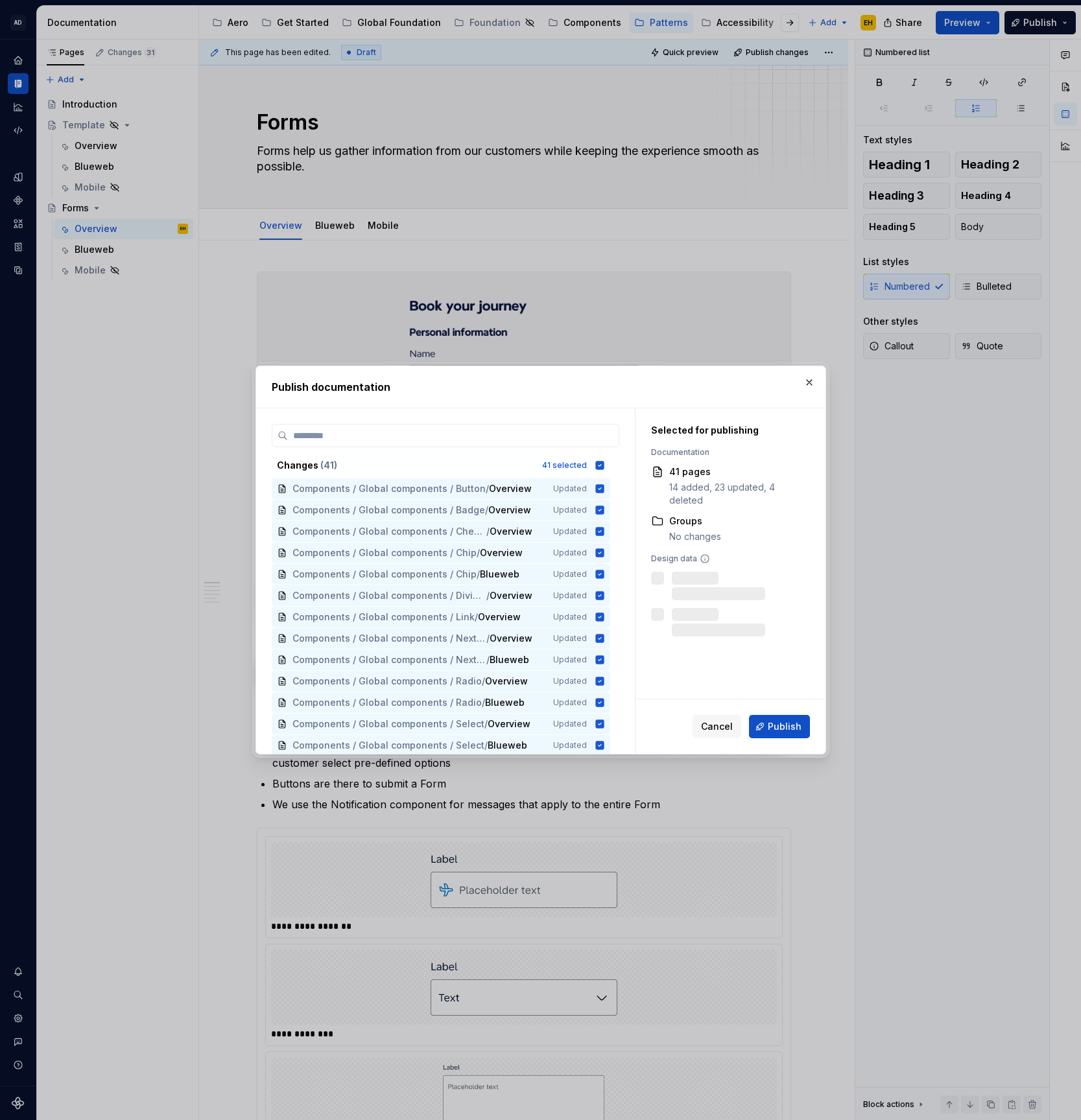
drag, startPoint x: 607, startPoint y: 463, endPoint x: 563, endPoint y: 537, distance: 86.1
click at [604, 463] on icon at bounding box center [600, 466] width 9 height 9
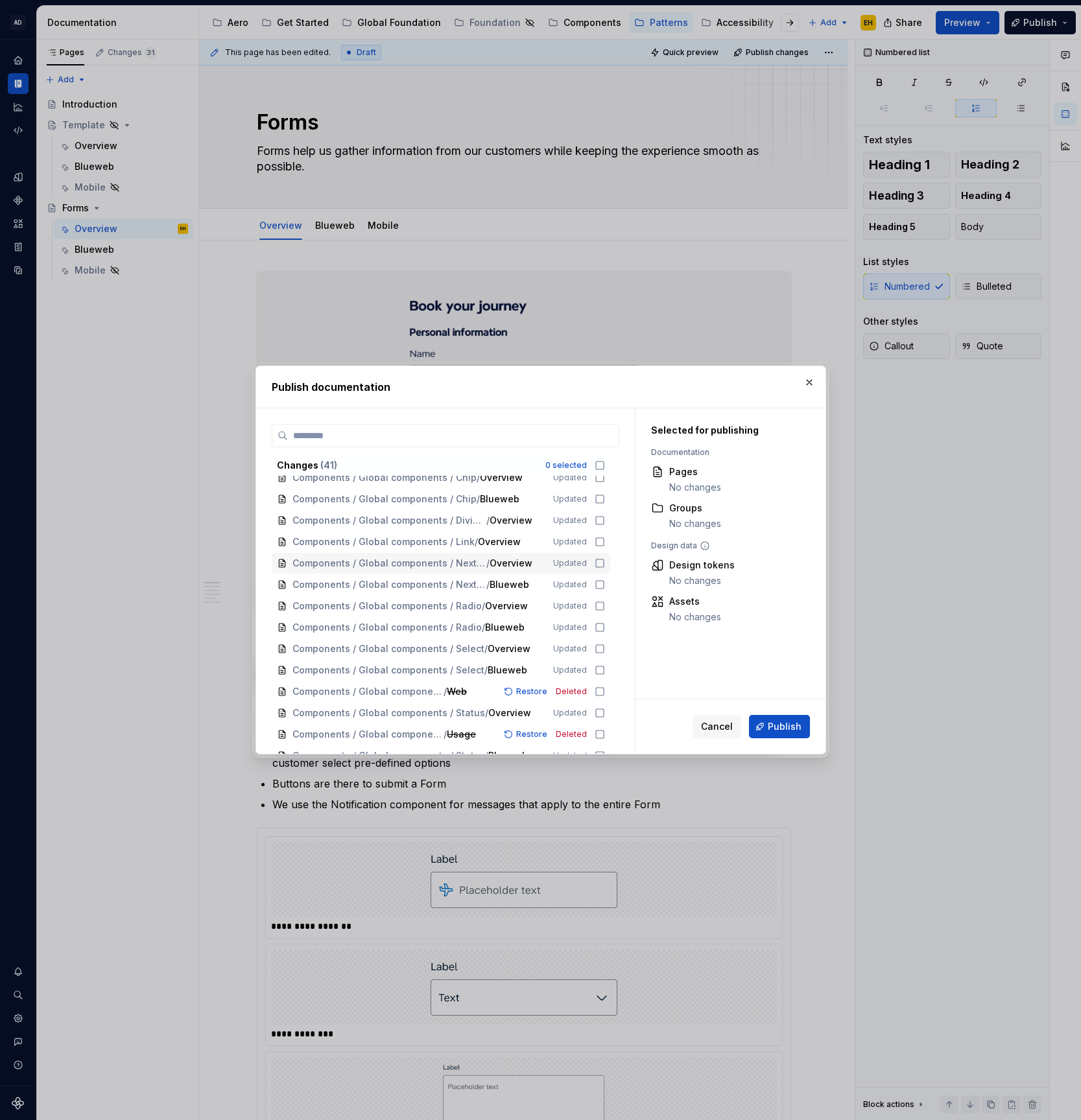
scroll to position [548, 0]
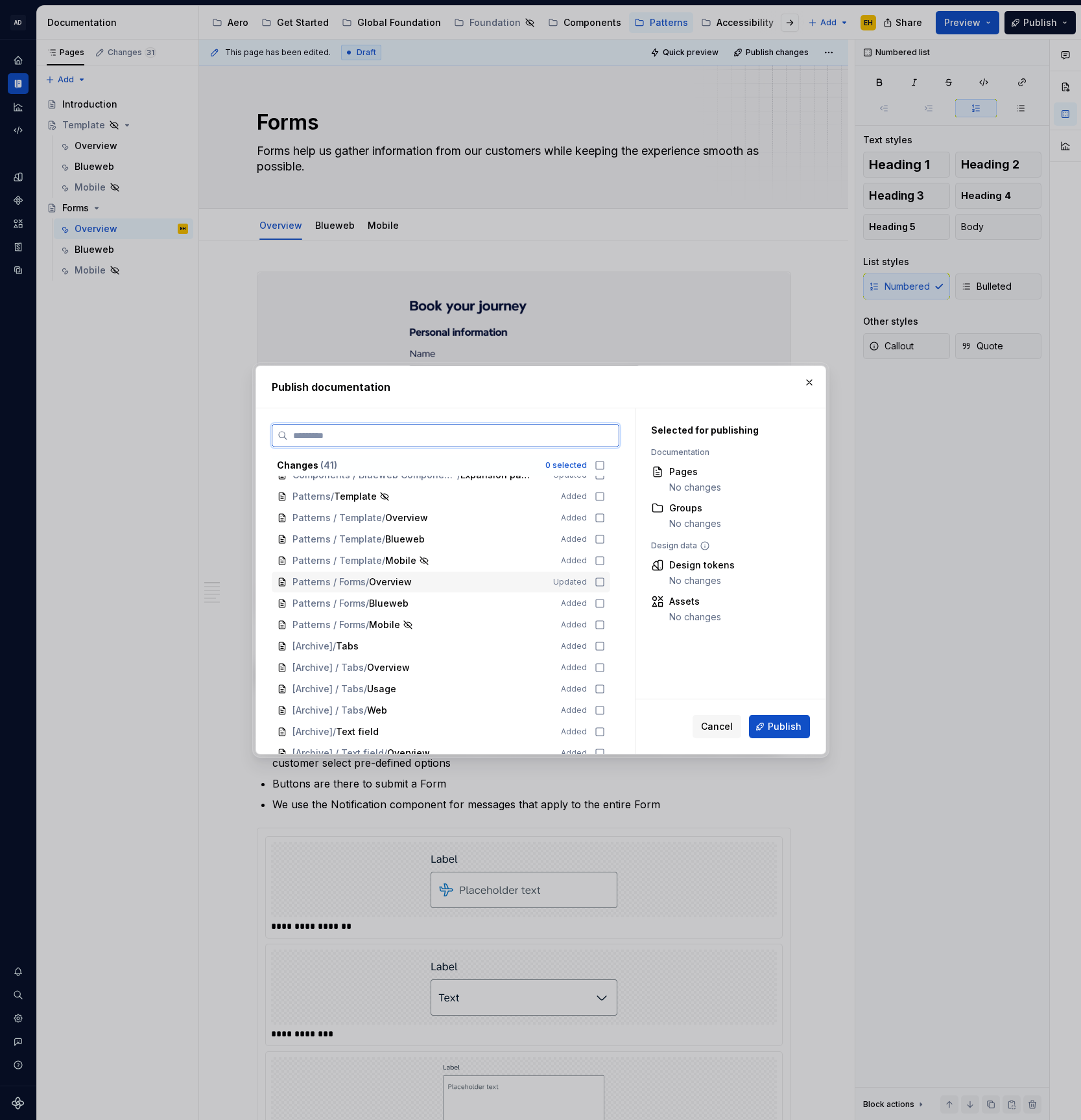
click at [605, 581] on icon at bounding box center [600, 582] width 10 height 10
click at [782, 731] on span "Publish" at bounding box center [784, 727] width 34 height 13
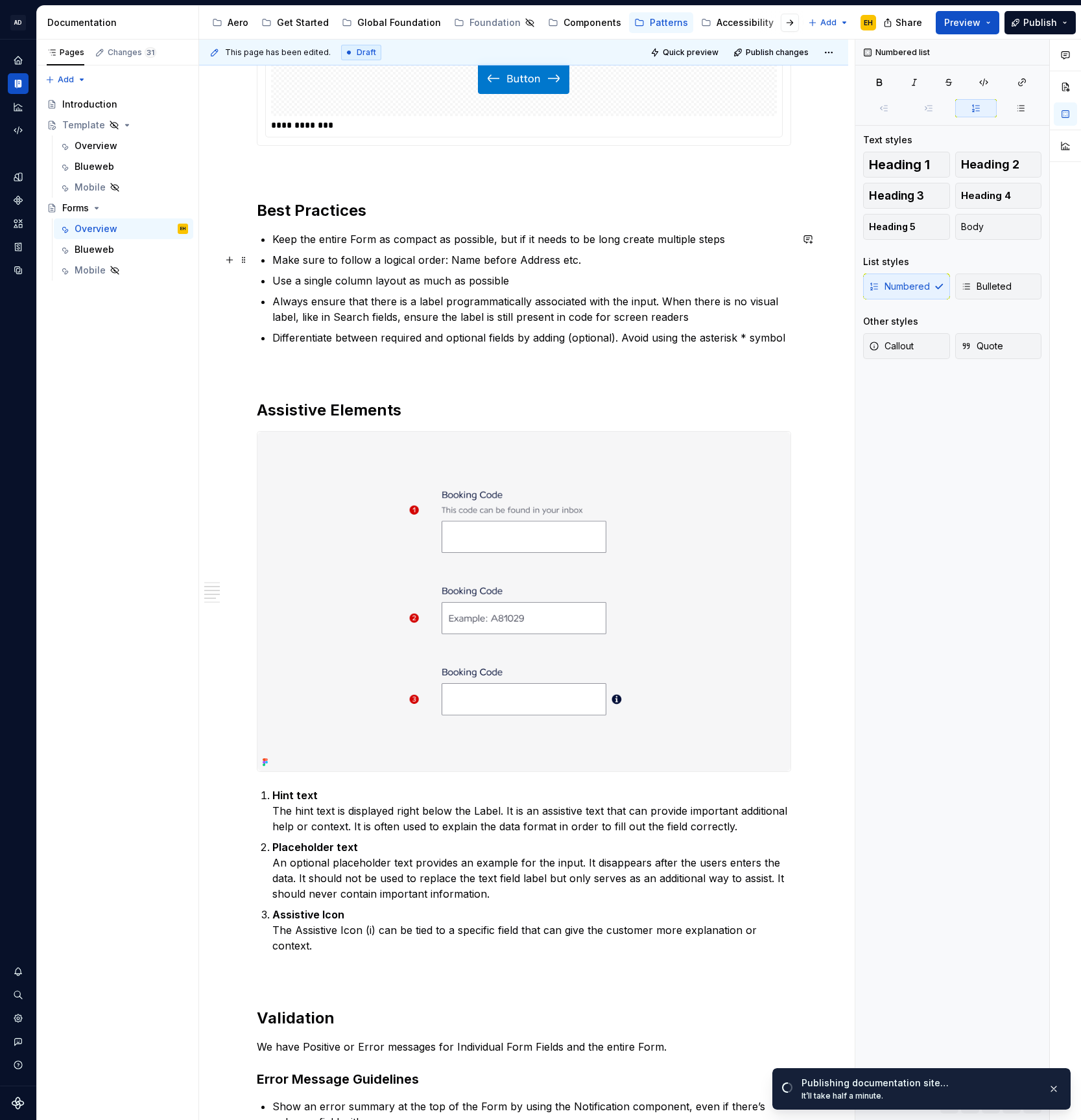
scroll to position [1280, 0]
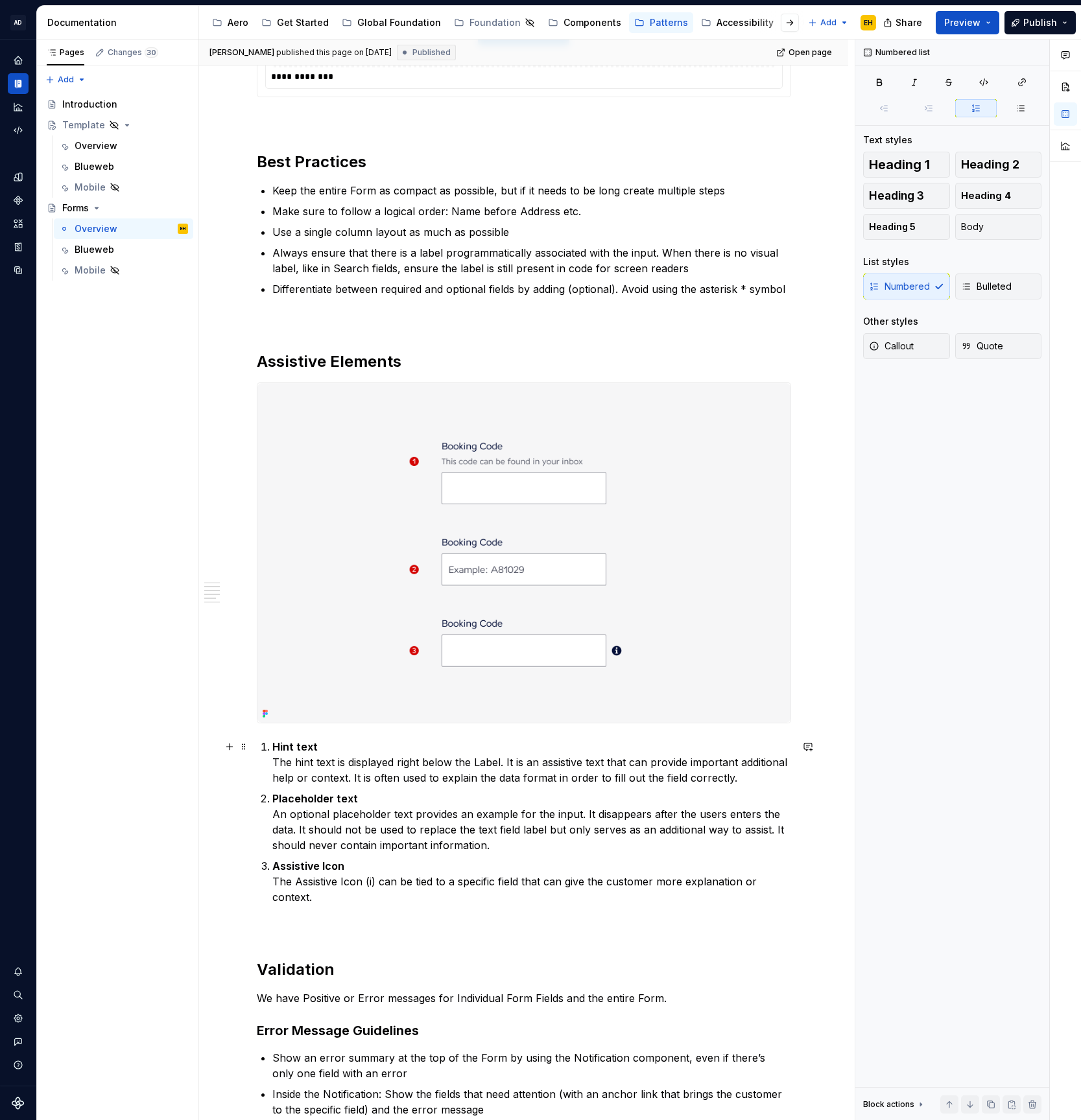
click at [456, 778] on p "Hint text The hint text is displayed right below the Label. It is an assistive …" at bounding box center [532, 762] width 519 height 47
click at [449, 816] on p "Placeholder text An optional placeholder text provides an example for the input…" at bounding box center [532, 822] width 519 height 63
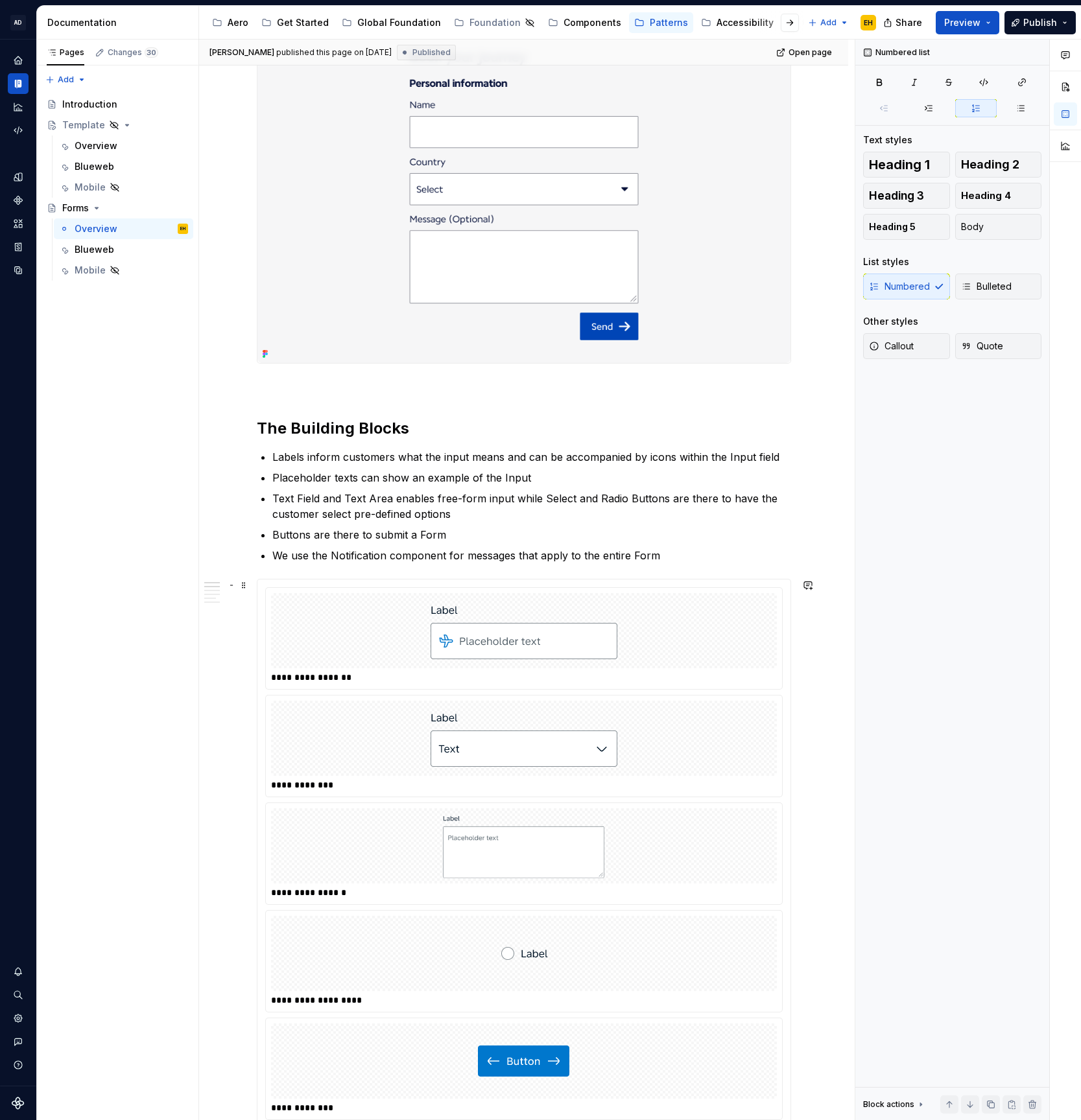
scroll to position [0, 0]
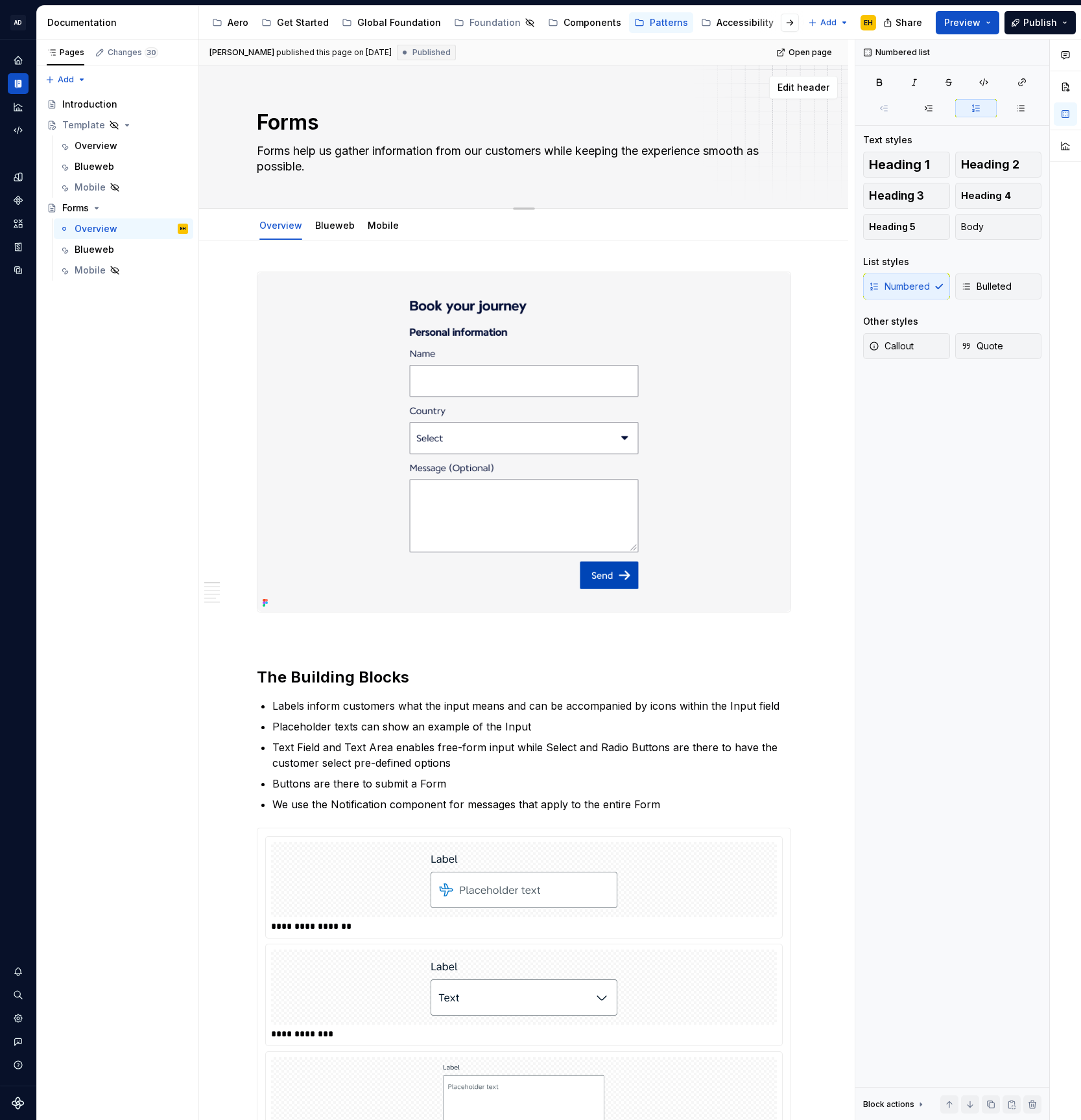
type textarea "*"
